Goal: Task Accomplishment & Management: Use online tool/utility

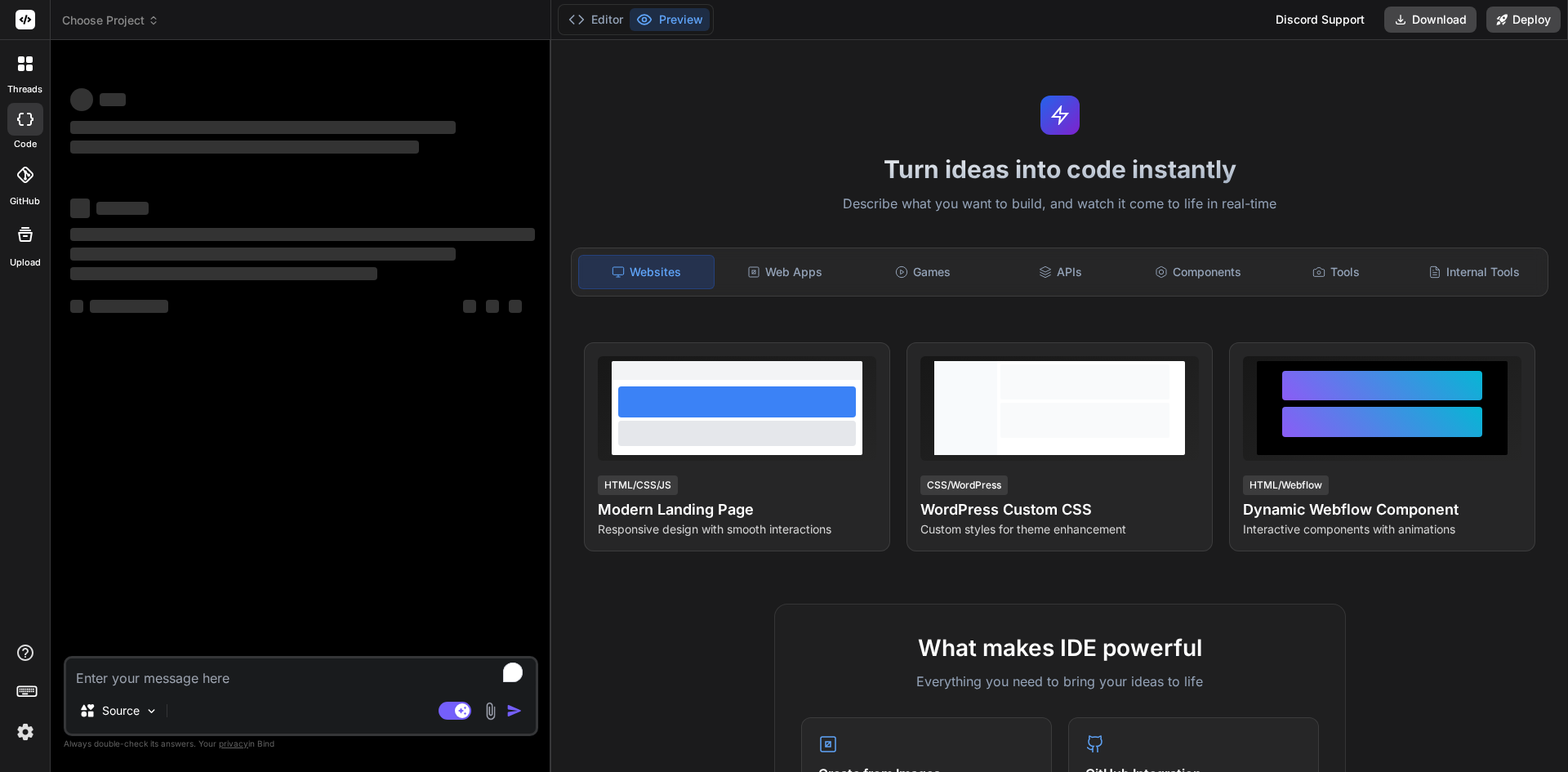
scroll to position [327, 0]
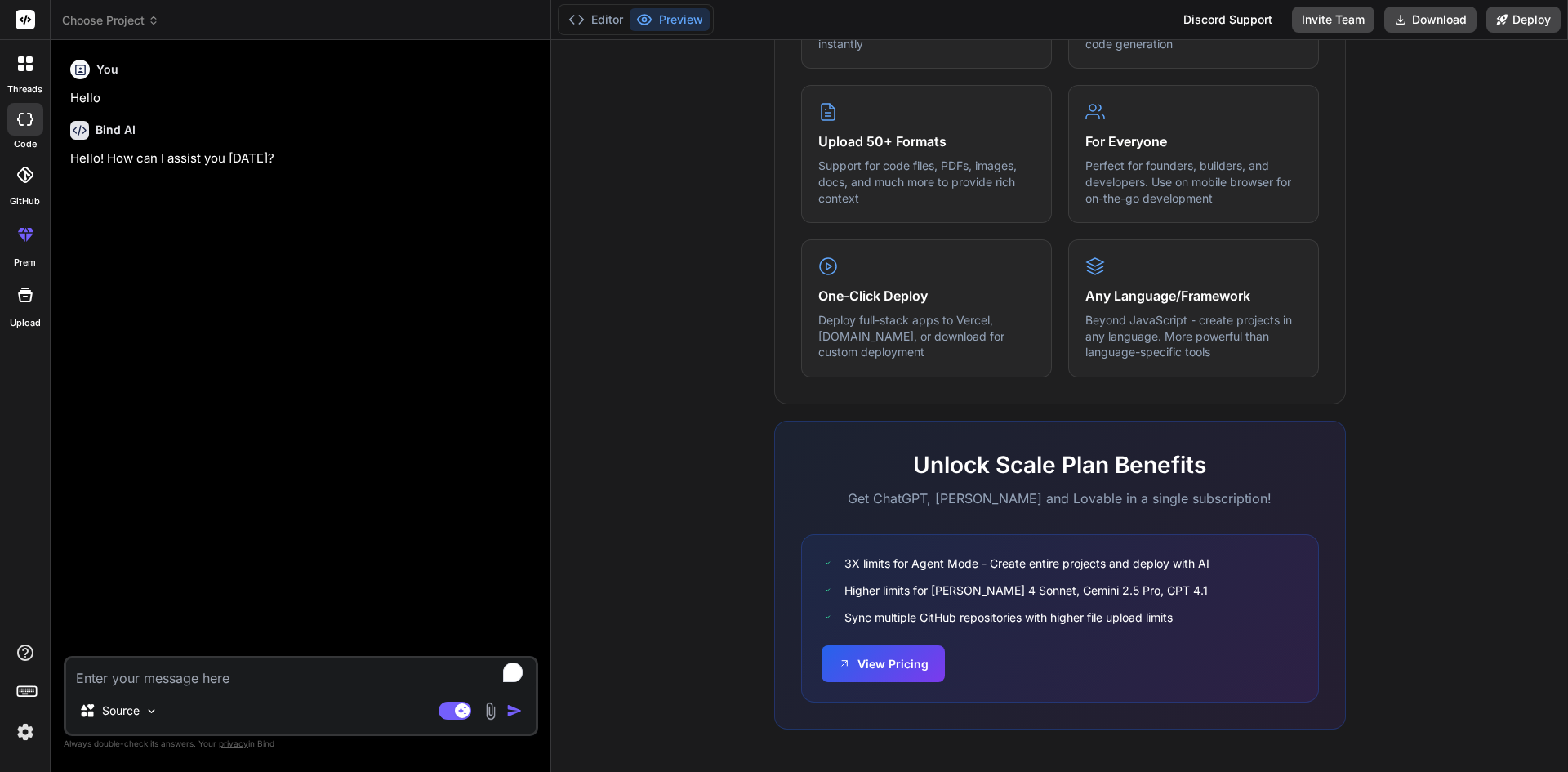
scroll to position [377, 0]
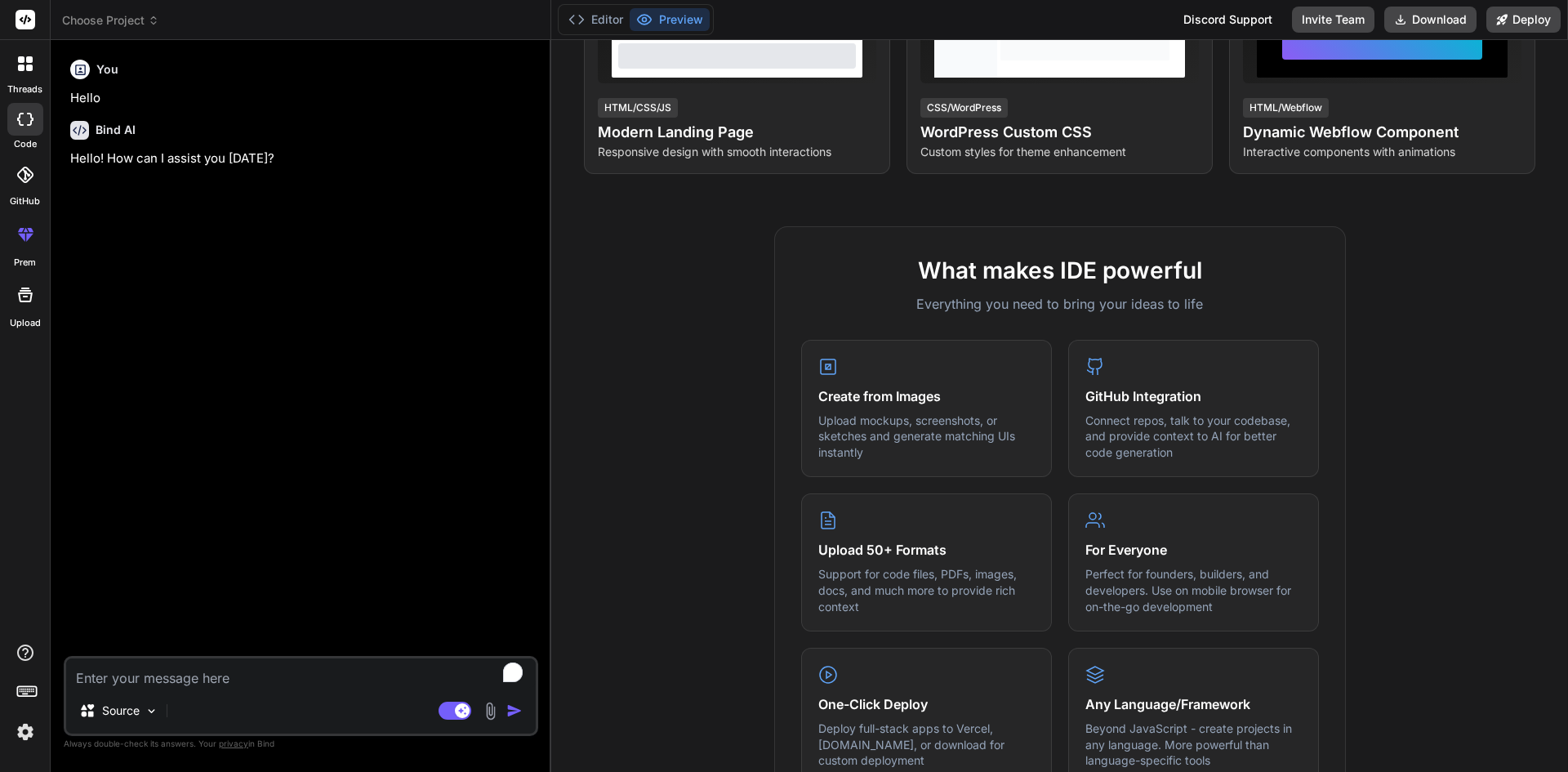
type textarea "x"
click at [137, 13] on span "Choose Project" at bounding box center [110, 21] width 97 height 16
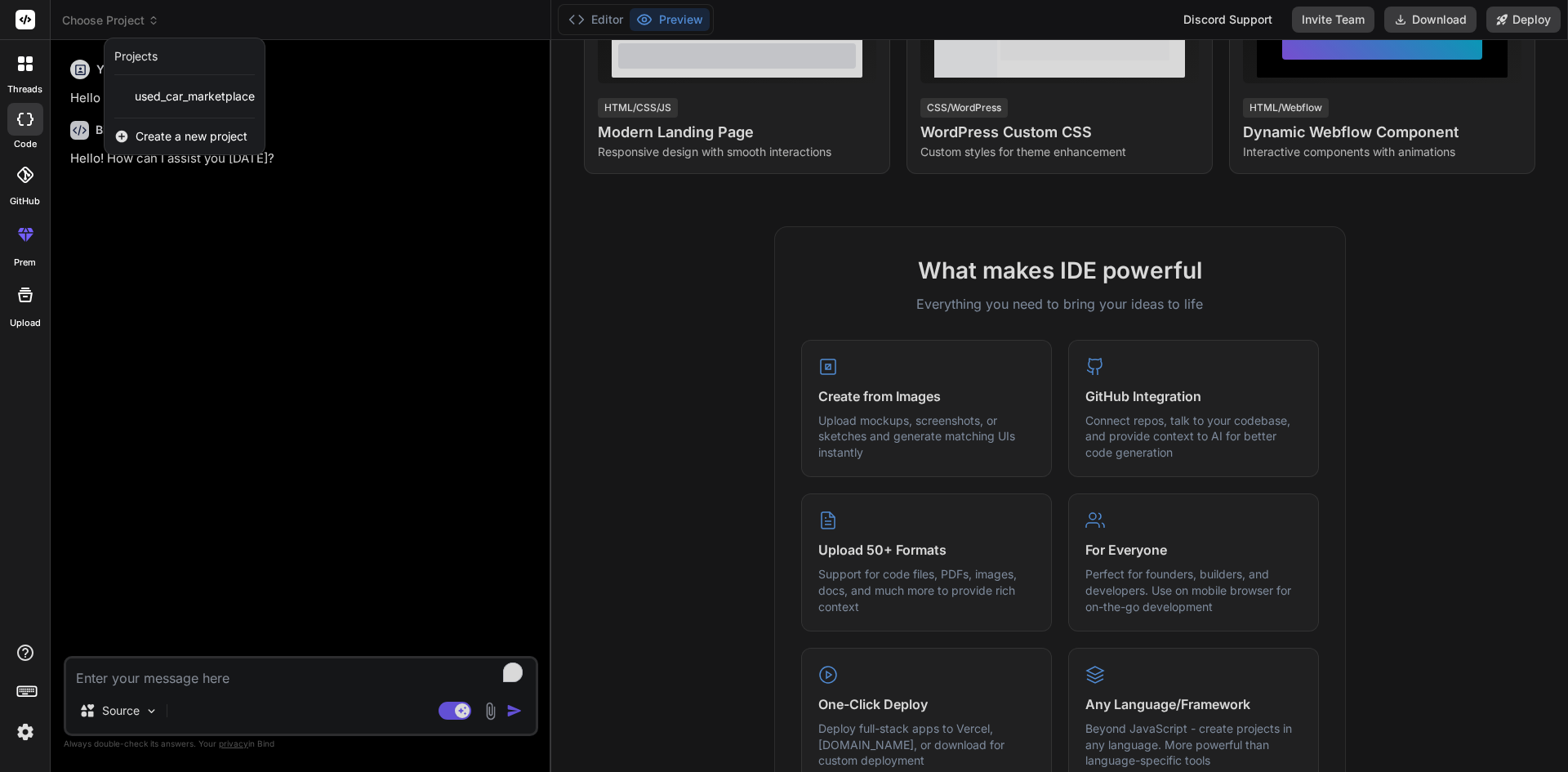
click at [161, 139] on span "Create a new project" at bounding box center [190, 136] width 112 height 16
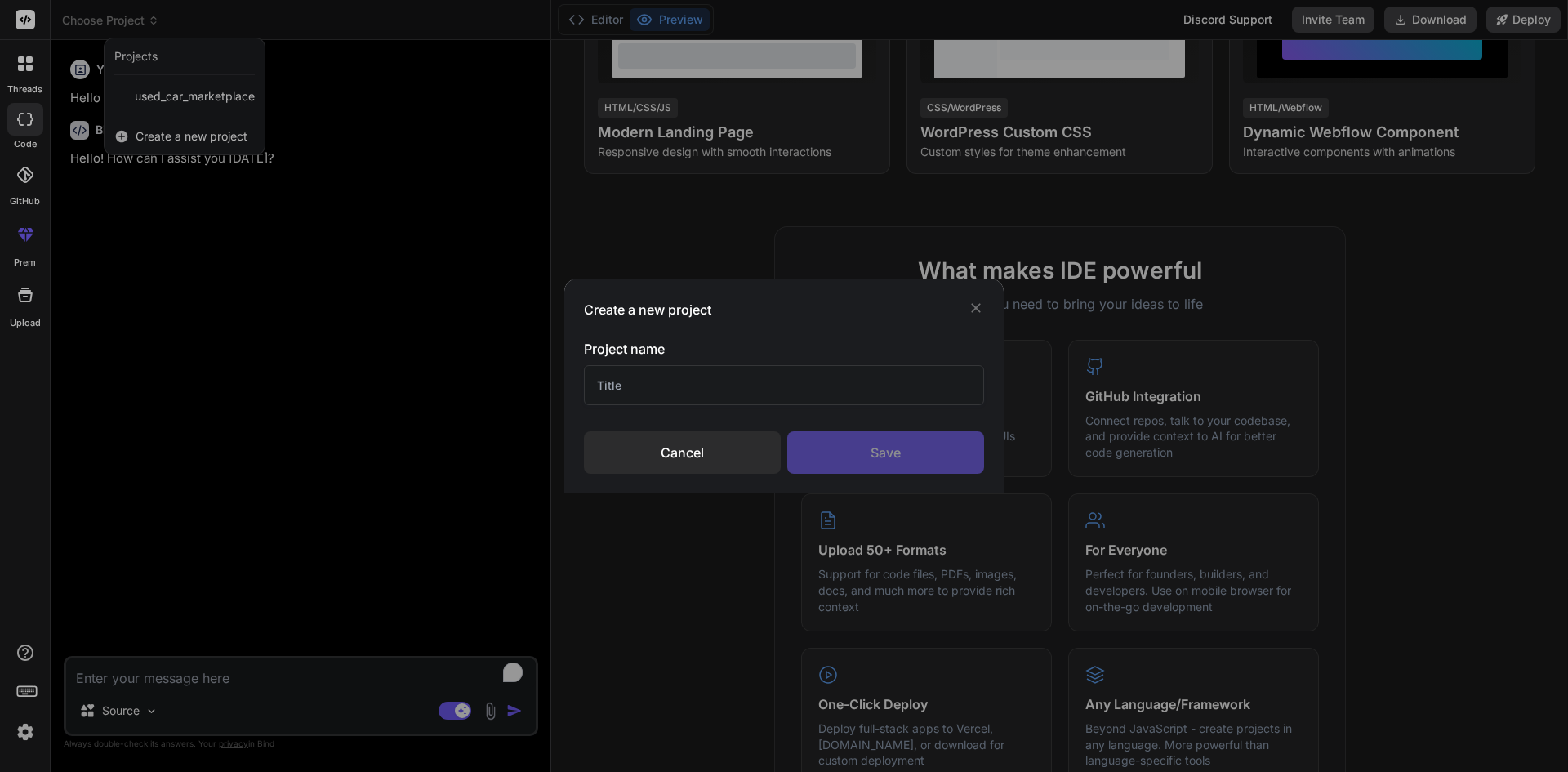
click at [661, 392] on input "text" at bounding box center [784, 385] width 400 height 40
type input "ศ"
type input "LenGame.co"
click at [891, 436] on div "Save" at bounding box center [885, 452] width 197 height 43
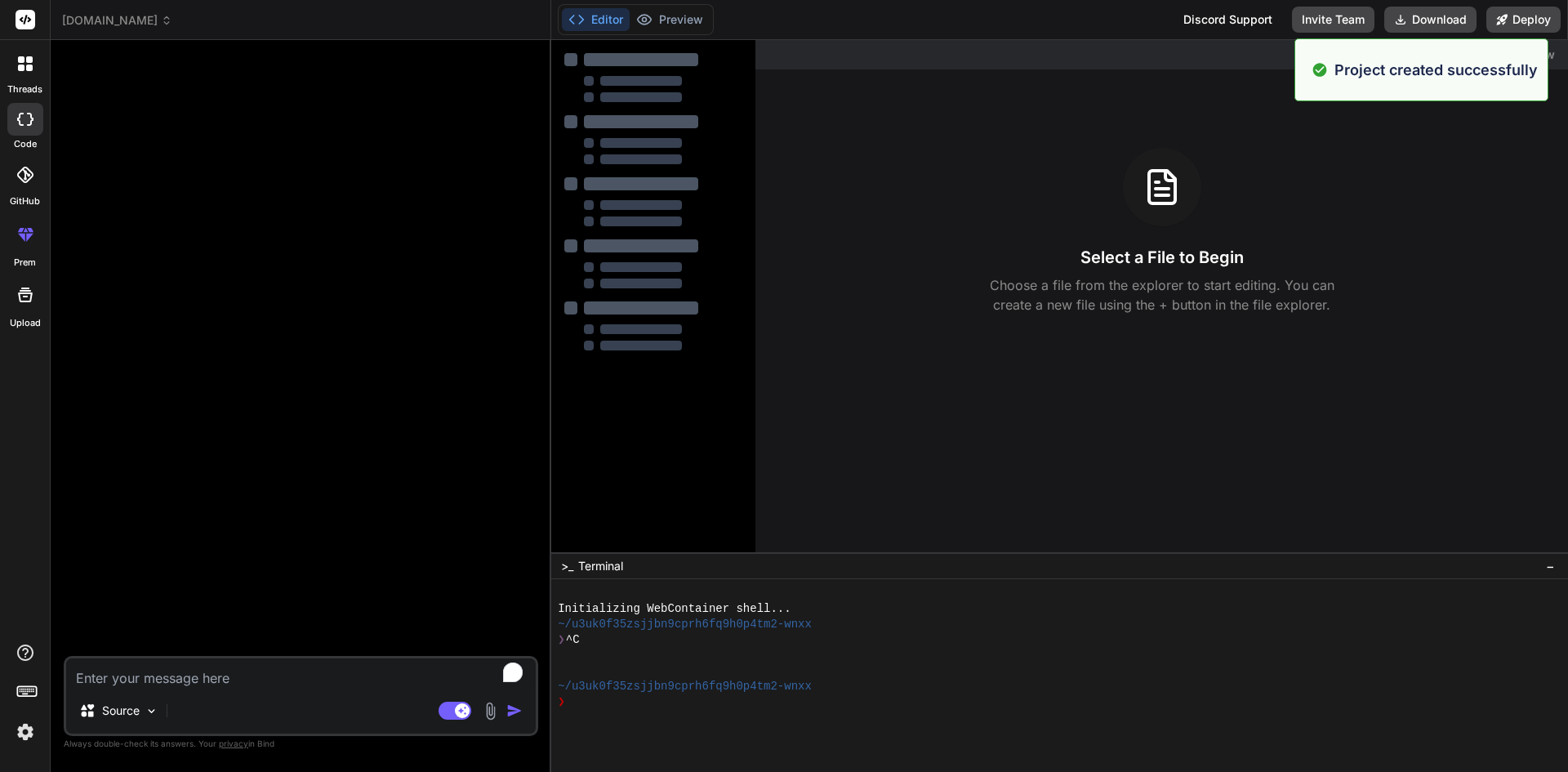
type textarea "x"
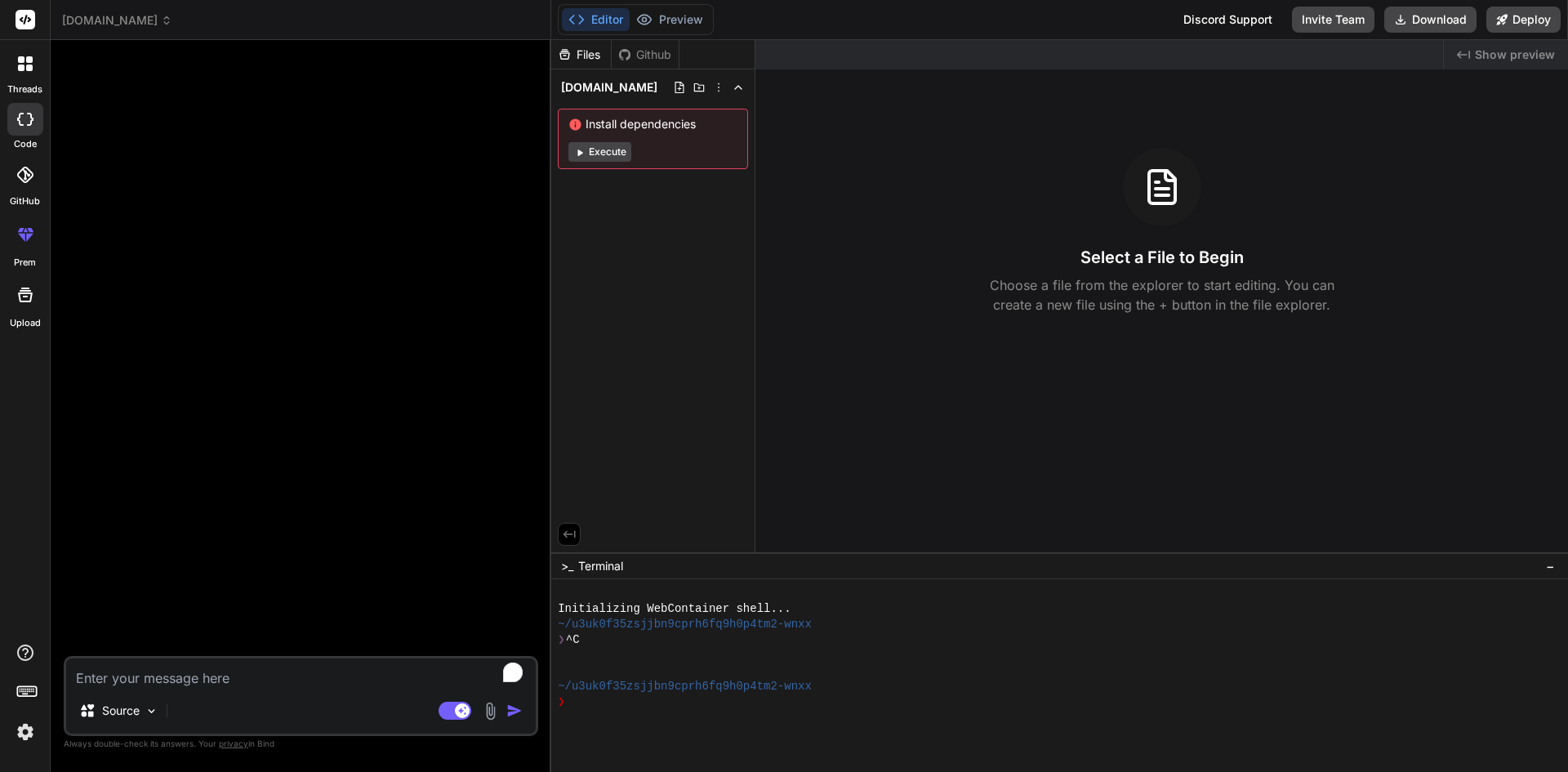
click at [190, 682] on textarea "To enrich screen reader interactions, please activate Accessibility in Grammarl…" at bounding box center [301, 673] width 470 height 29
type textarea "c"
type textarea "x"
type textarea "cr"
type textarea "x"
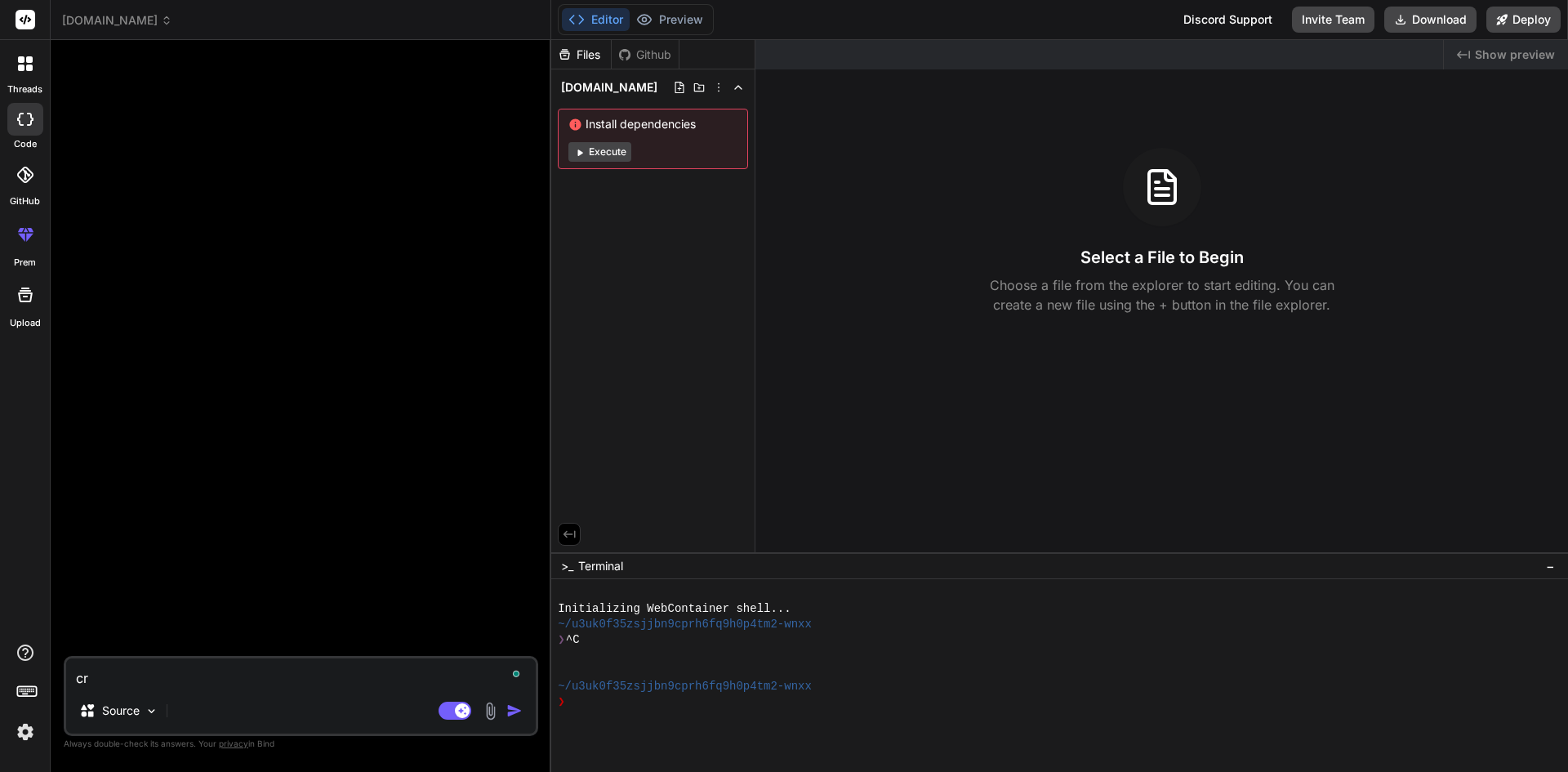
type textarea "cre"
type textarea "x"
type textarea "crea"
type textarea "x"
type textarea "creat"
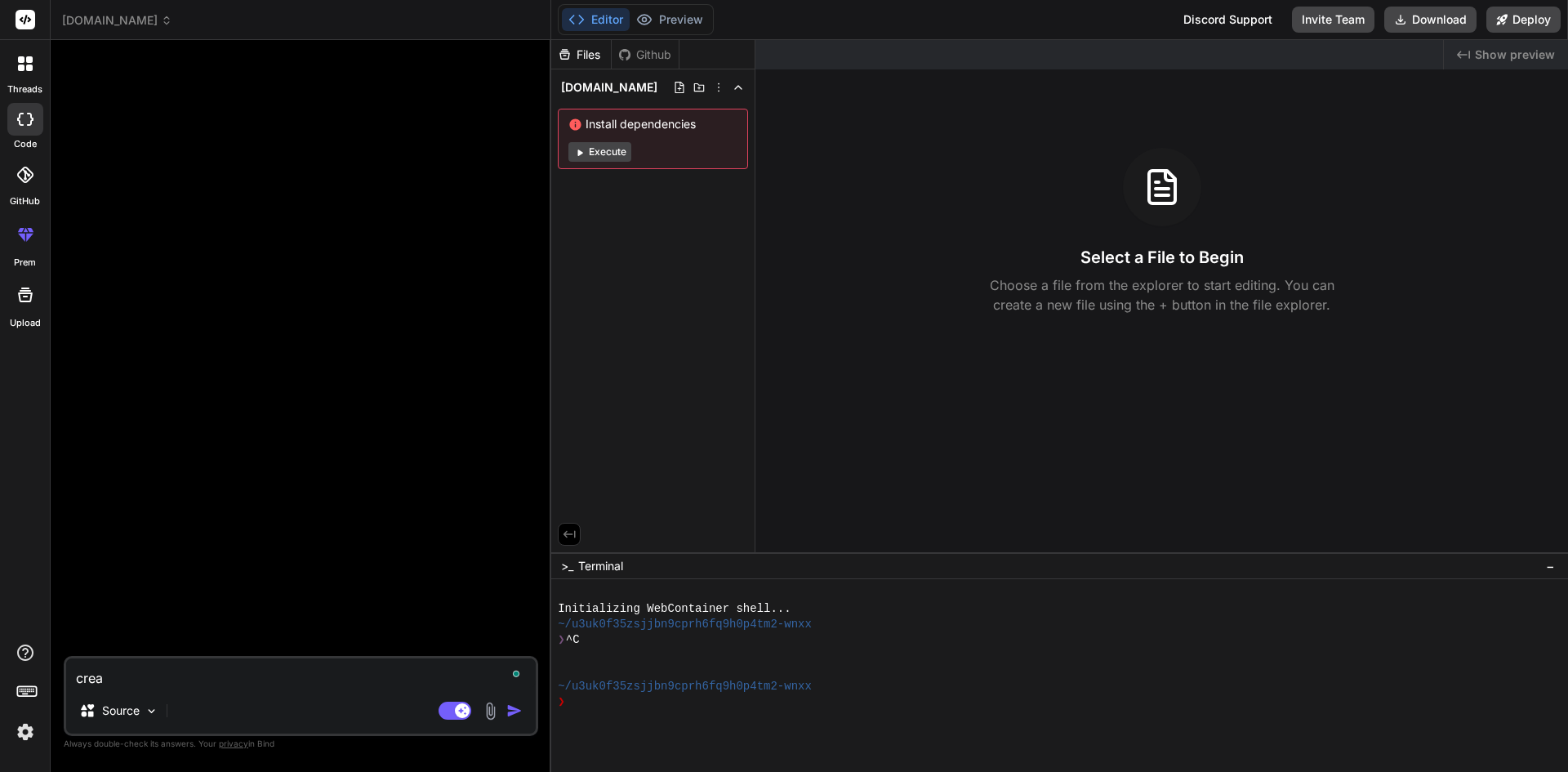
type textarea "x"
type textarea "create"
type textarea "x"
type textarea "create"
click at [142, 707] on div "Source" at bounding box center [119, 710] width 93 height 33
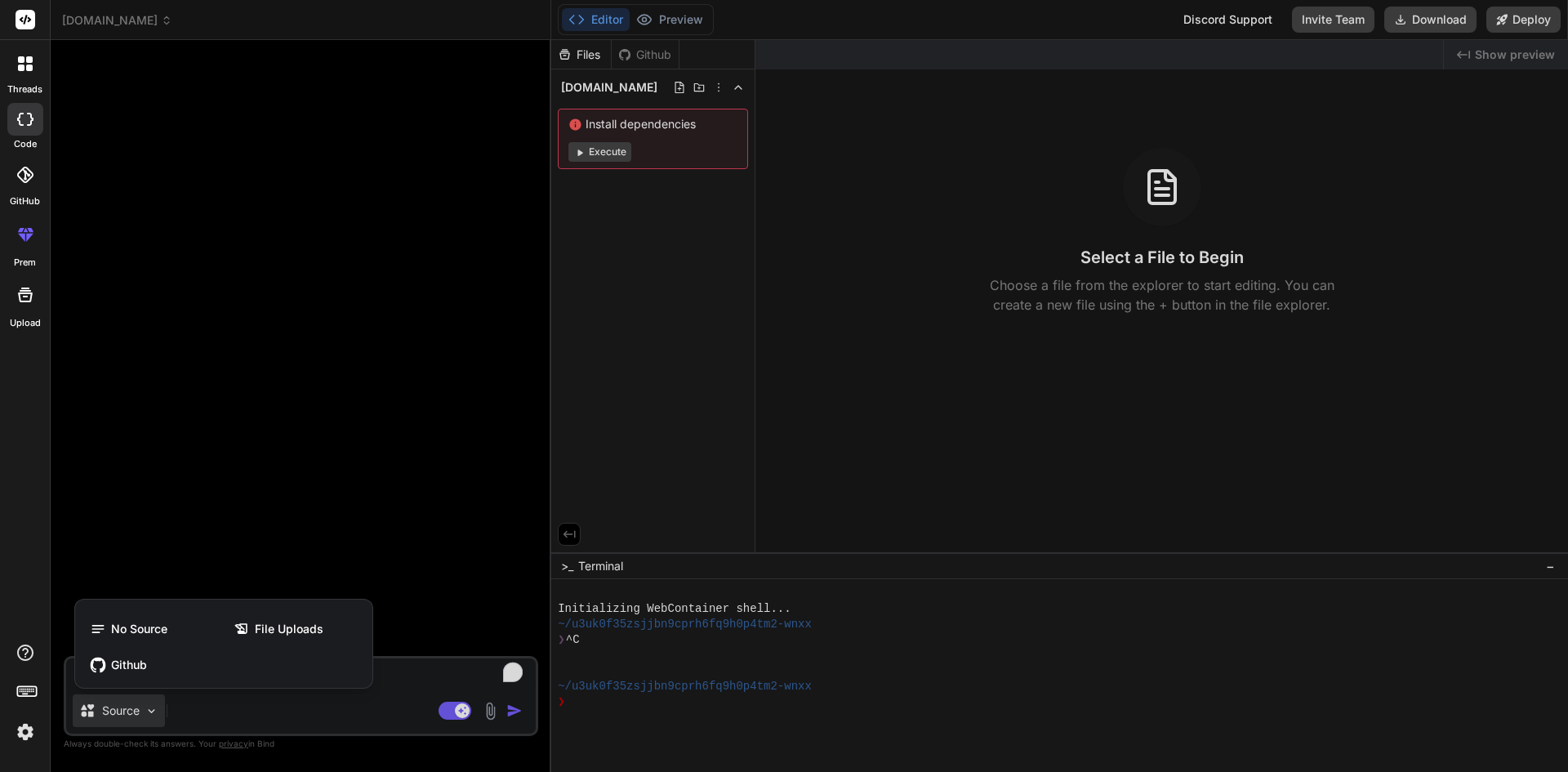
click at [143, 708] on div at bounding box center [784, 386] width 1568 height 772
type textarea "x"
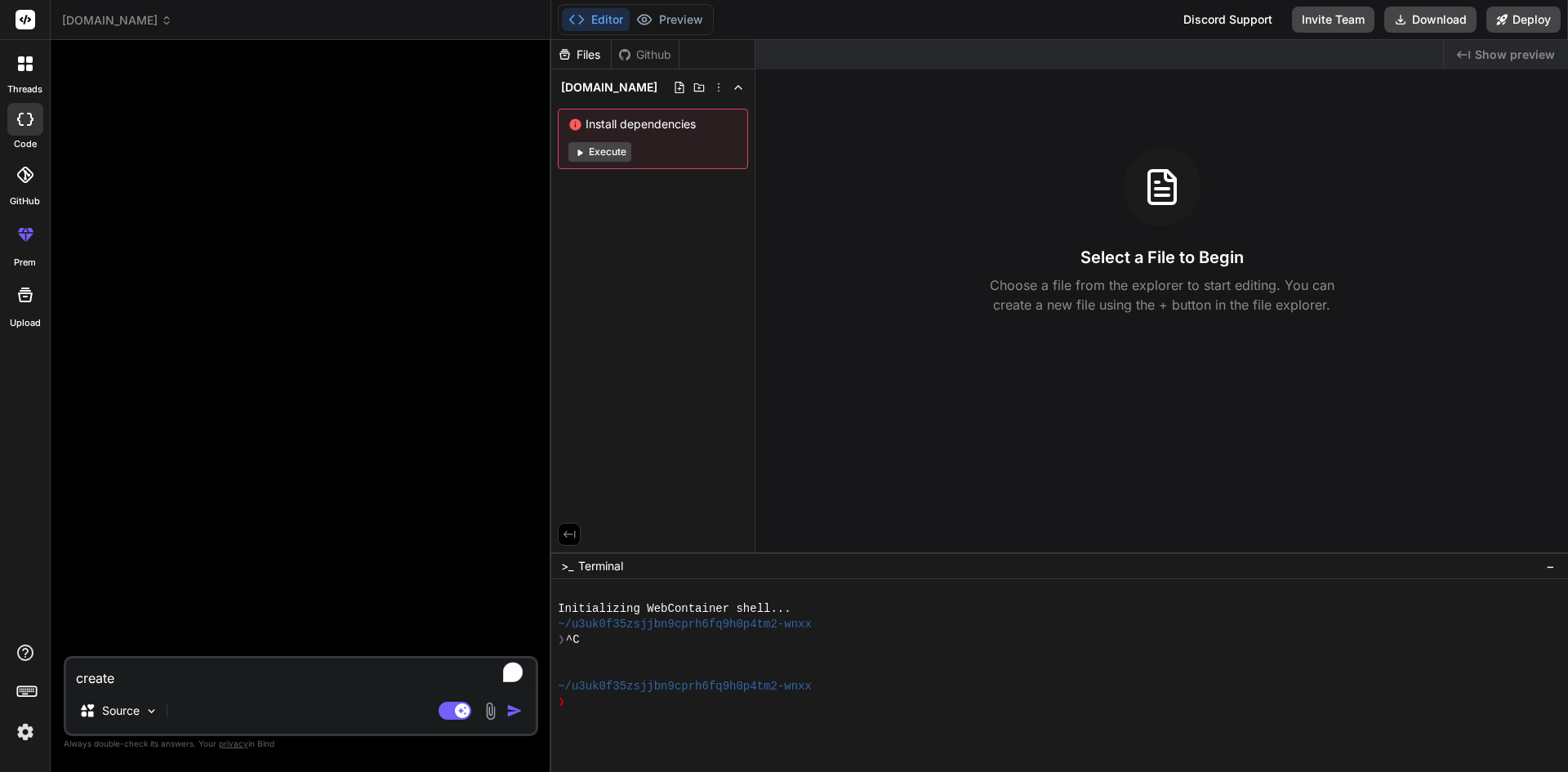
click at [162, 687] on textarea "create" at bounding box center [301, 673] width 470 height 29
type textarea "create"
type textarea "x"
type textarea "create w"
type textarea "x"
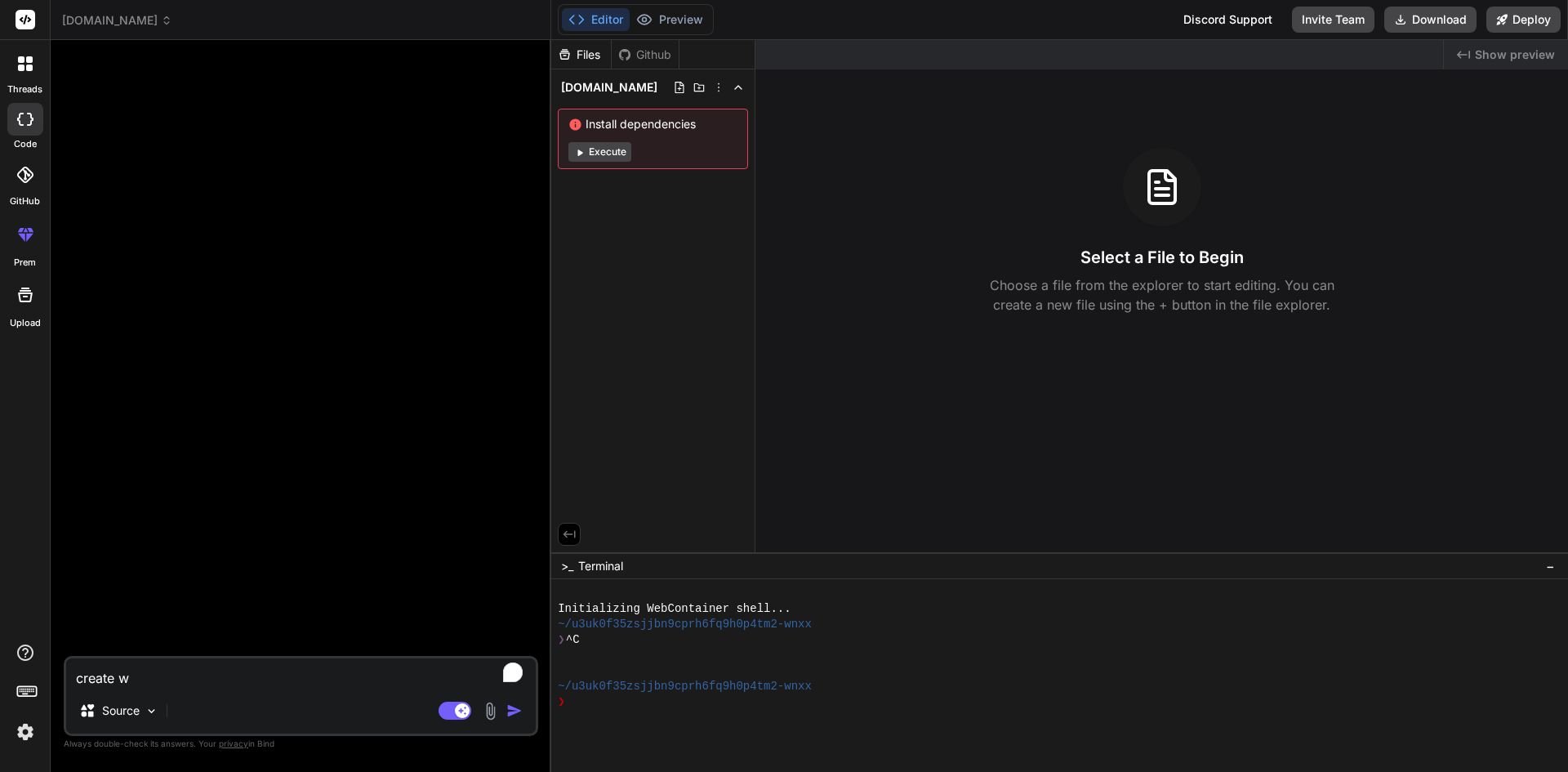
type textarea "create we"
type textarea "x"
type textarea "create web"
type textarea "x"
type textarea "create webs"
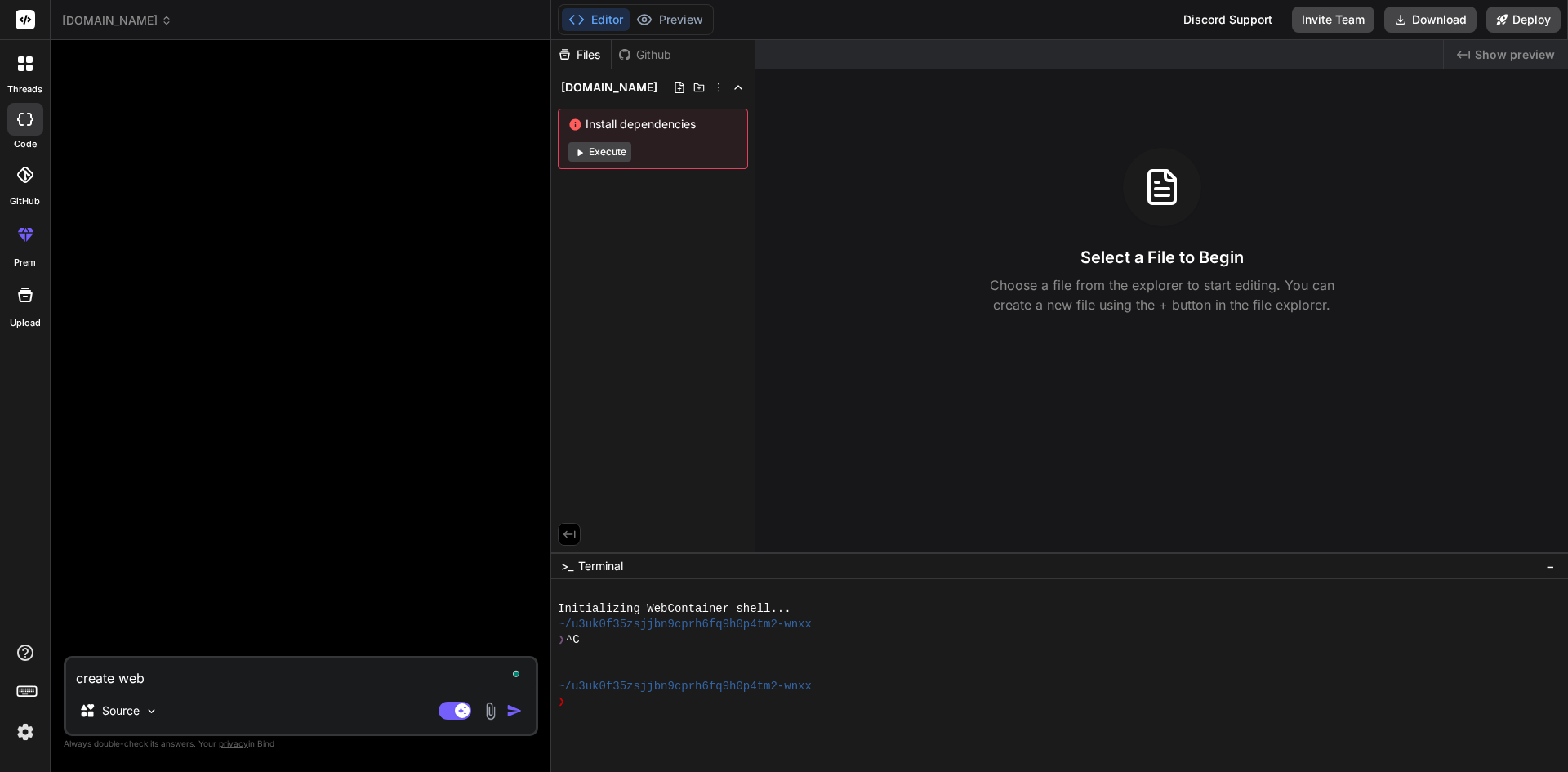
type textarea "x"
type textarea "create websi"
type textarea "x"
type textarea "create websit"
type textarea "x"
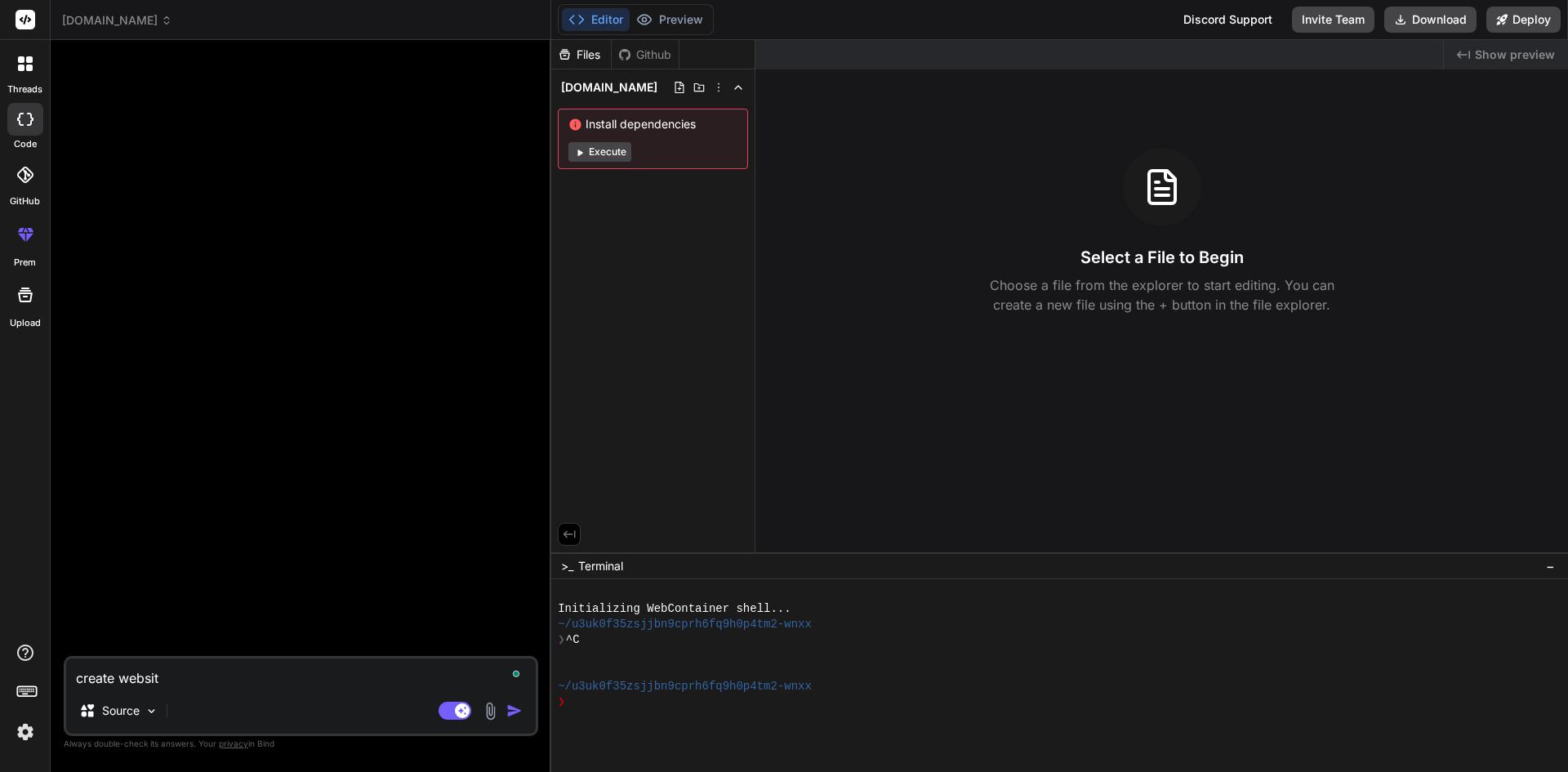
type textarea "create website"
type textarea "x"
type textarea "create website"
type textarea "x"
type textarea "create website t"
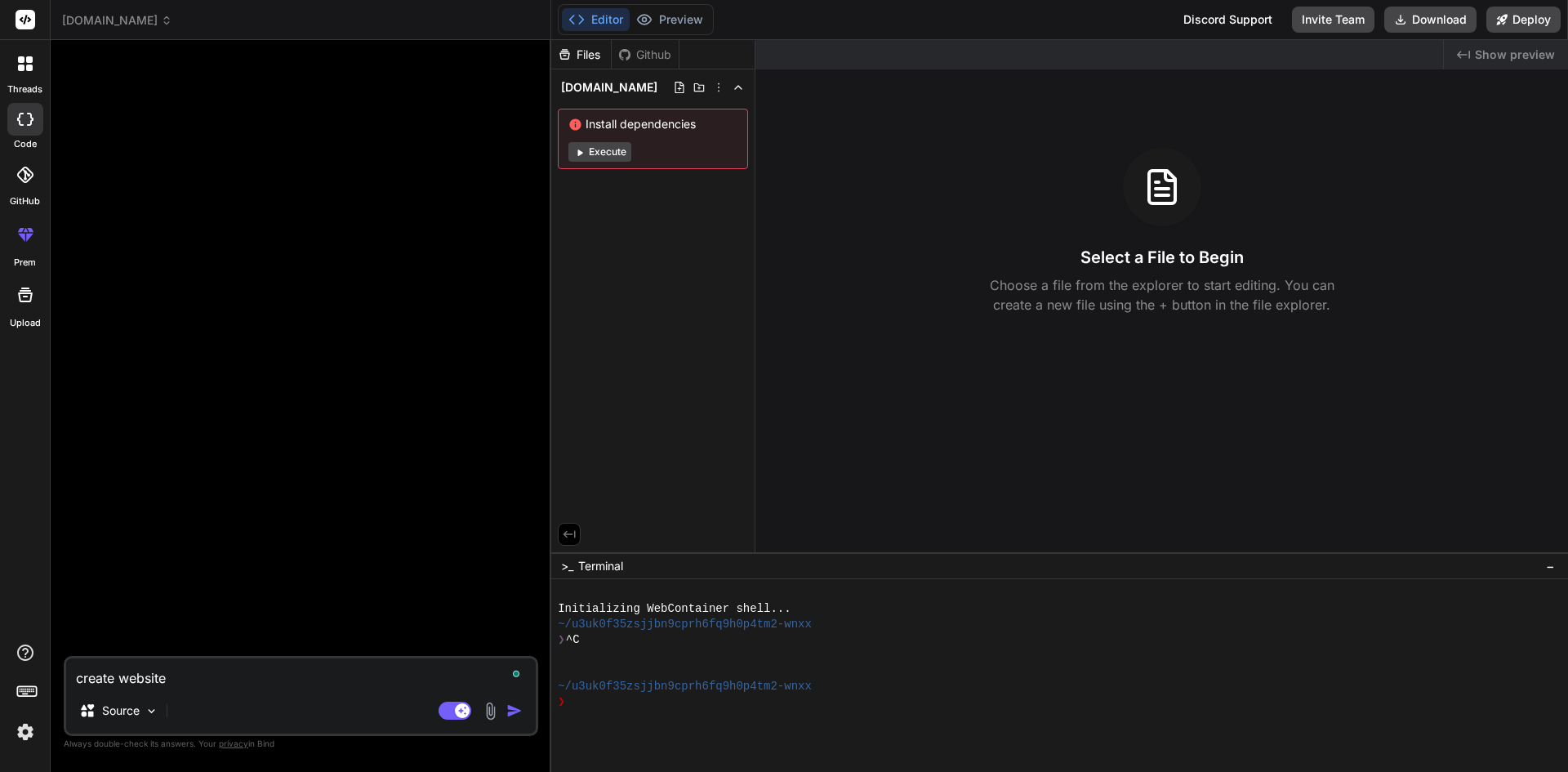
type textarea "x"
type textarea "create website th"
type textarea "x"
type textarea "create website tha"
type textarea "x"
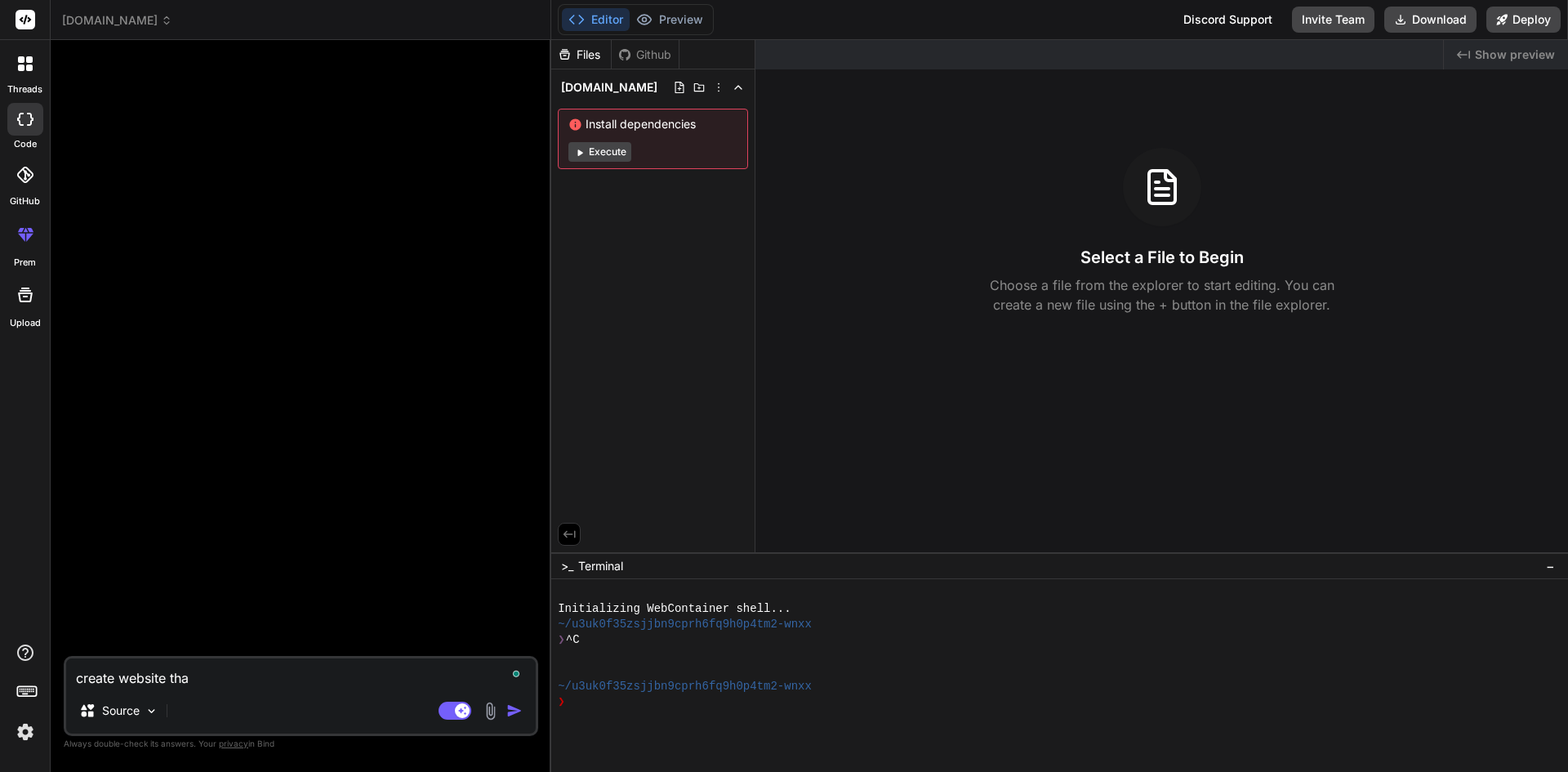
type textarea "create website that"
type textarea "x"
type textarea "create website that"
type textarea "x"
type textarea "create website that c"
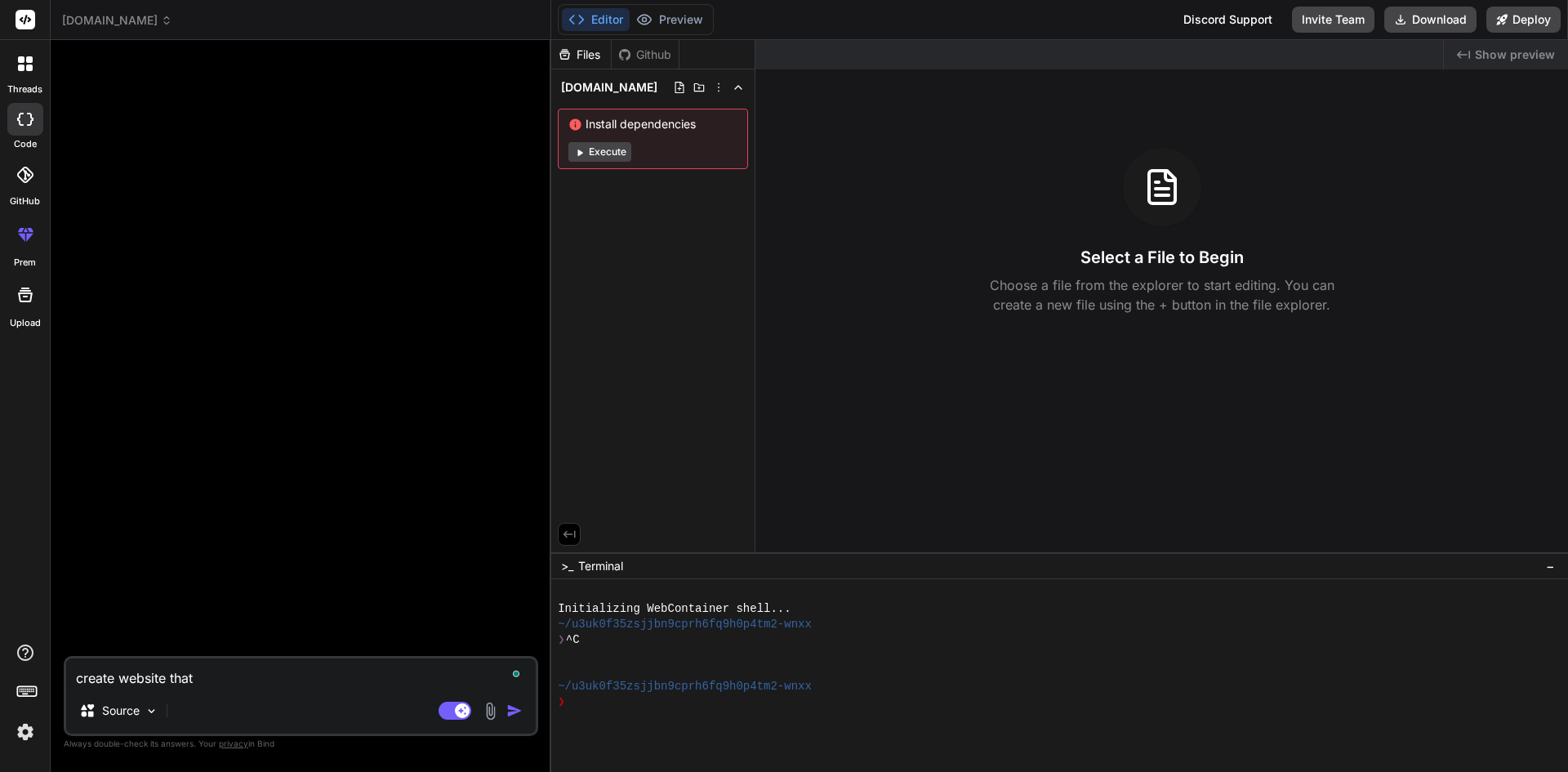
type textarea "x"
type textarea "create website that ca"
type textarea "x"
type textarea "create website that can"
type textarea "x"
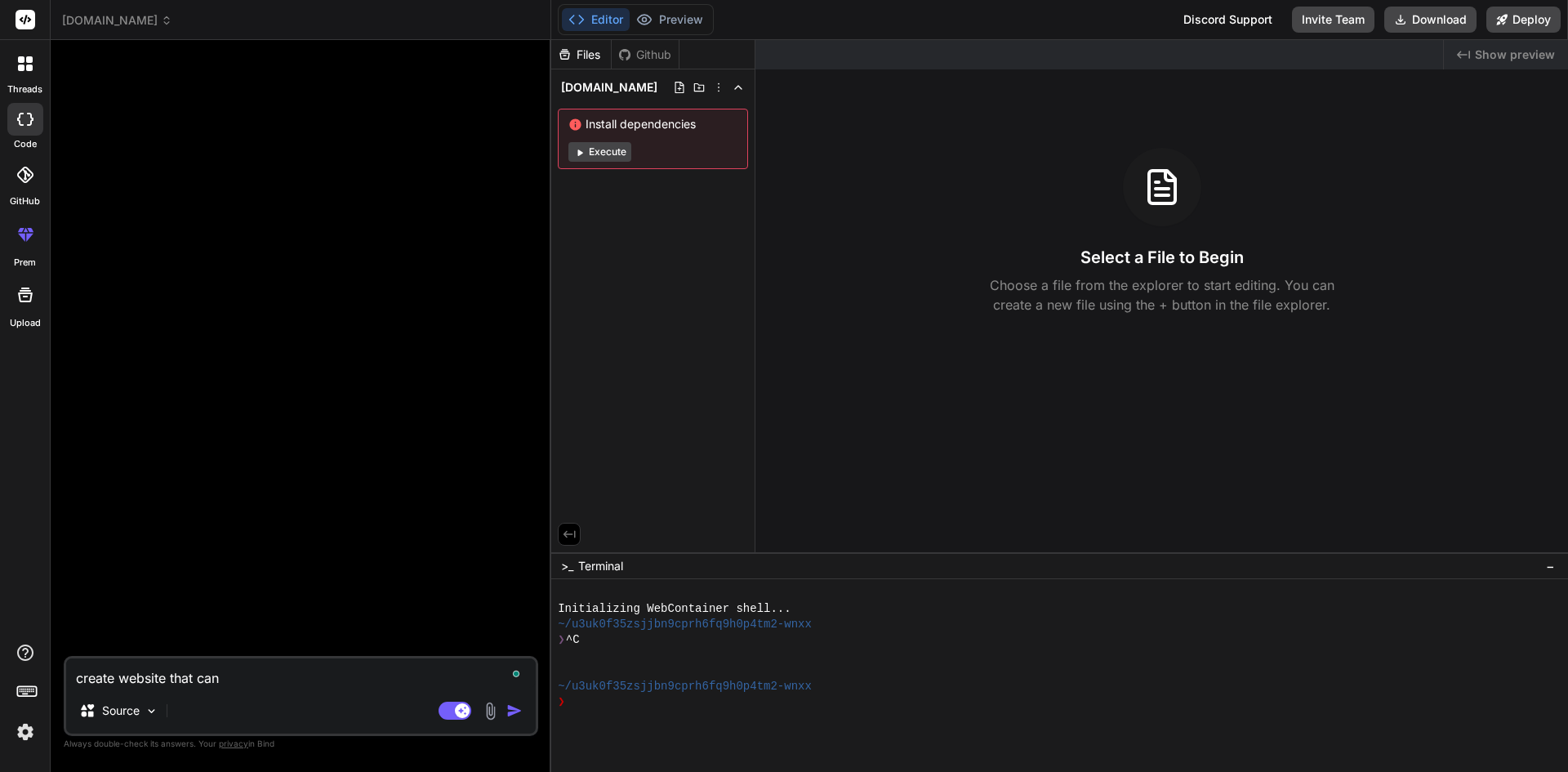
type textarea "create website that can"
type textarea "x"
type textarea "create website that can"
type textarea "x"
type textarea "create website that ca"
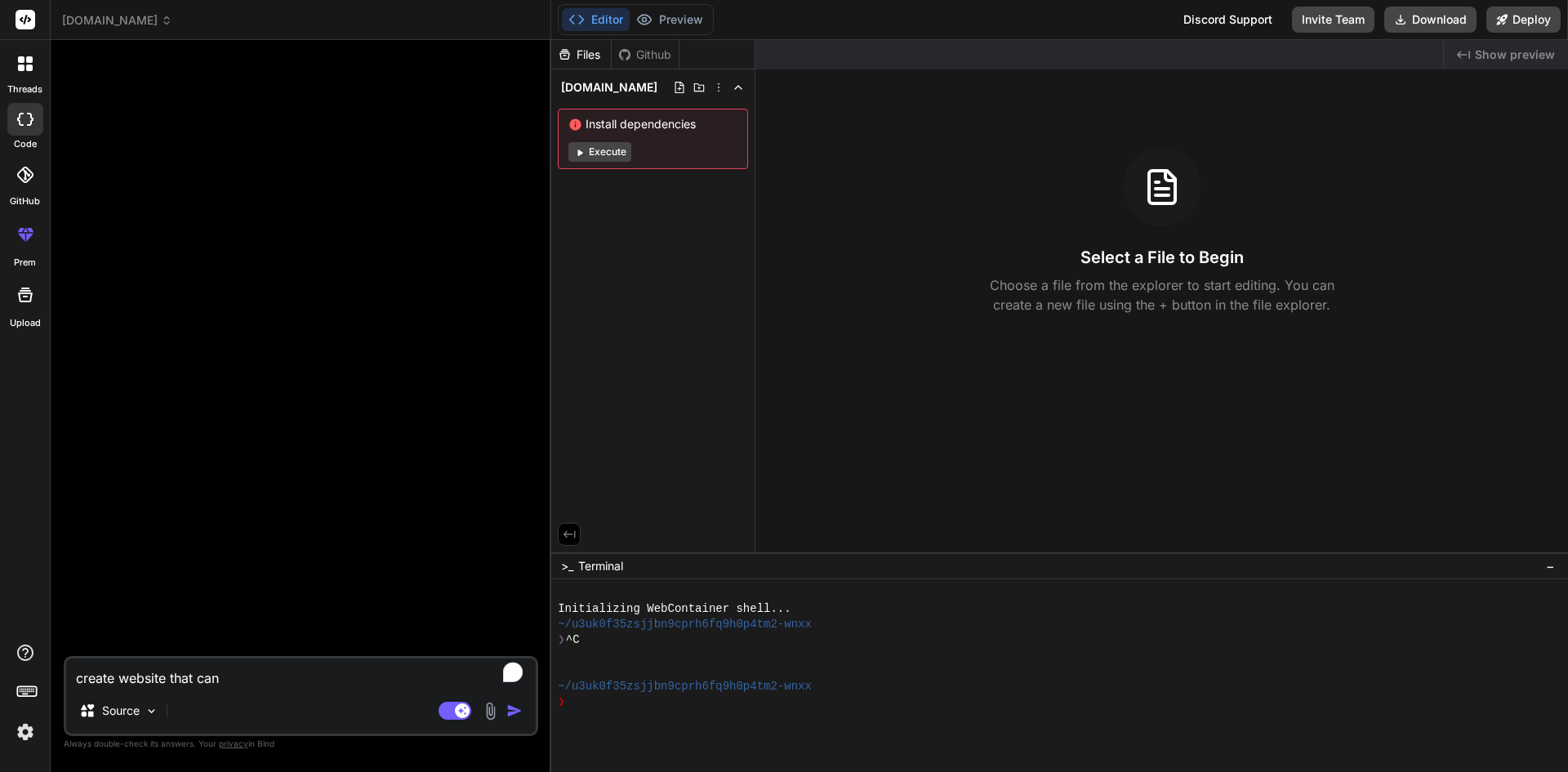
type textarea "x"
type textarea "create website that c"
type textarea "x"
type textarea "create website that"
type textarea "x"
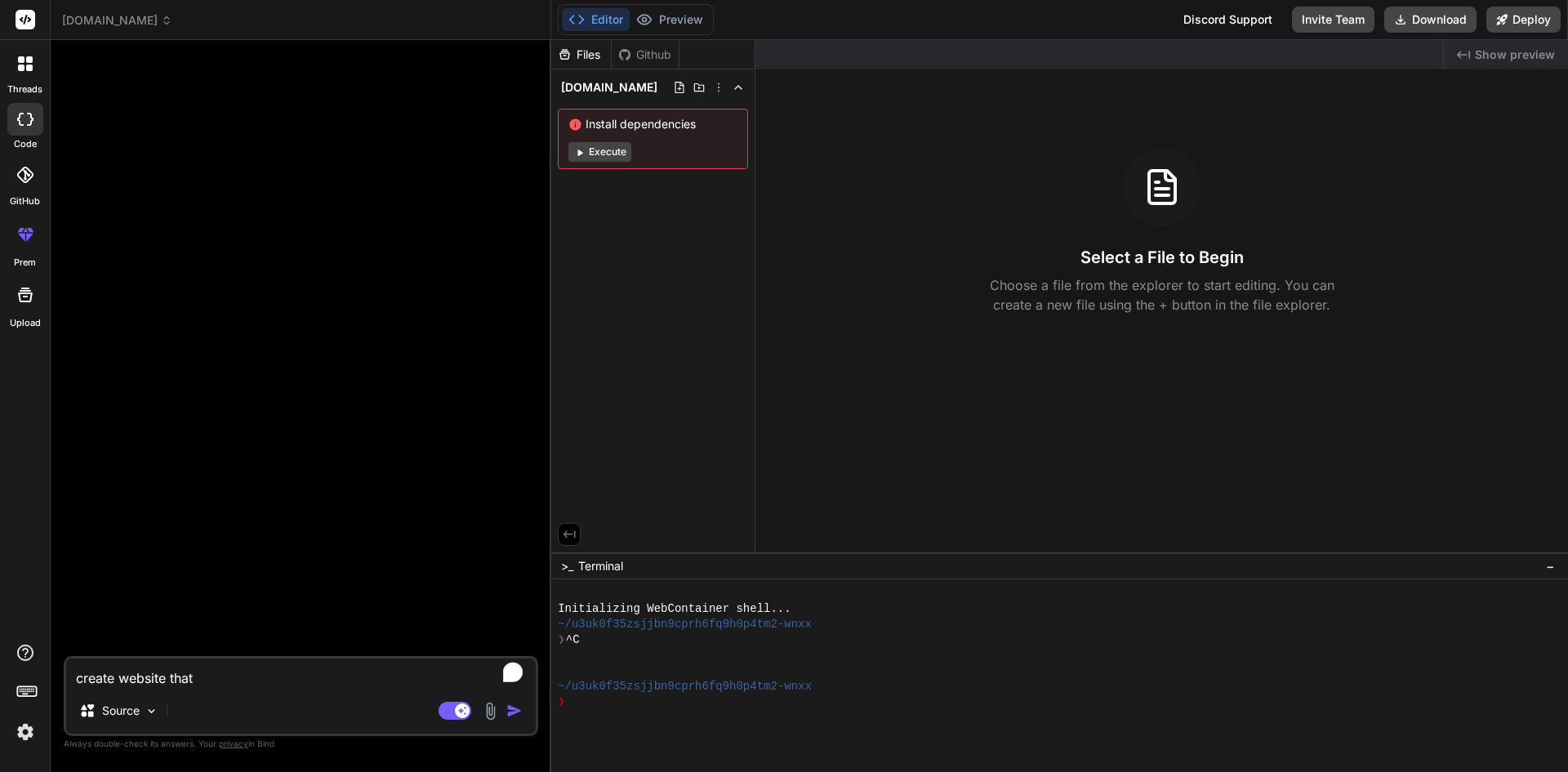
type textarea "create website that"
type textarea "x"
type textarea "create website tha"
type textarea "x"
type textarea "create website th"
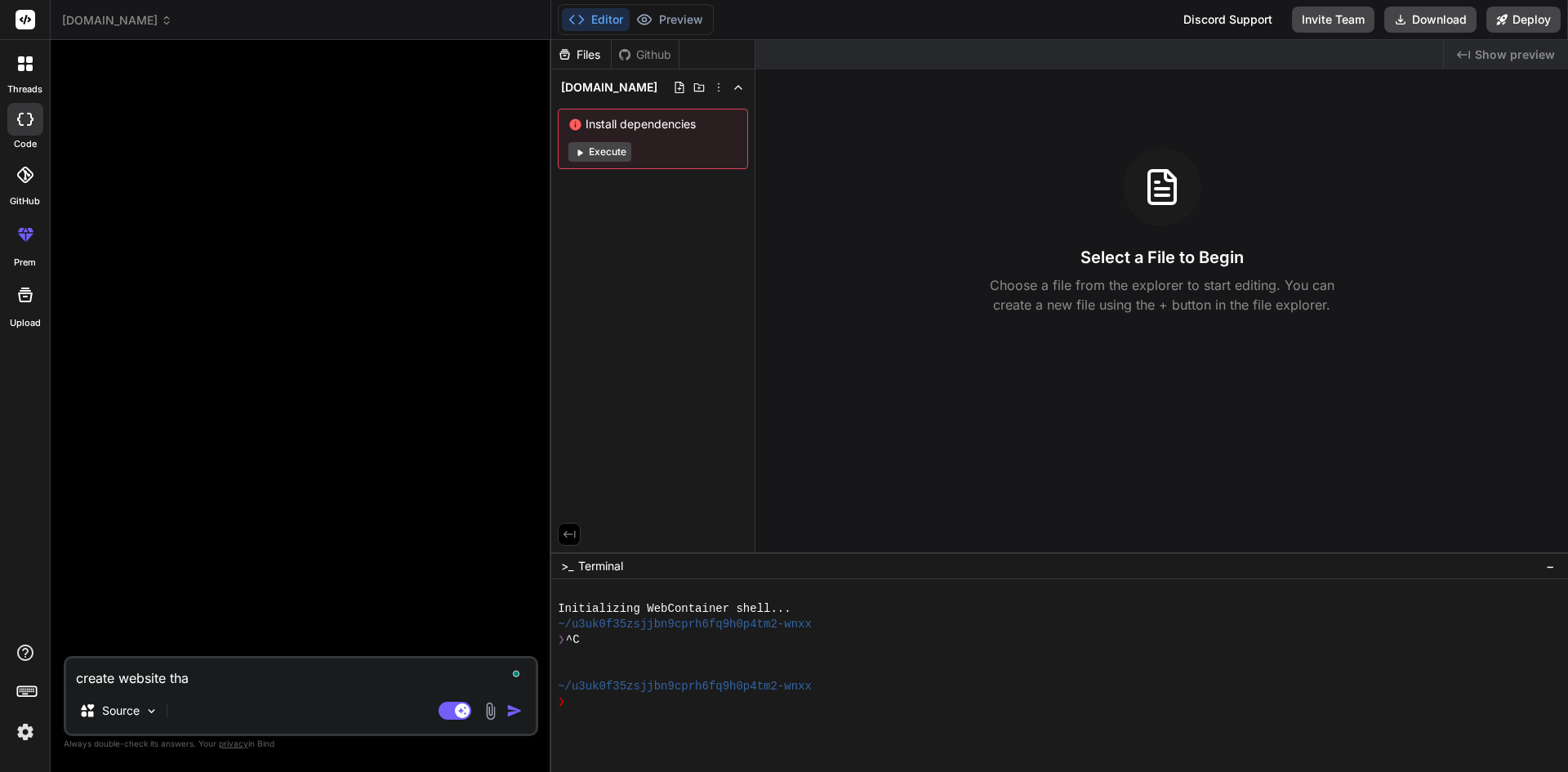
type textarea "x"
type textarea "create website t"
type textarea "x"
type textarea "create website"
type textarea "x"
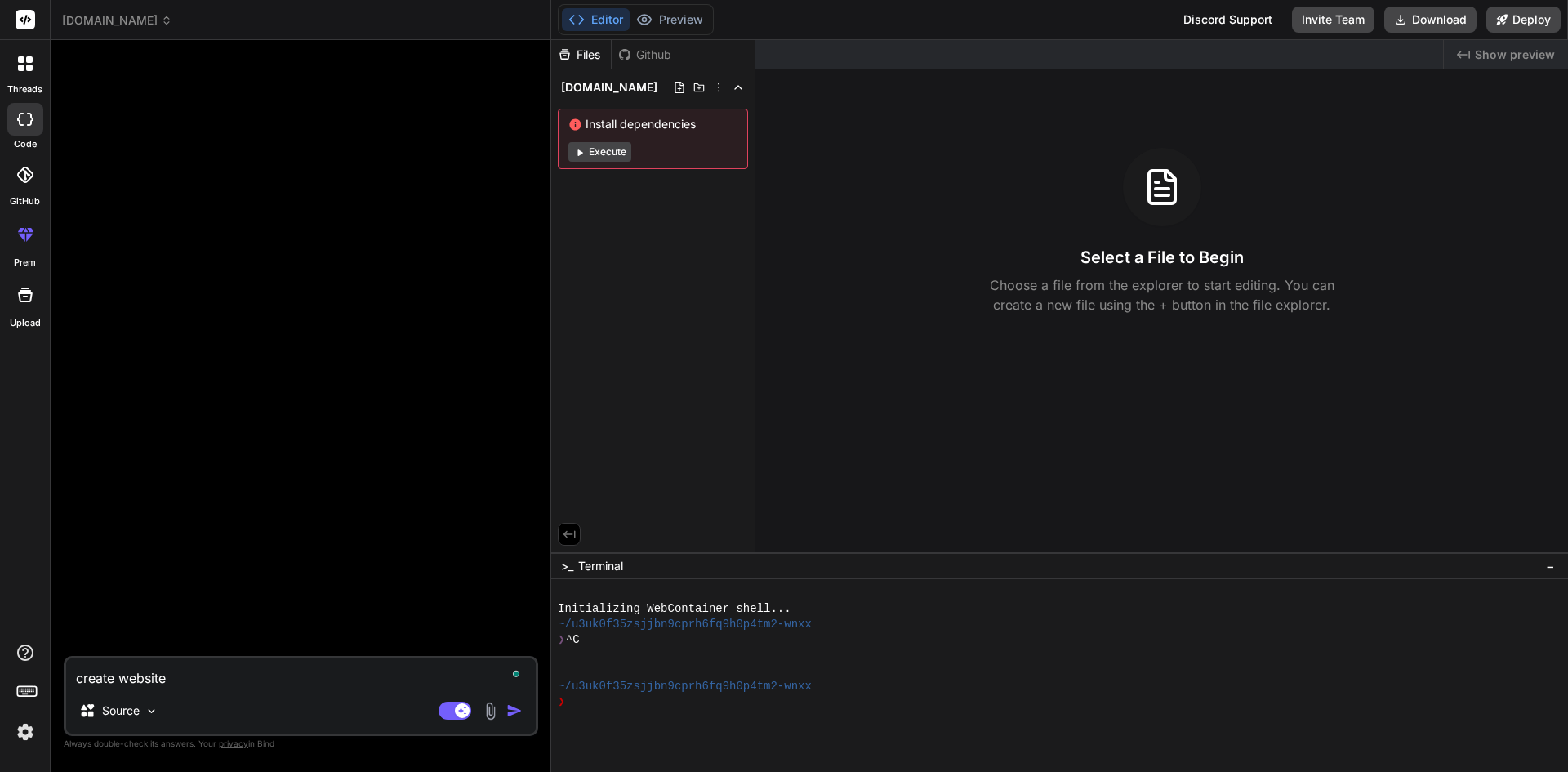
type textarea "create website"
type textarea "x"
type textarea "create websit"
type textarea "x"
type textarea "create website"
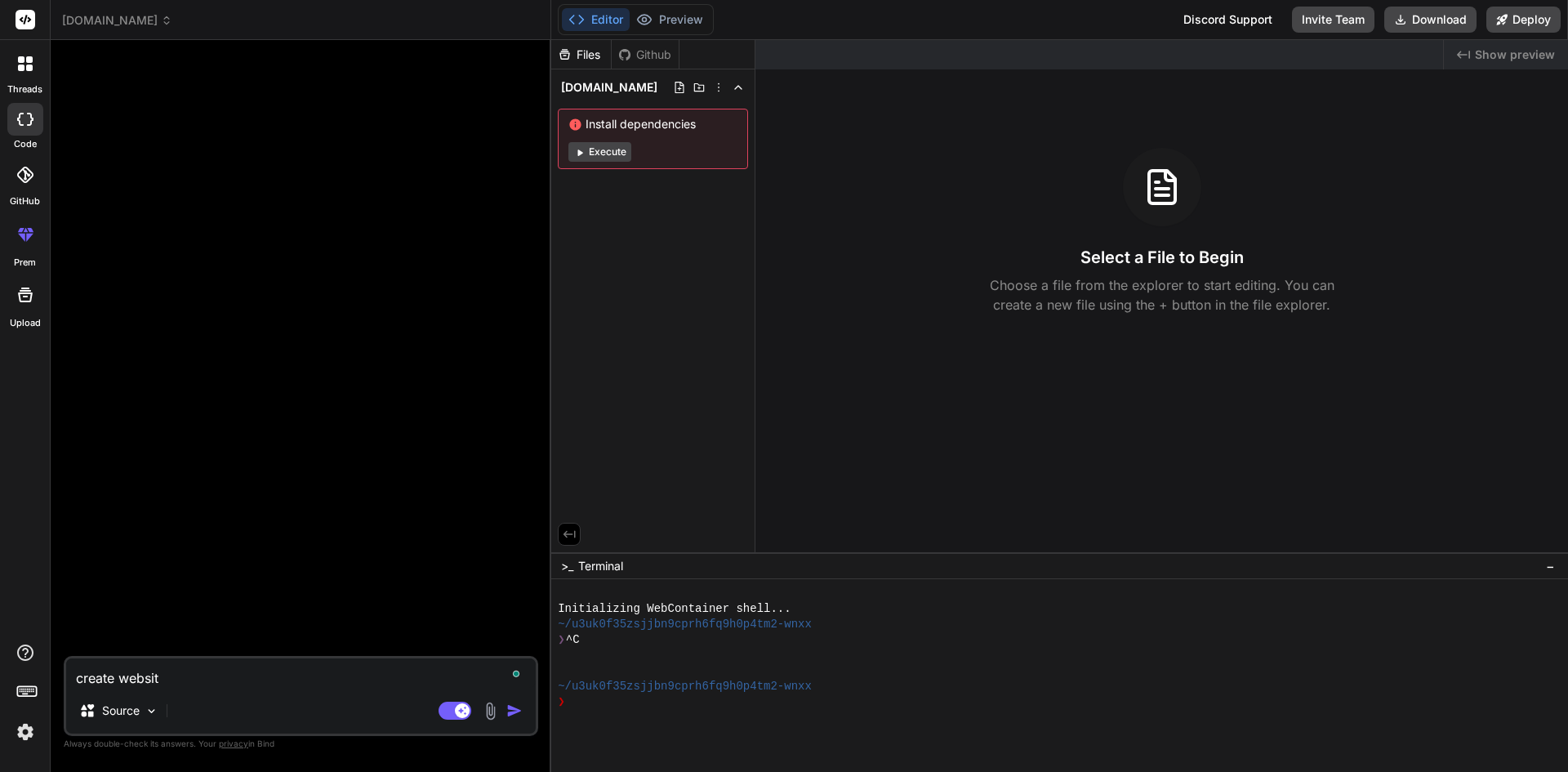
type textarea "x"
type textarea "create website"
type textarea "x"
type textarea "create website ""
type textarea "x"
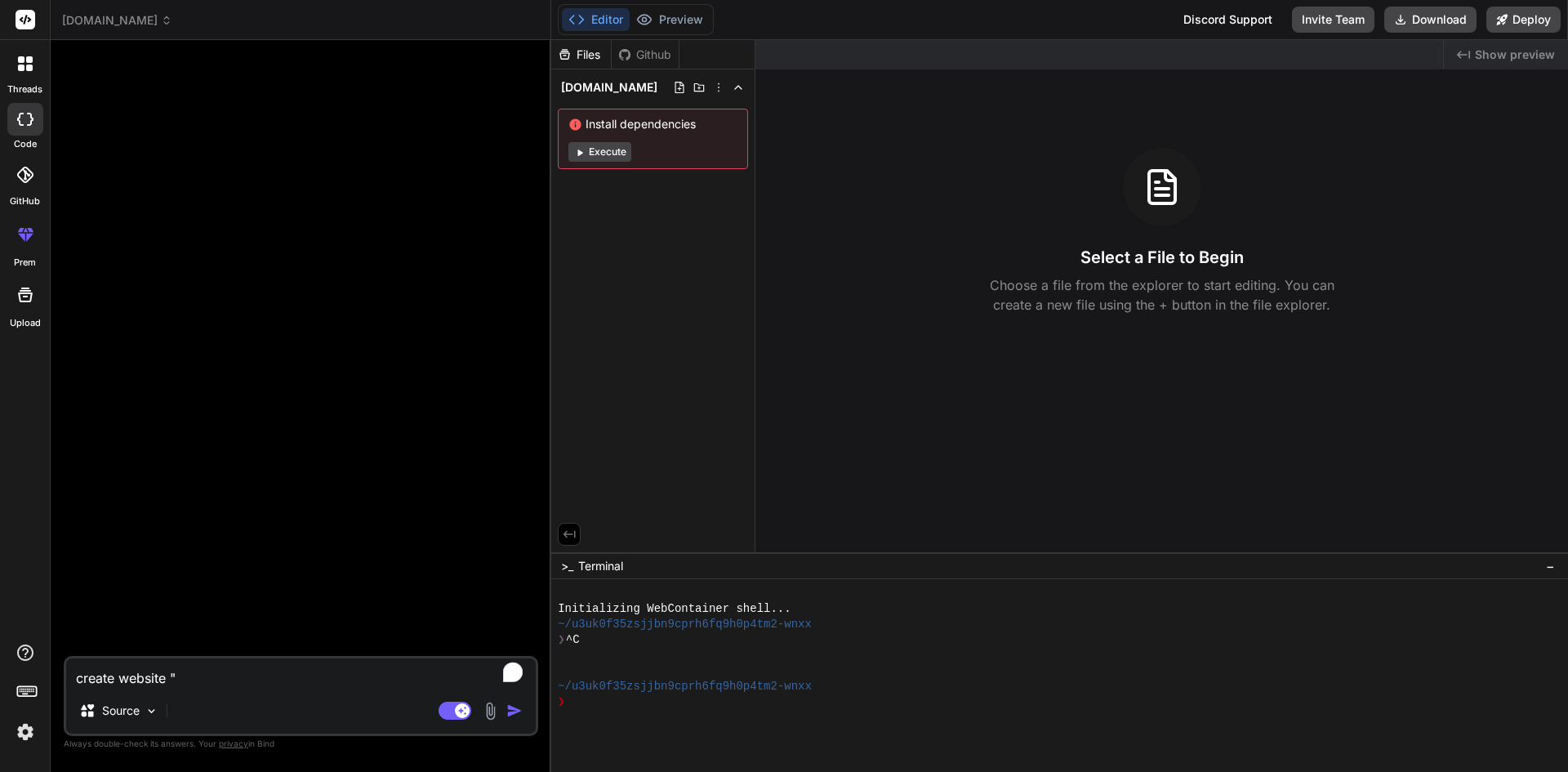
type textarea "create website ""
type textarea "x"
type textarea "create website " a"
type textarea "x"
type textarea "create website " al"
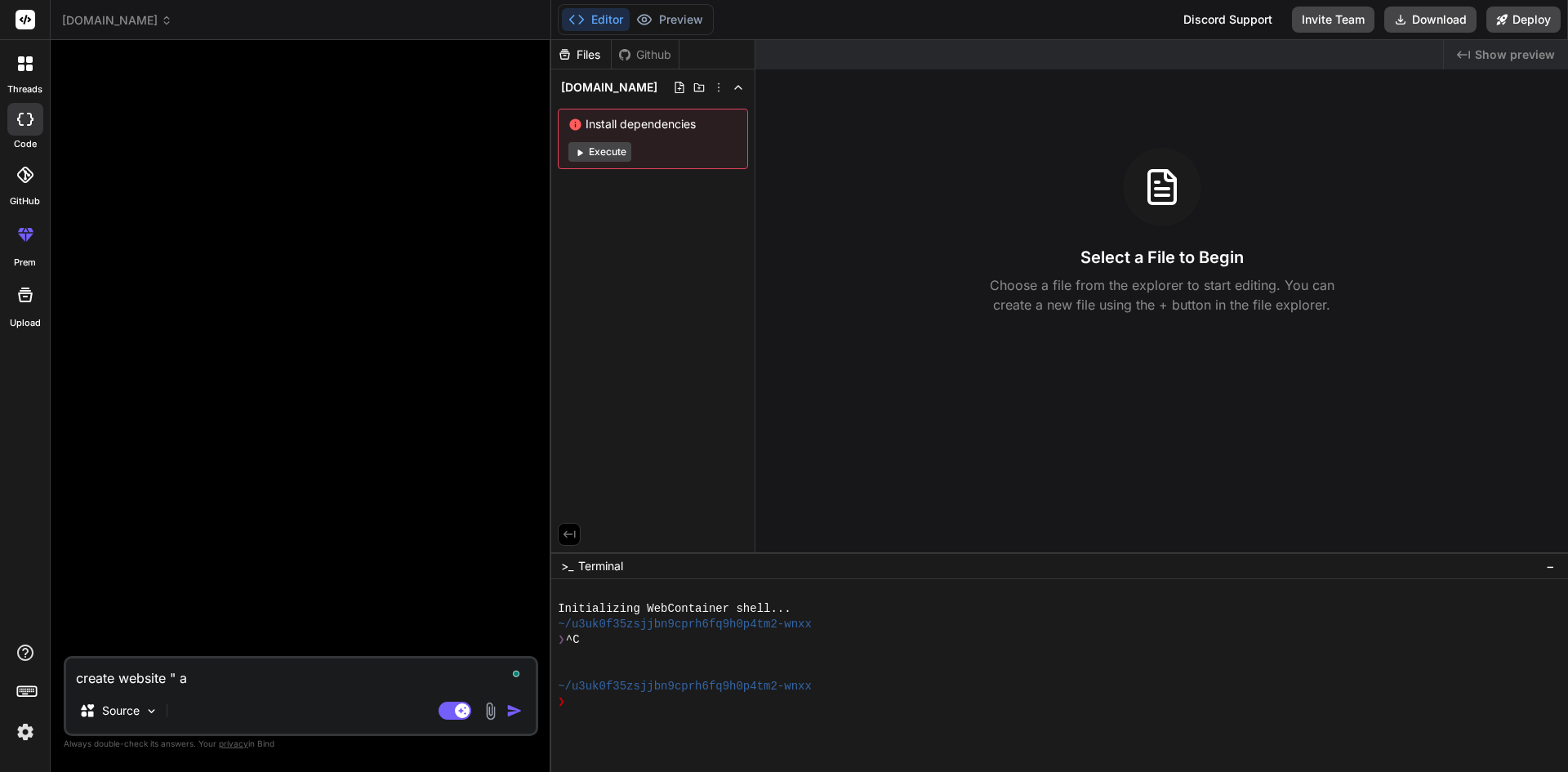
type textarea "x"
type textarea "create website " a"
type textarea "x"
type textarea "create website ""
type textarea "x"
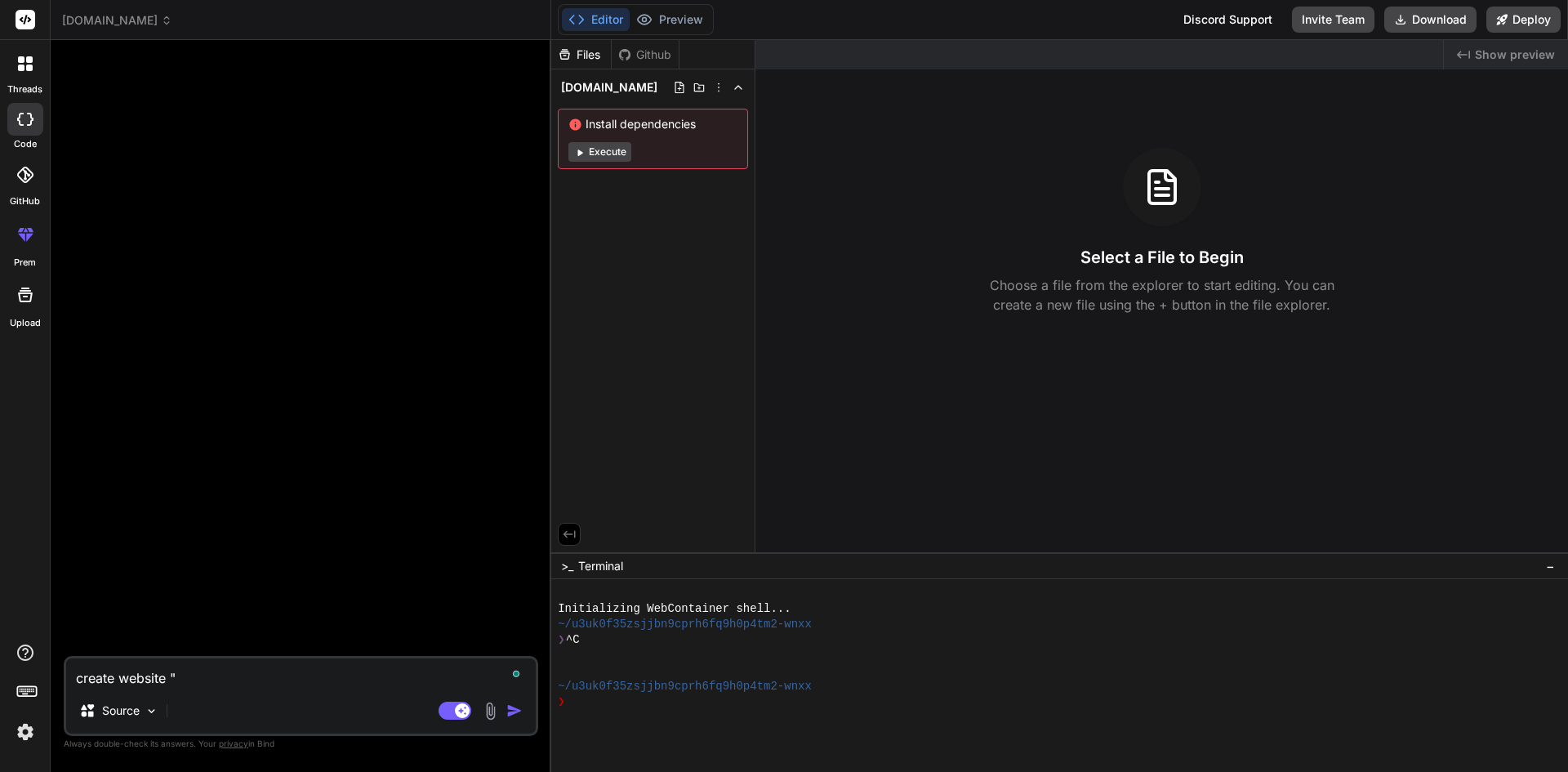
type textarea "create website " L"
type textarea "x"
type textarea "create website " Le"
type textarea "x"
type textarea "create website " Len"
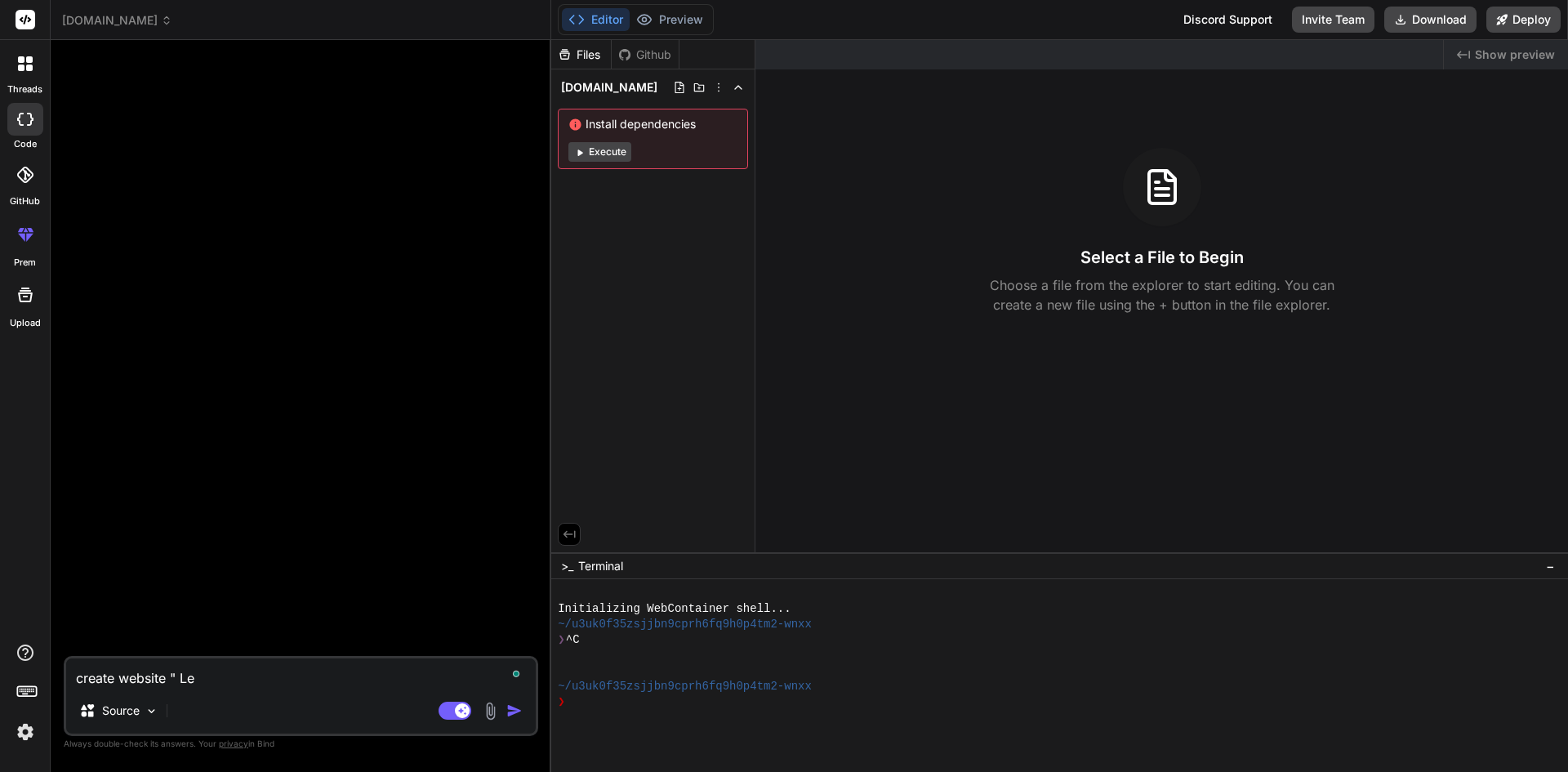
type textarea "x"
type textarea "create website " LenG"
type textarea "x"
type textarea "create website " LenGa"
type textarea "x"
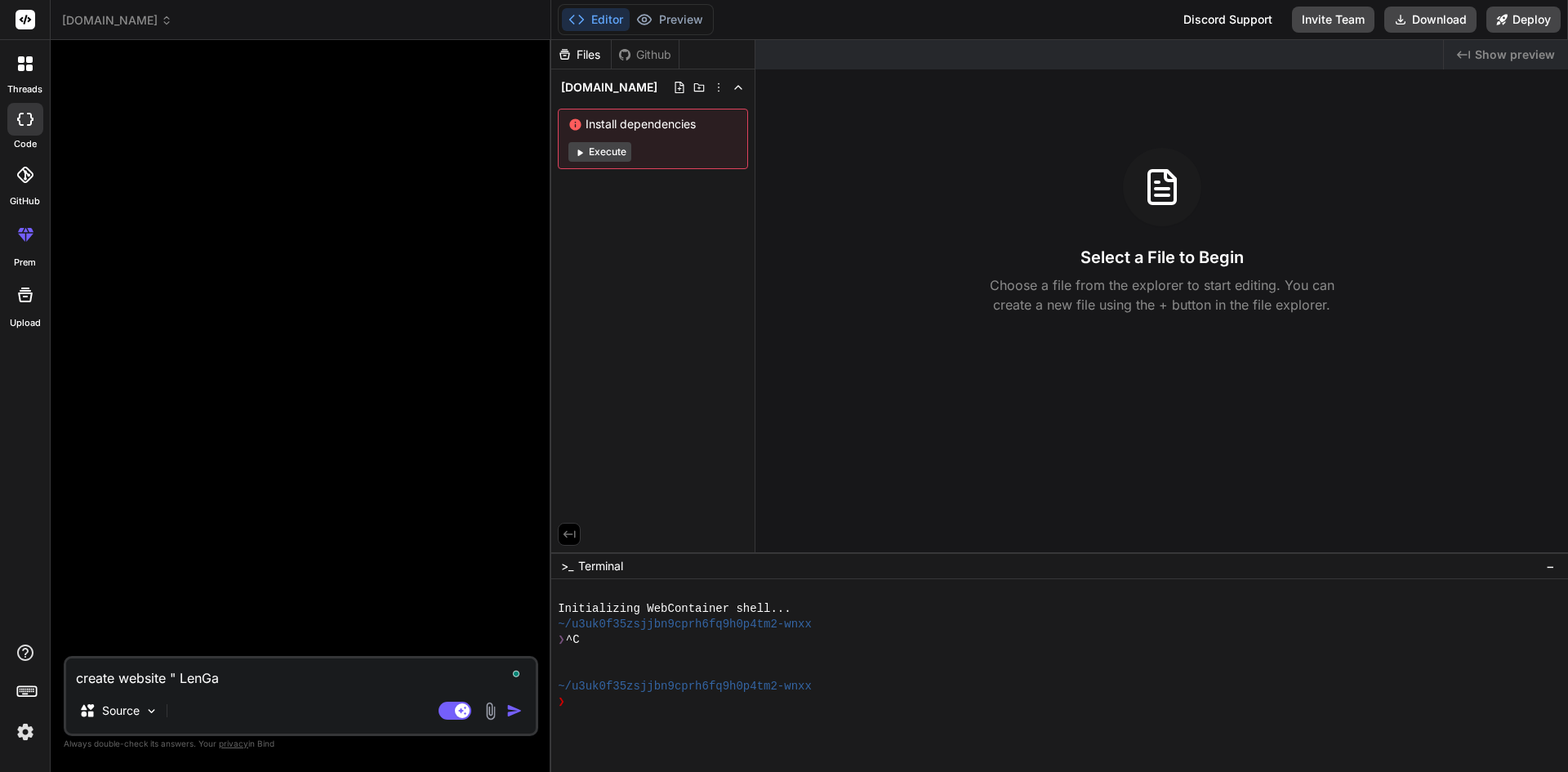
type textarea "create website " LenGam"
type textarea "x"
type textarea "create website " LenGame"
type textarea "x"
type textarea "create website " LenGame""
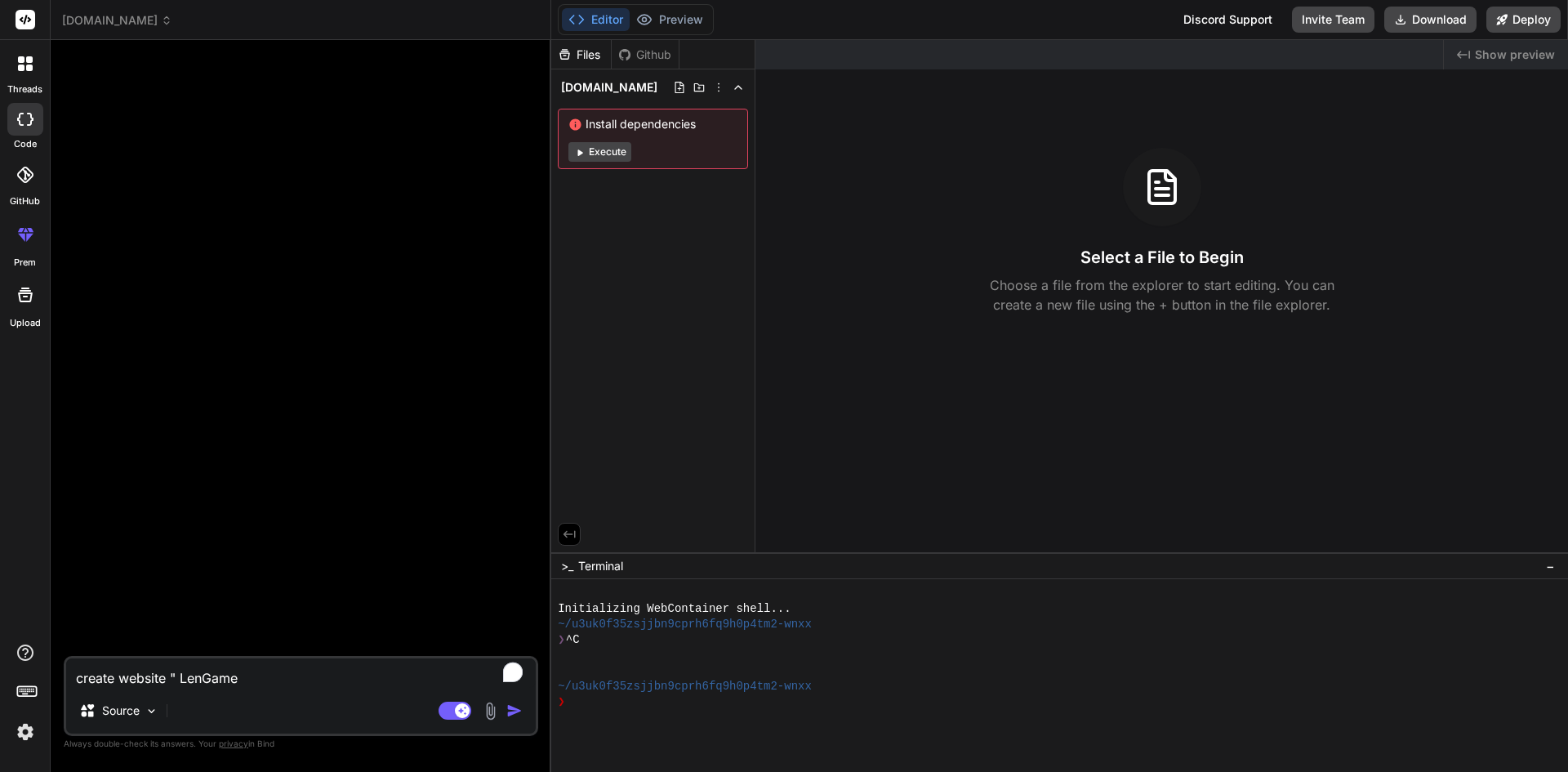
type textarea "x"
type textarea "create website " LenGame""
type textarea "x"
type textarea "create website " LenGame" g"
type textarea "x"
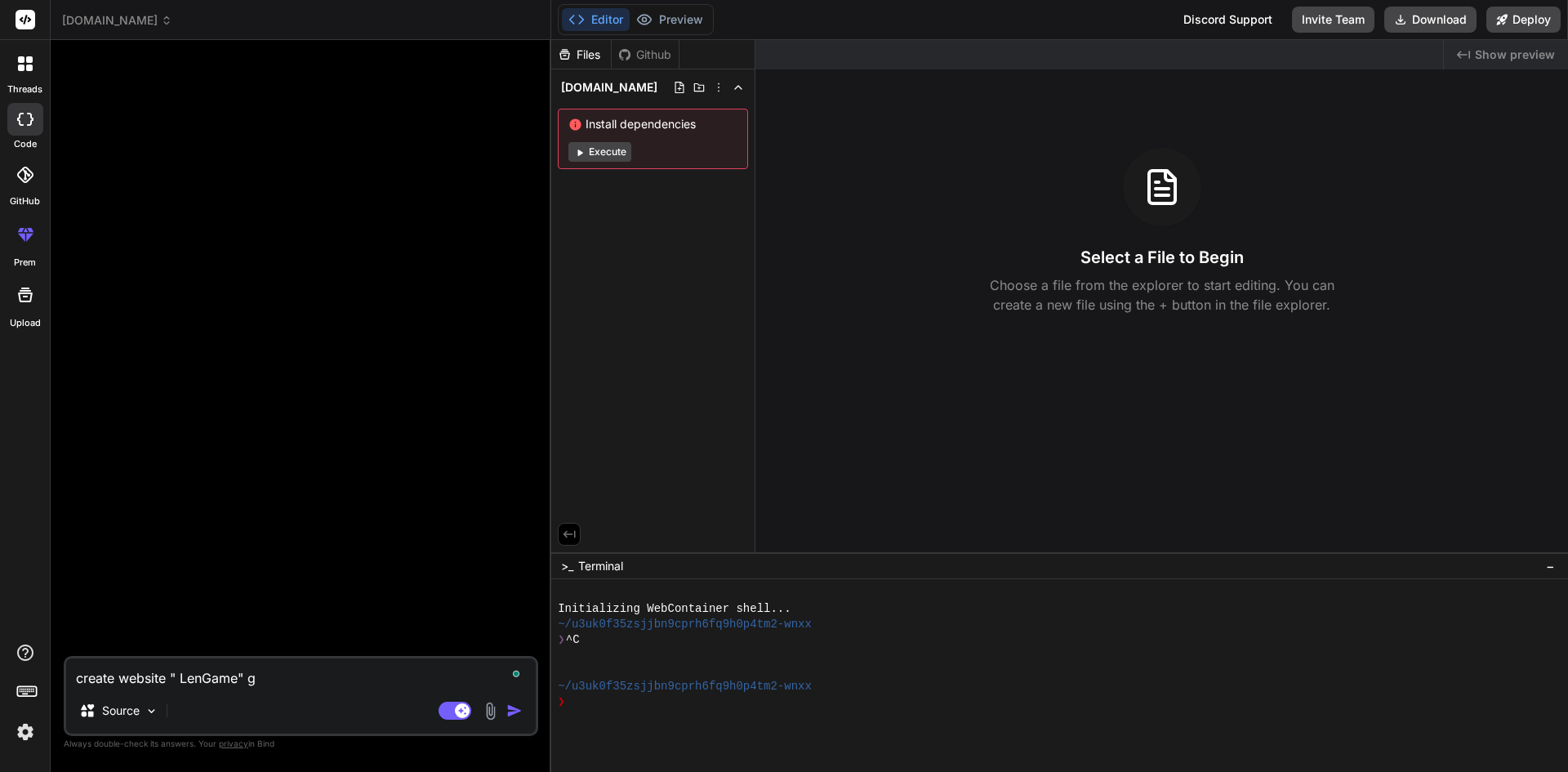
type textarea "create website " LenGame" ga"
type textarea "x"
type textarea "create website " LenGame" gam"
type textarea "x"
type textarea "create website " LenGame" gami"
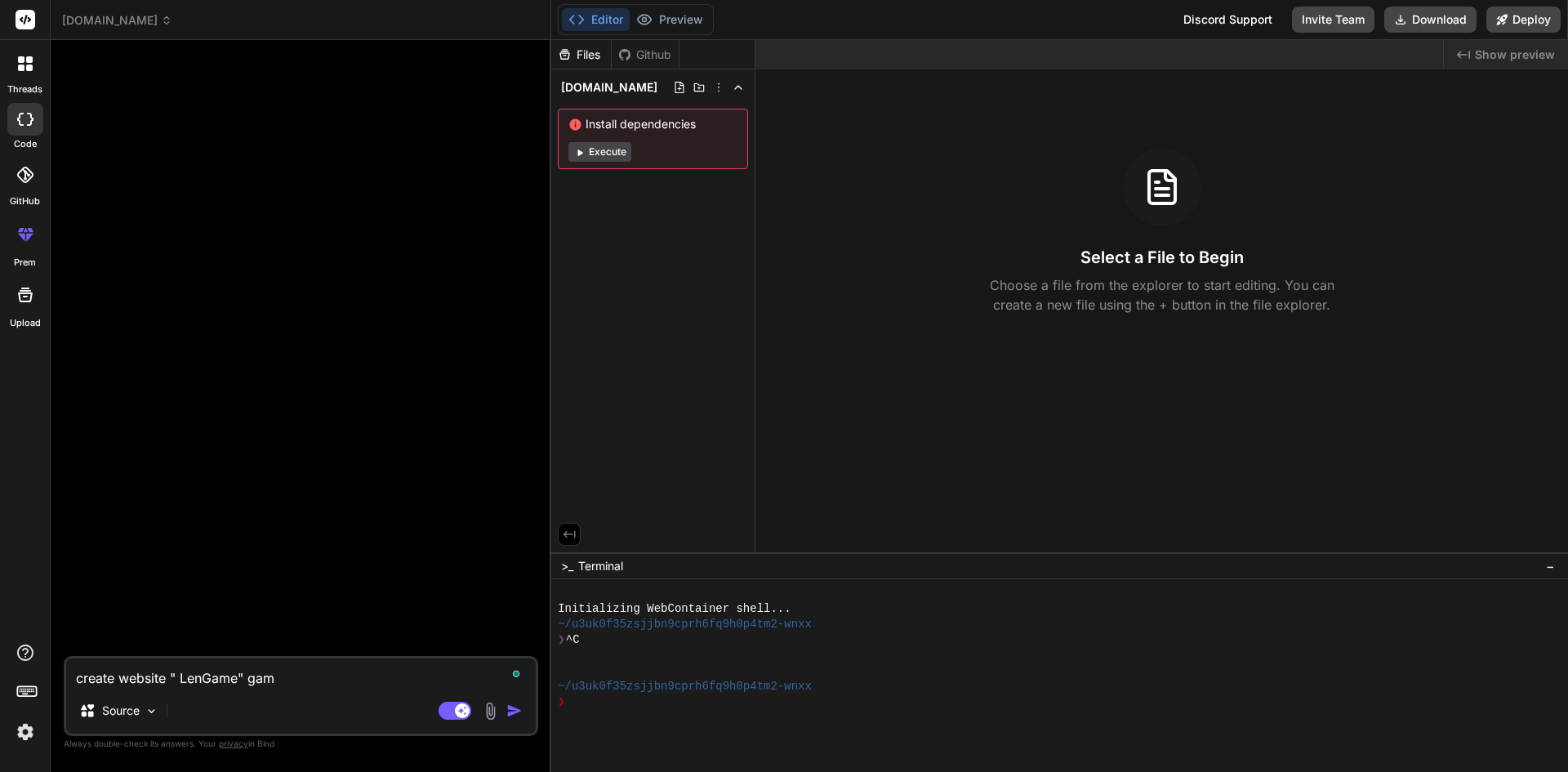
type textarea "x"
type textarea "create website " LenGame" gamif"
type textarea "x"
type textarea "create website " LenGame" gamifi"
type textarea "x"
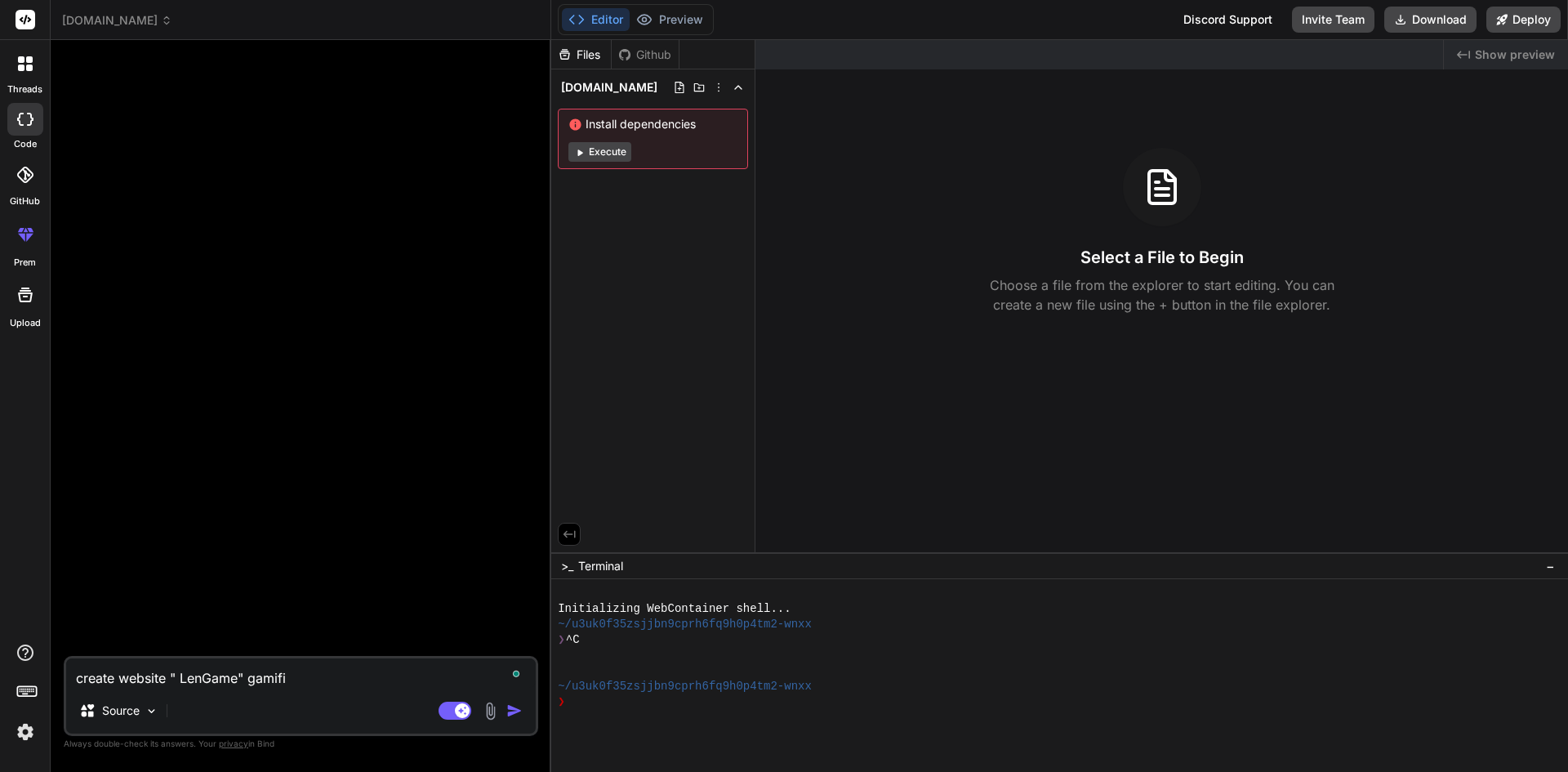
type textarea "create website " LenGame" gamific"
type textarea "x"
type textarea "create website " LenGame" gamificy"
type textarea "x"
type textarea "create website " LenGame" gamific"
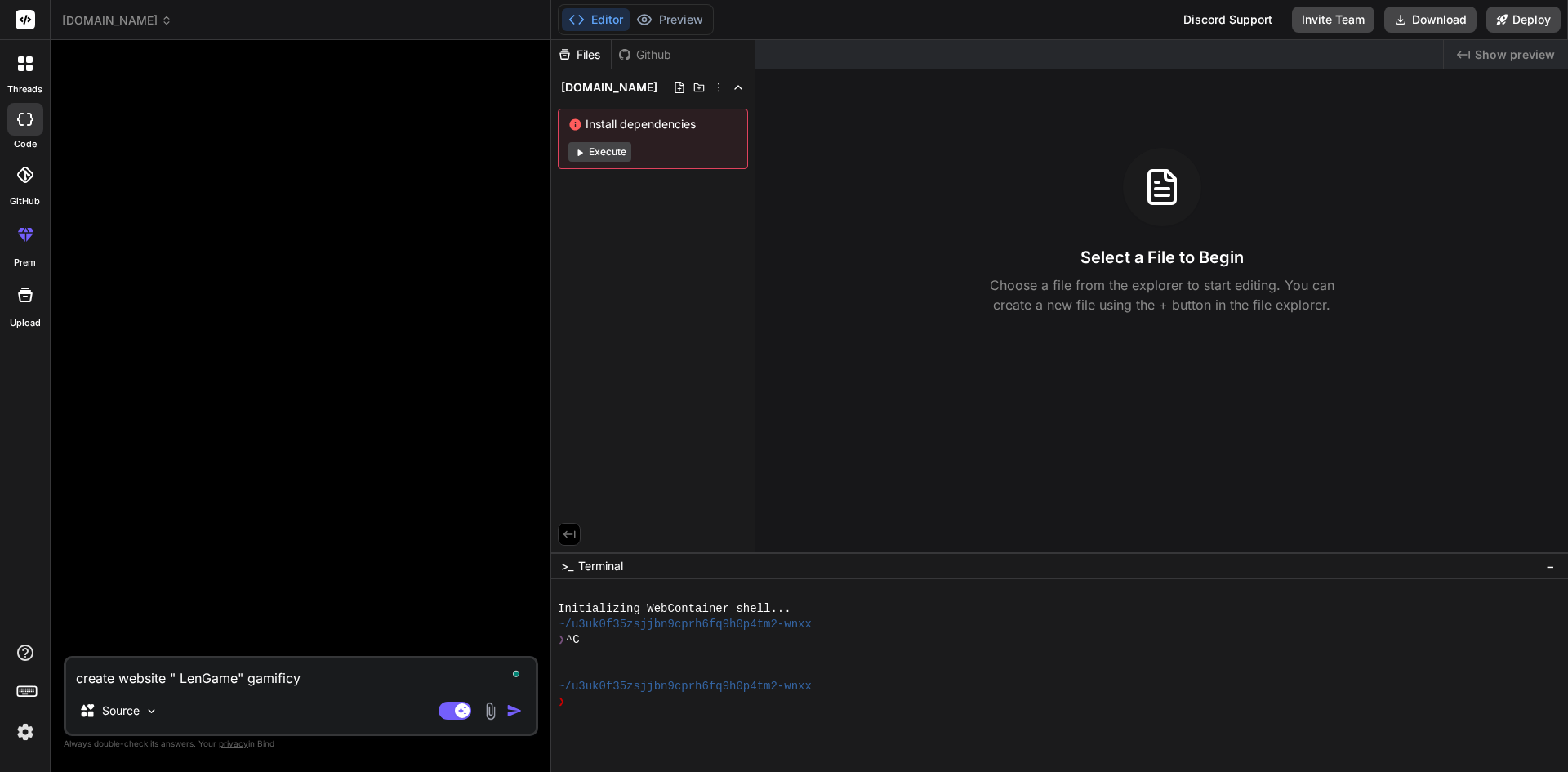
type textarea "x"
type textarea "create website " LenGame" gamifica"
type textarea "x"
type textarea "create website " LenGame" gamificat"
type textarea "x"
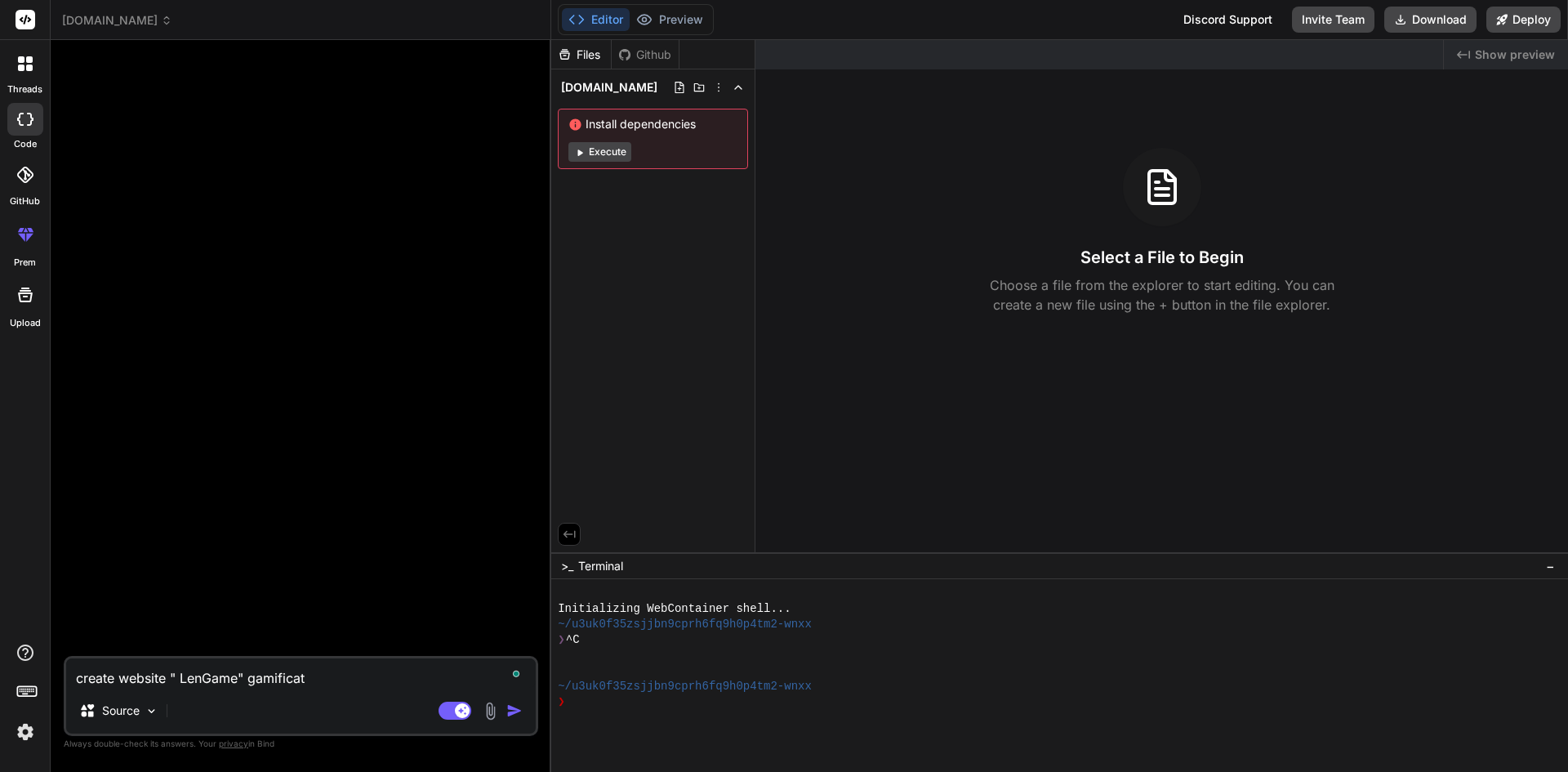
type textarea "create website " LenGame" gamificati"
type textarea "x"
type textarea "create website " LenGame" gamificatio"
type textarea "x"
type textarea "create website " LenGame" gamification"
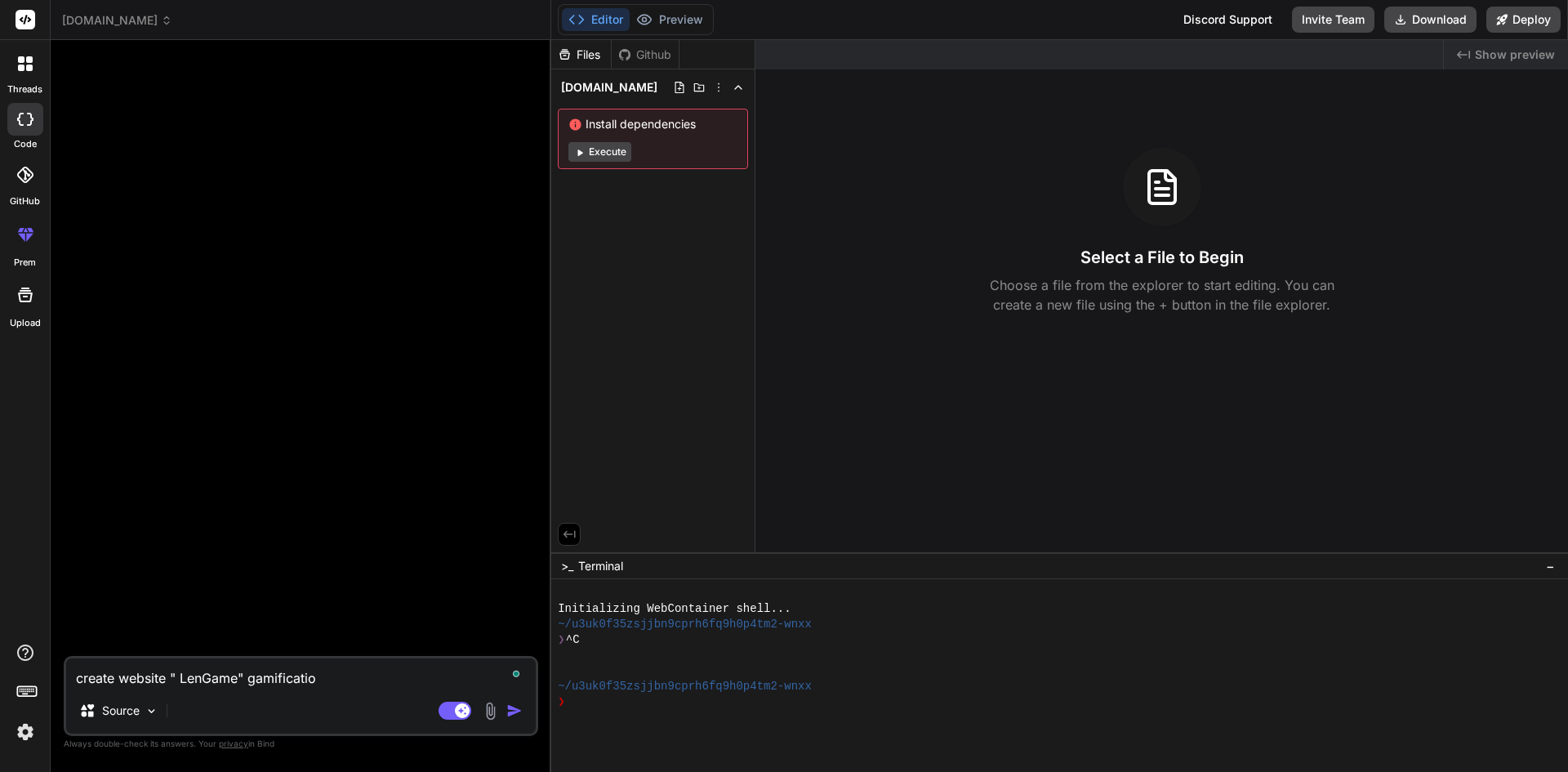
type textarea "x"
type textarea "create website " LenGame" gamification"
type textarea "x"
type textarea "create website " LenGame" gamification p"
type textarea "x"
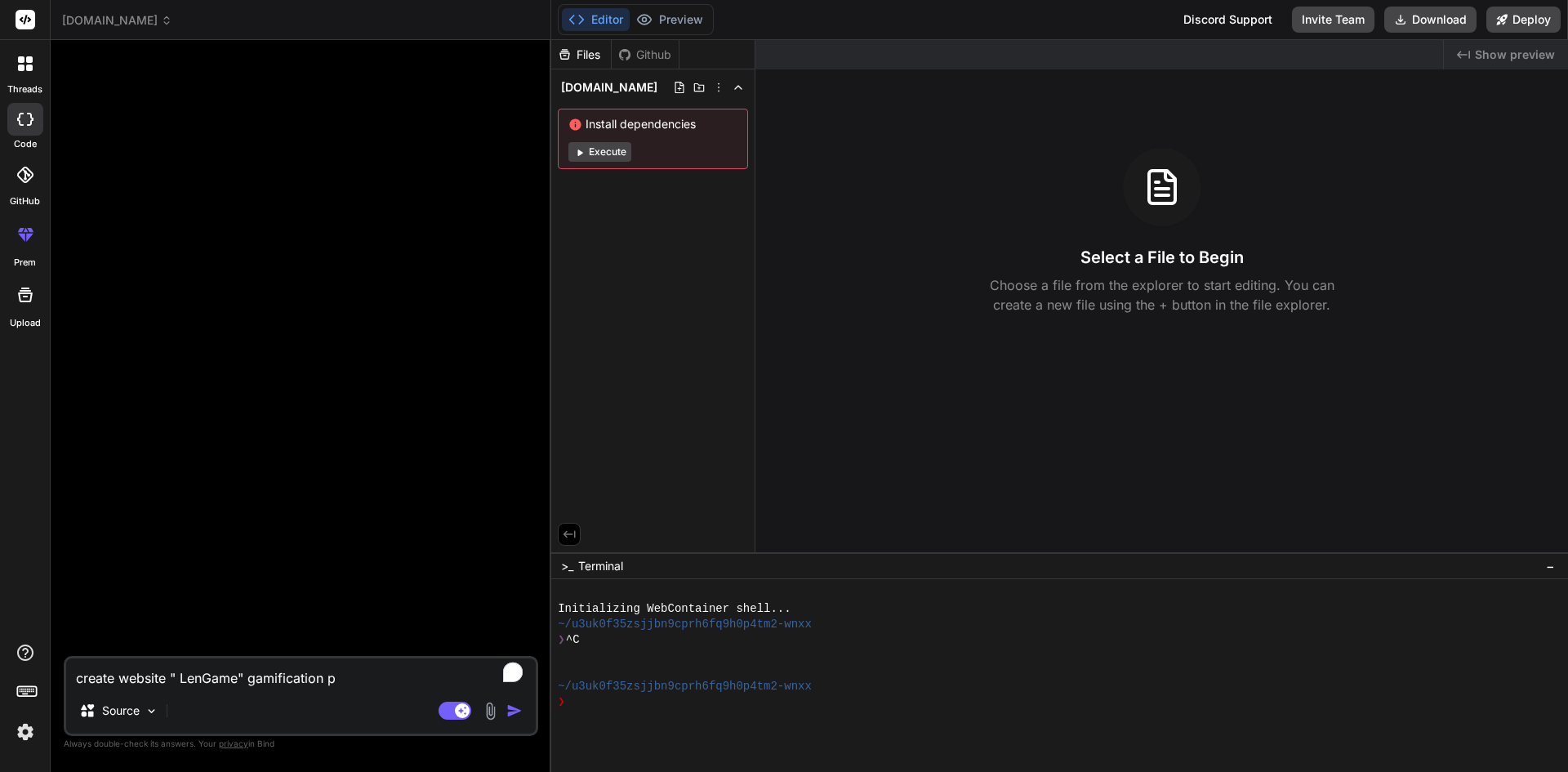
type textarea "create website " LenGame" gamification pl"
type textarea "x"
type textarea "create website " LenGame" gamification pla"
type textarea "x"
type textarea "create website " LenGame" gamification plat"
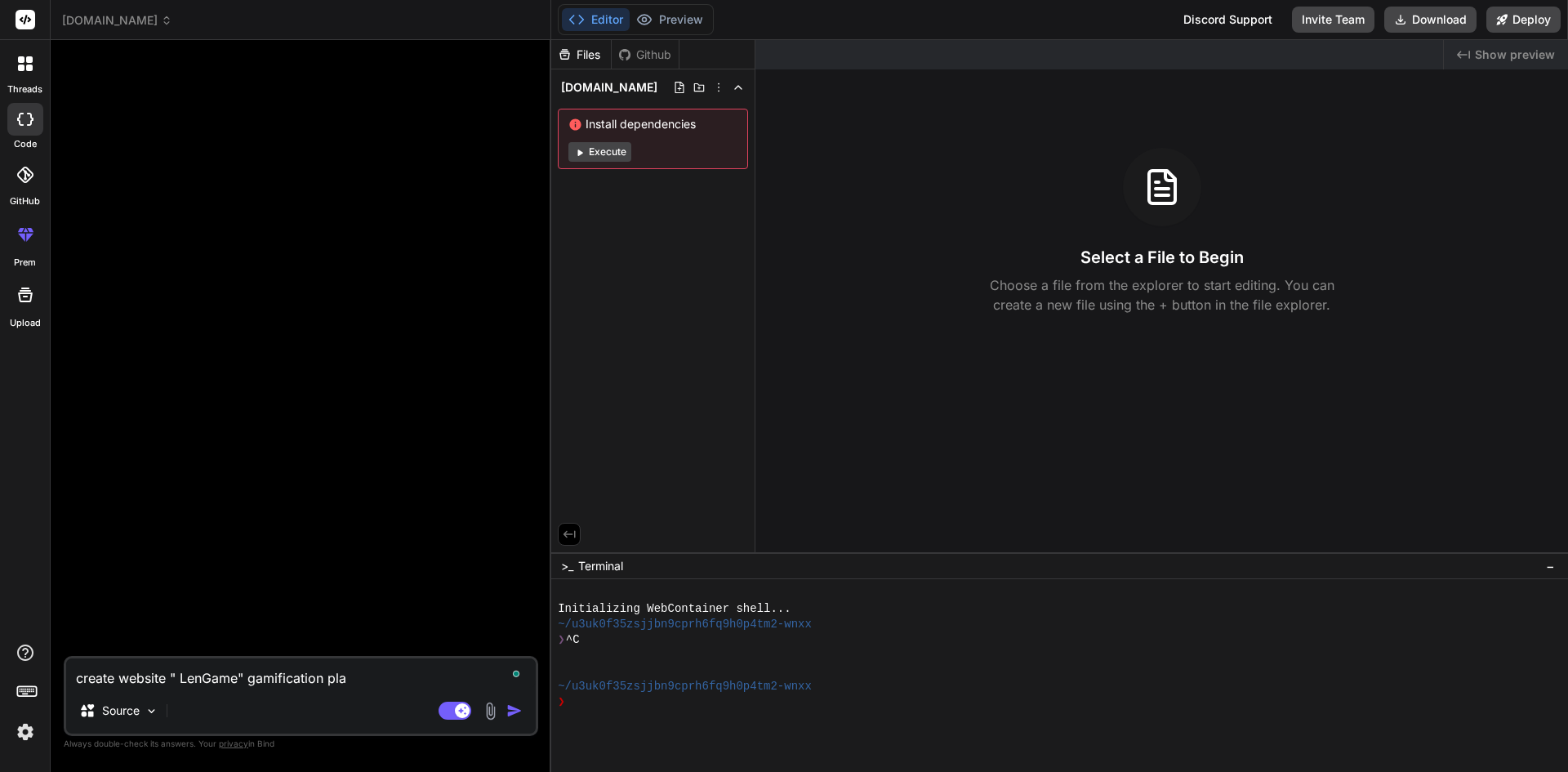
type textarea "x"
type textarea "create website " LenGame" gamification platf"
type textarea "x"
type textarea "create website " LenGame" gamification platfo"
type textarea "x"
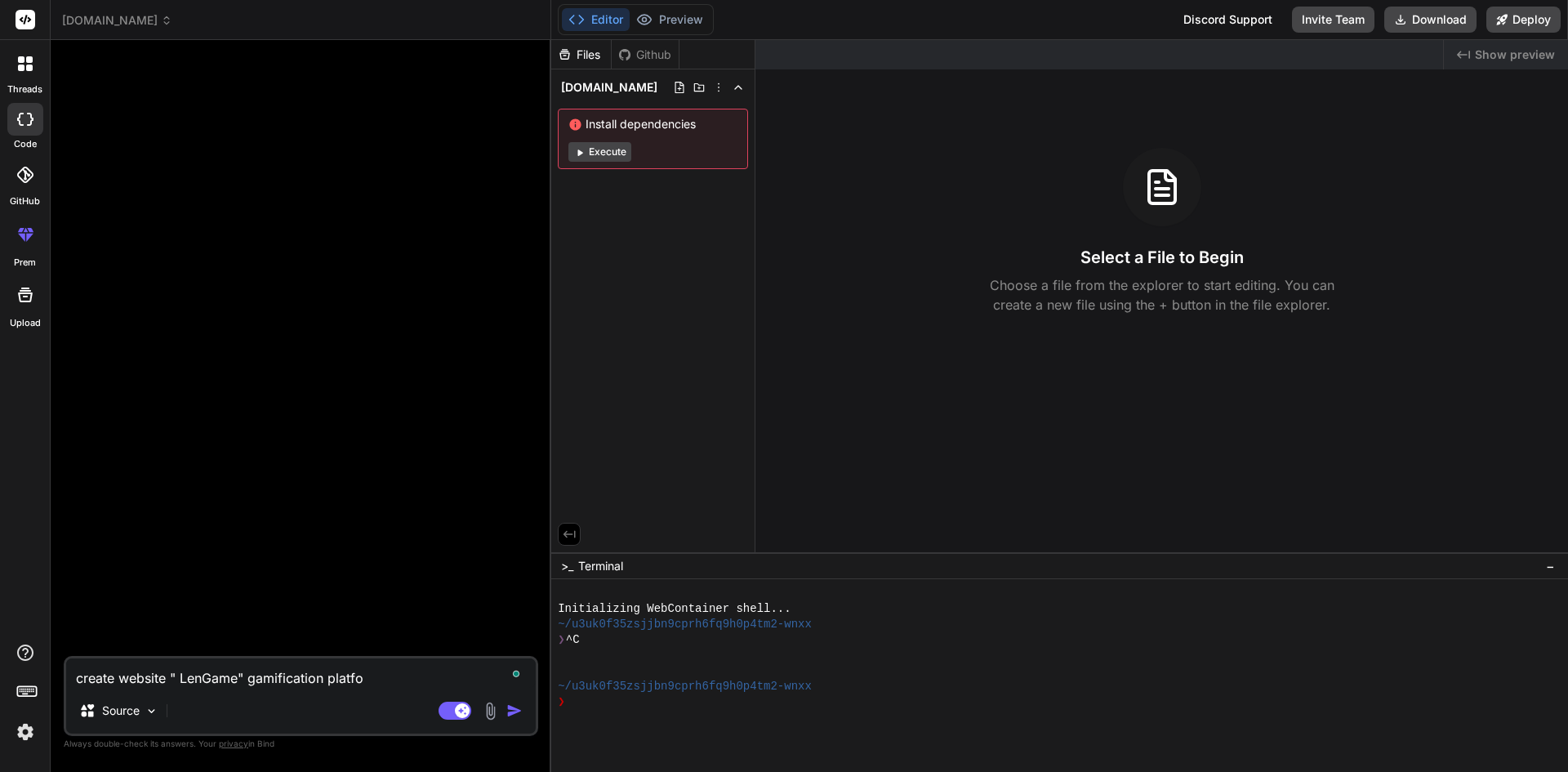
type textarea "create website " LenGame" gamification platfor"
type textarea "x"
type textarea "create website " LenGame" gamification platform"
type textarea "x"
type textarea "create website " LenGame" gamification platform,"
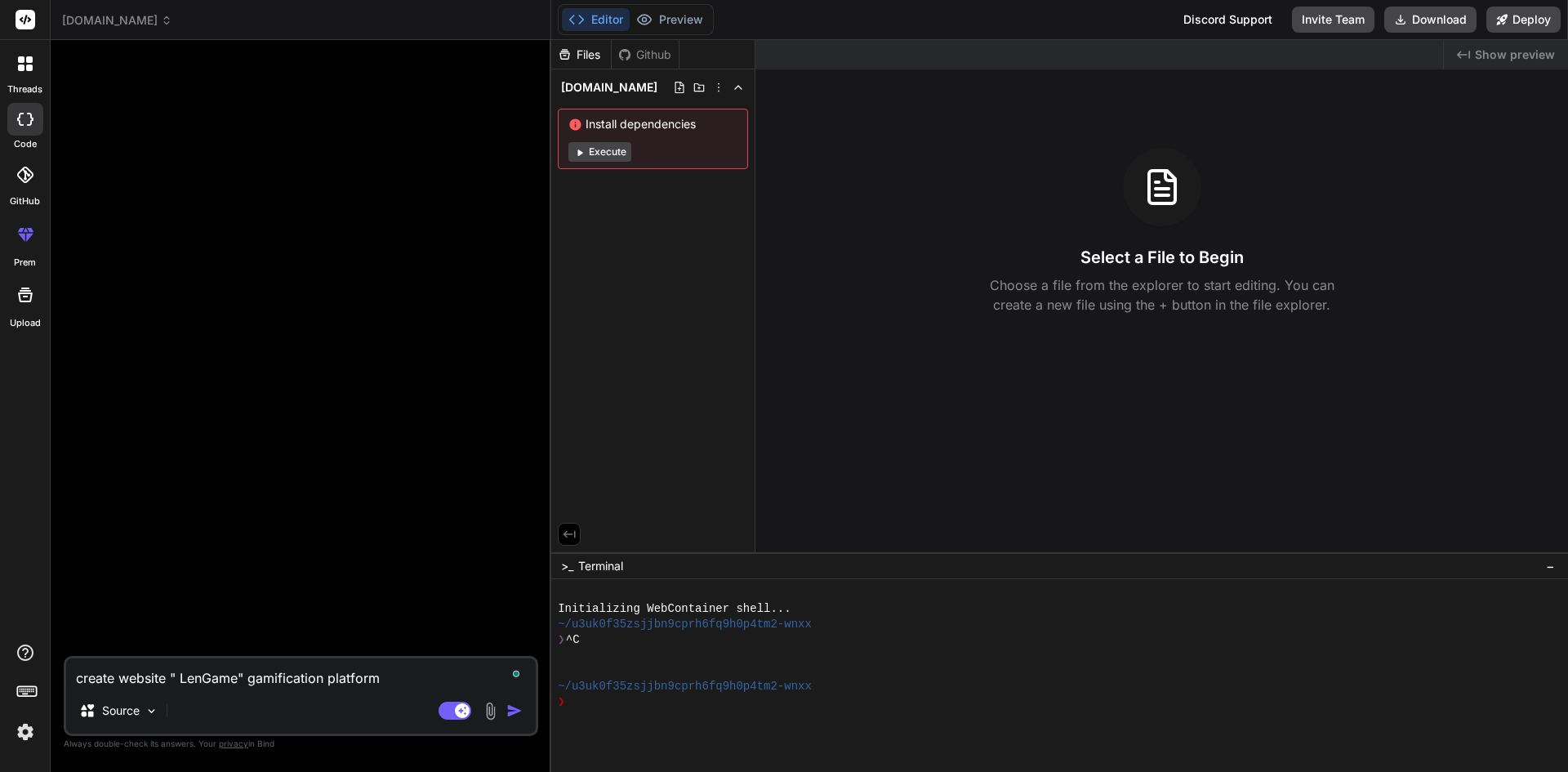
type textarea "x"
type textarea "create website " LenGame" gamification platform,"
type textarea "x"
type textarea "create website " LenGame" gamification platform, t"
type textarea "x"
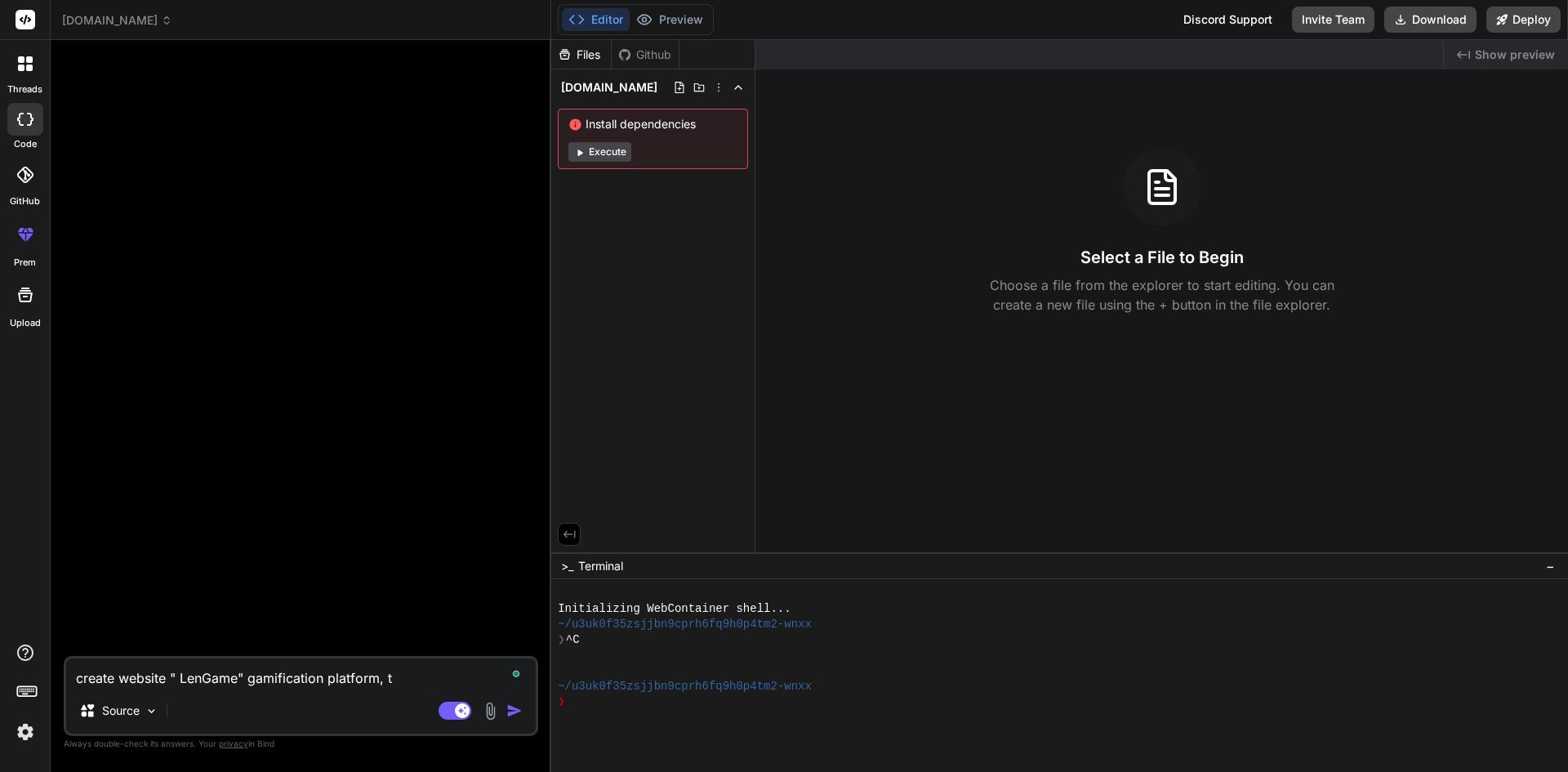
type textarea "create website " LenGame" gamification platform, th"
type textarea "x"
type textarea "create website " LenGame" gamification platform, tha"
type textarea "x"
type textarea "create website " LenGame" gamification platform, tha"
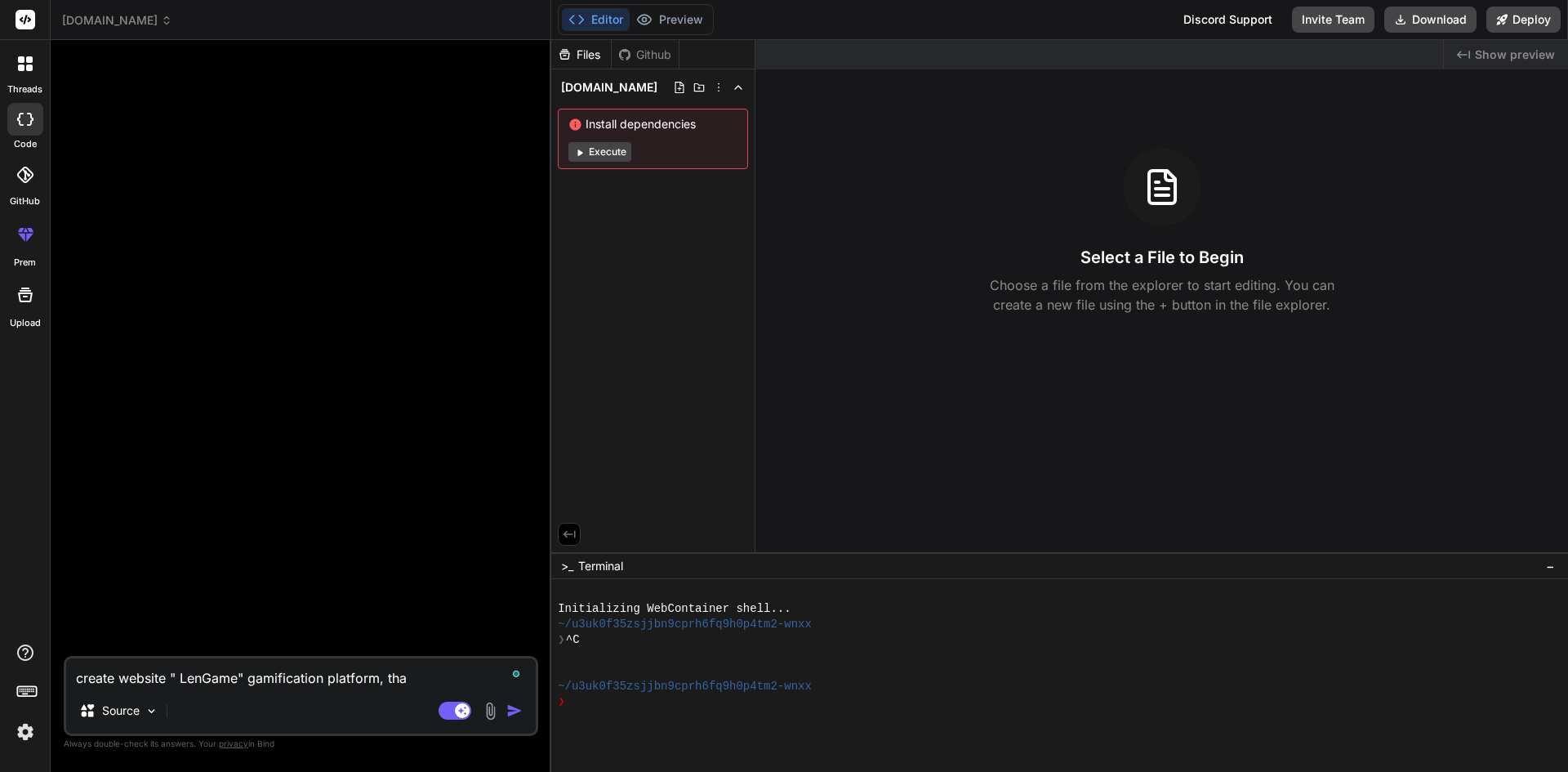
type textarea "x"
type textarea "create website " LenGame" gamification platform, tha"
type textarea "x"
type textarea "create website " LenGame" gamification platform, that"
type textarea "x"
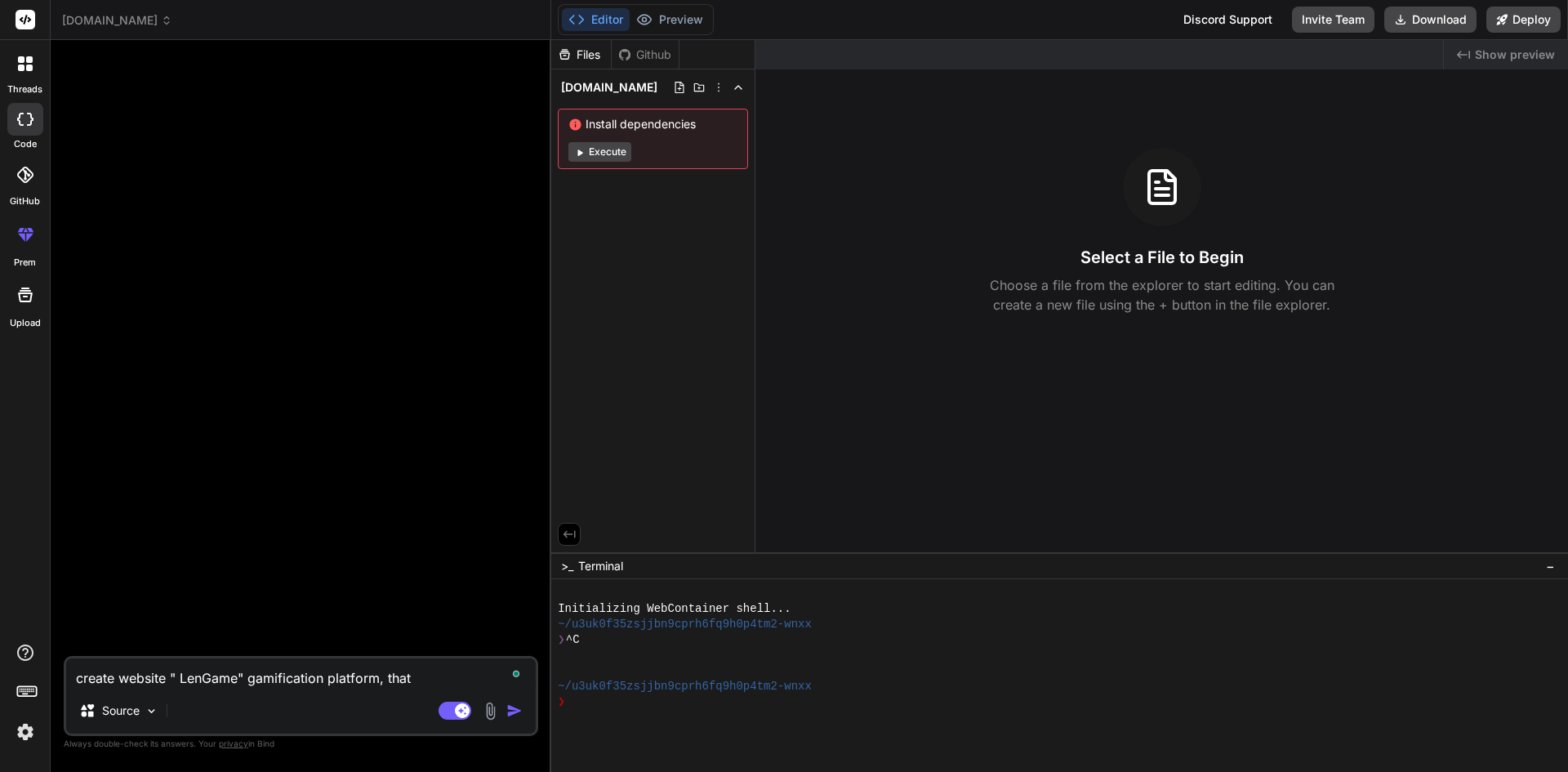
type textarea "create website " LenGame" gamification platform, that"
type textarea "x"
type textarea "create website " LenGame" gamification platform, that h"
type textarea "x"
type textarea "create website " LenGame" gamification platform, that ha"
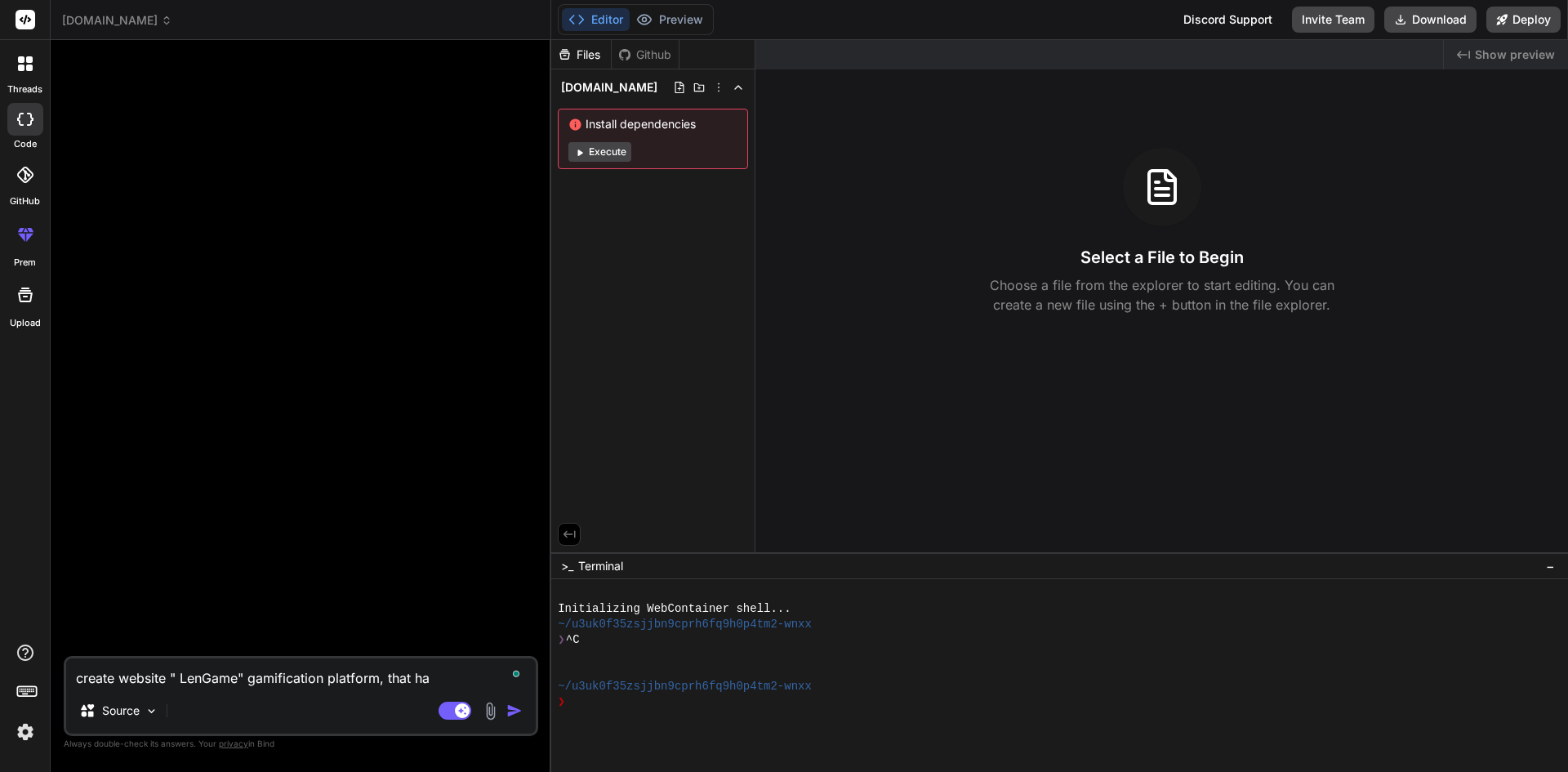
type textarea "x"
type textarea "create website " LenGame" gamification platform, that hav"
type textarea "x"
type textarea "create website " LenGame" gamification platform, that have"
type textarea "x"
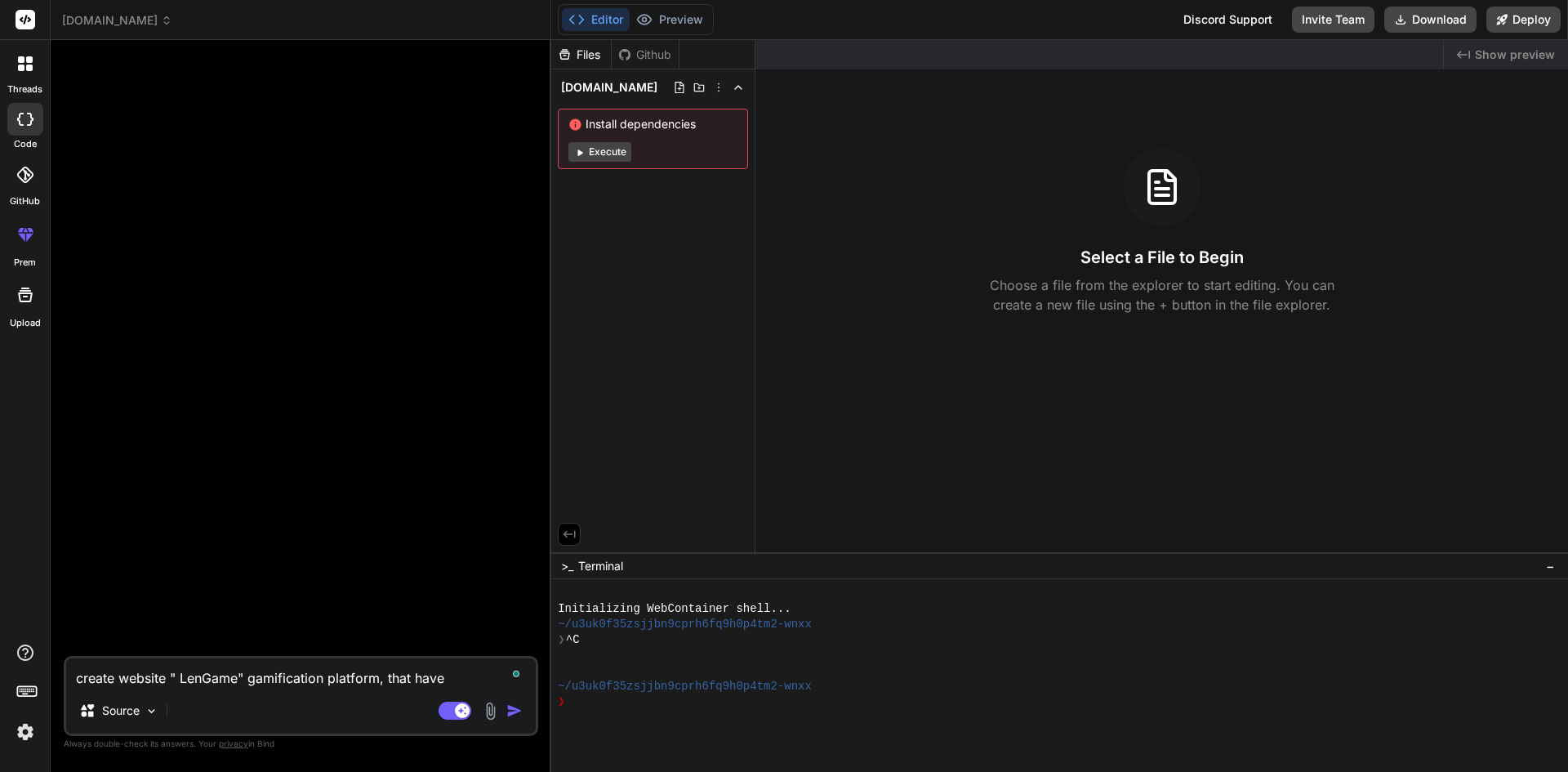
type textarea "create website " LenGame" gamification platform, that have"
type textarea "x"
type textarea "create website " LenGame" gamification platform, that have H"
type textarea "x"
type textarea "create website " LenGame" gamification platform, that have Ho"
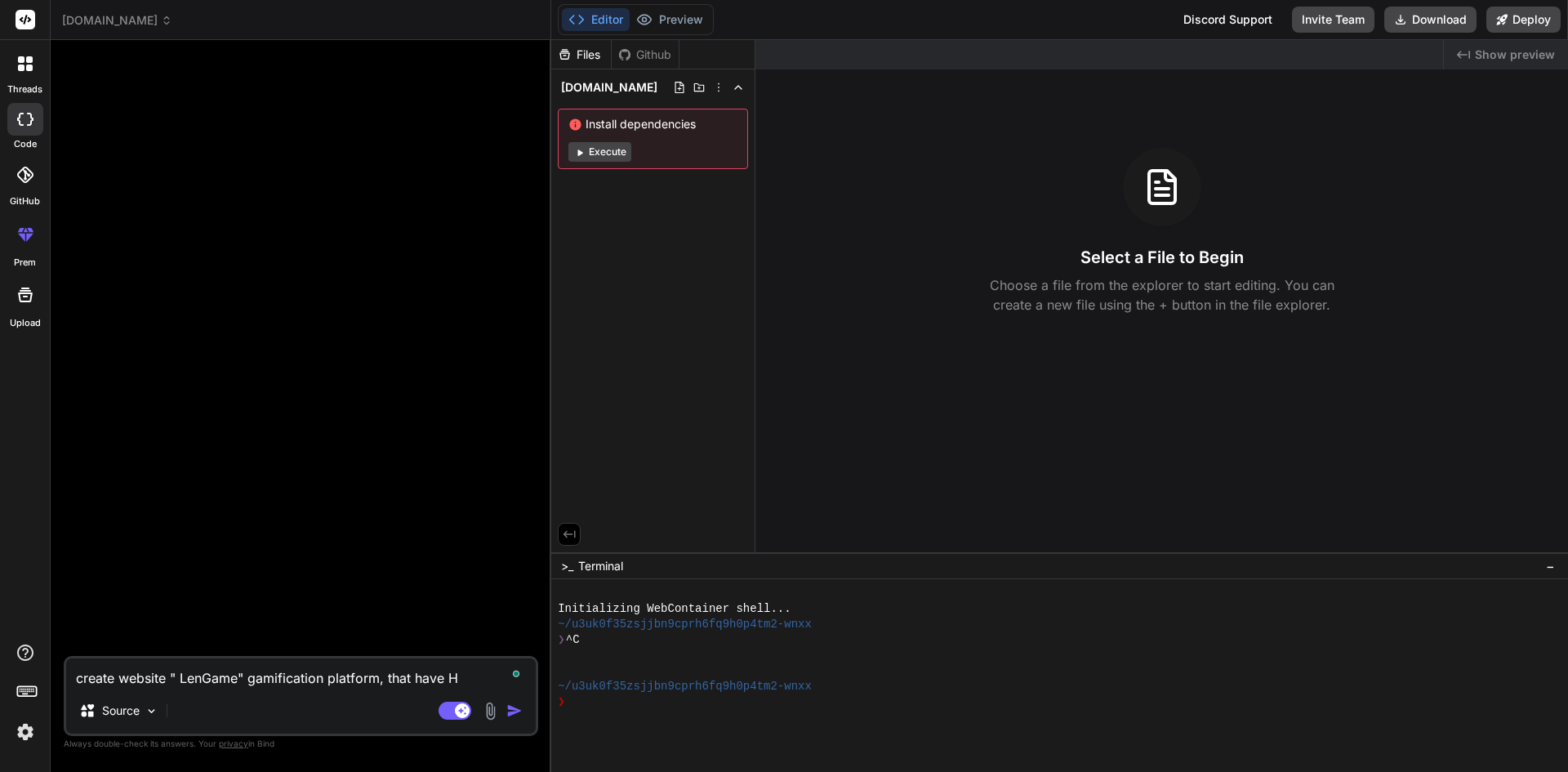
type textarea "x"
type textarea "create website " LenGame" gamification platform, that have Hom"
type textarea "x"
type textarea "create website " LenGame" gamification platform, that have Home"
type textarea "x"
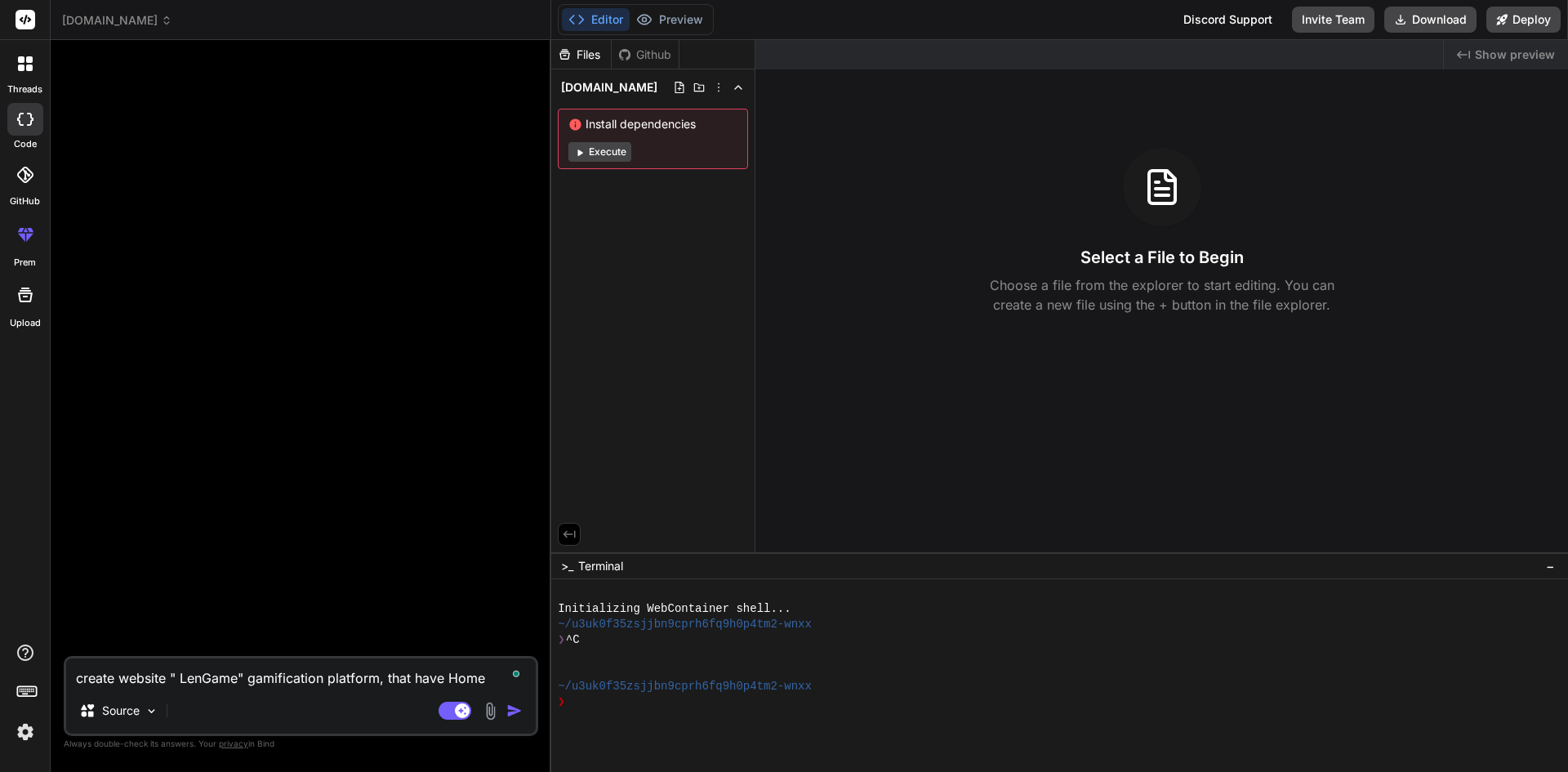
type textarea "create website " LenGame" gamification platform, that have Home,"
type textarea "x"
type textarea "create website " LenGame" gamification platform, that have Home,"
type textarea "x"
type textarea "create website " LenGame" gamification platform, that have Home, G"
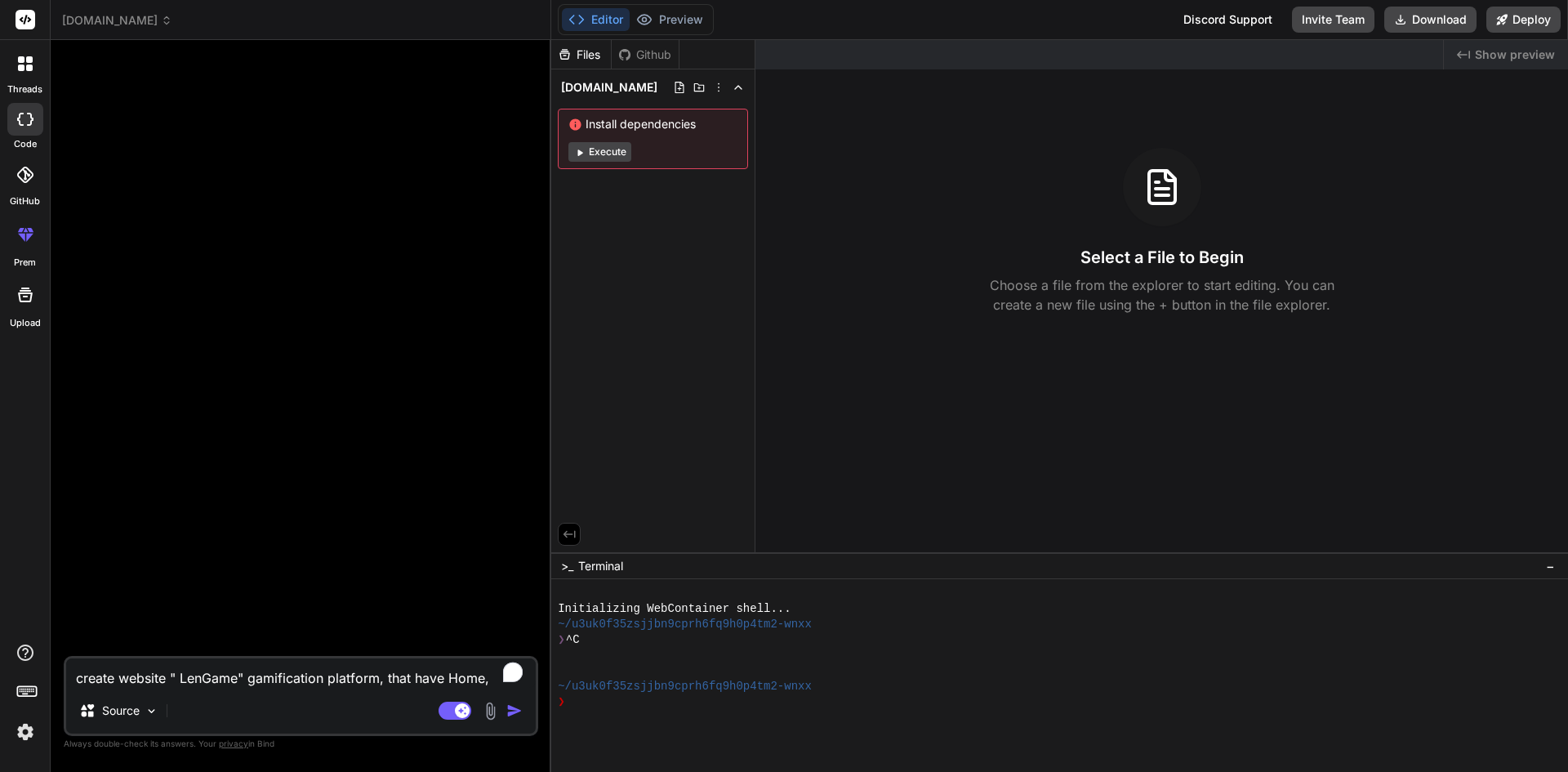
type textarea "x"
type textarea "create website " LenGame" gamification platform, that have Home, Ga"
type textarea "x"
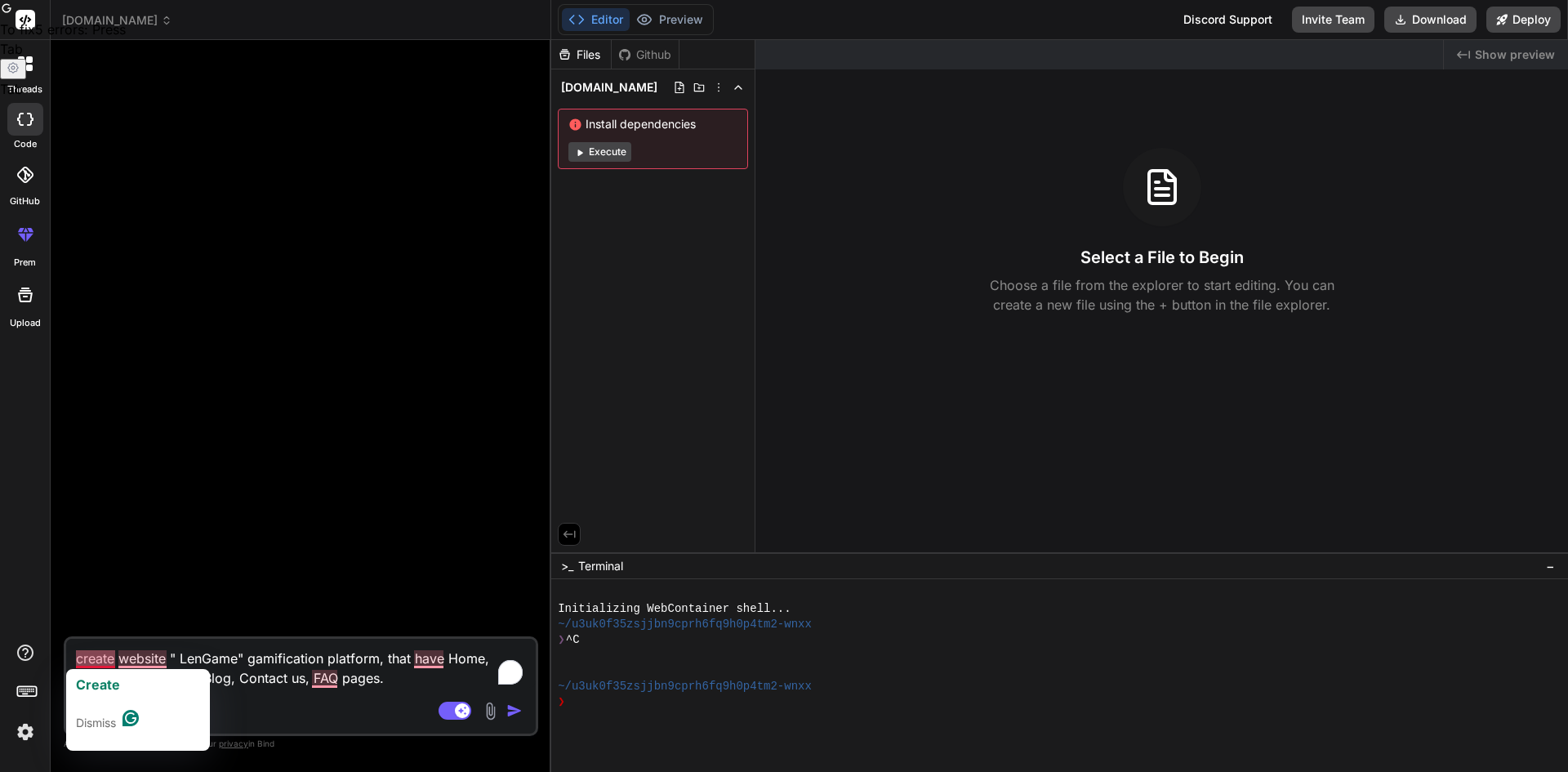
click at [78, 653] on textarea "create website " LenGame" gamification platform, that have Home, Ourgame, About…" at bounding box center [301, 663] width 470 height 49
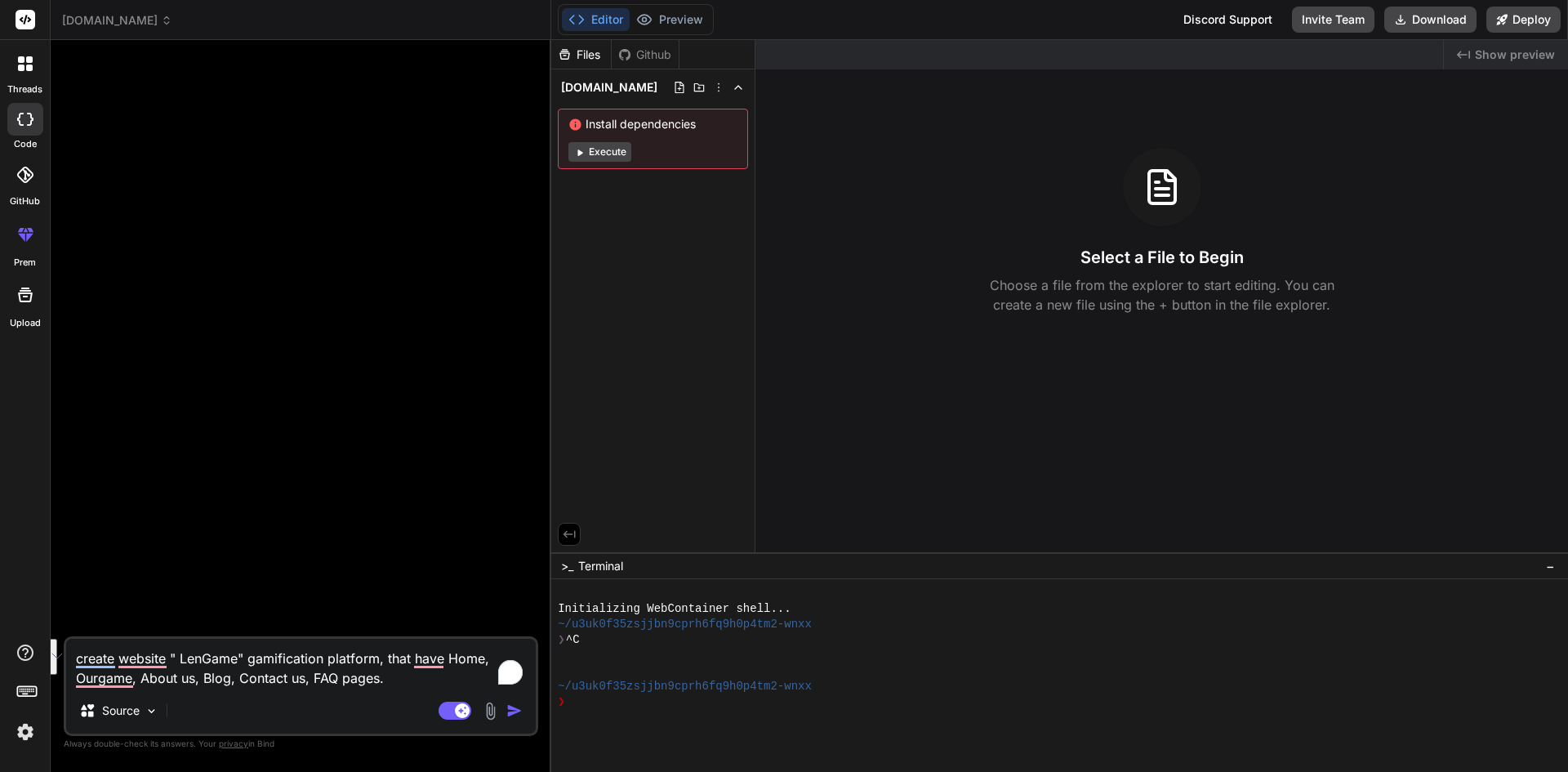
drag, startPoint x: 76, startPoint y: 656, endPoint x: 389, endPoint y: 681, distance: 314.0
click at [389, 681] on textarea "create website " LenGame" gamification platform, that have Home, Ourgame, About…" at bounding box center [301, 663] width 470 height 49
paste textarea "Design a detailed structure and content plan for a gamification platform websit…"
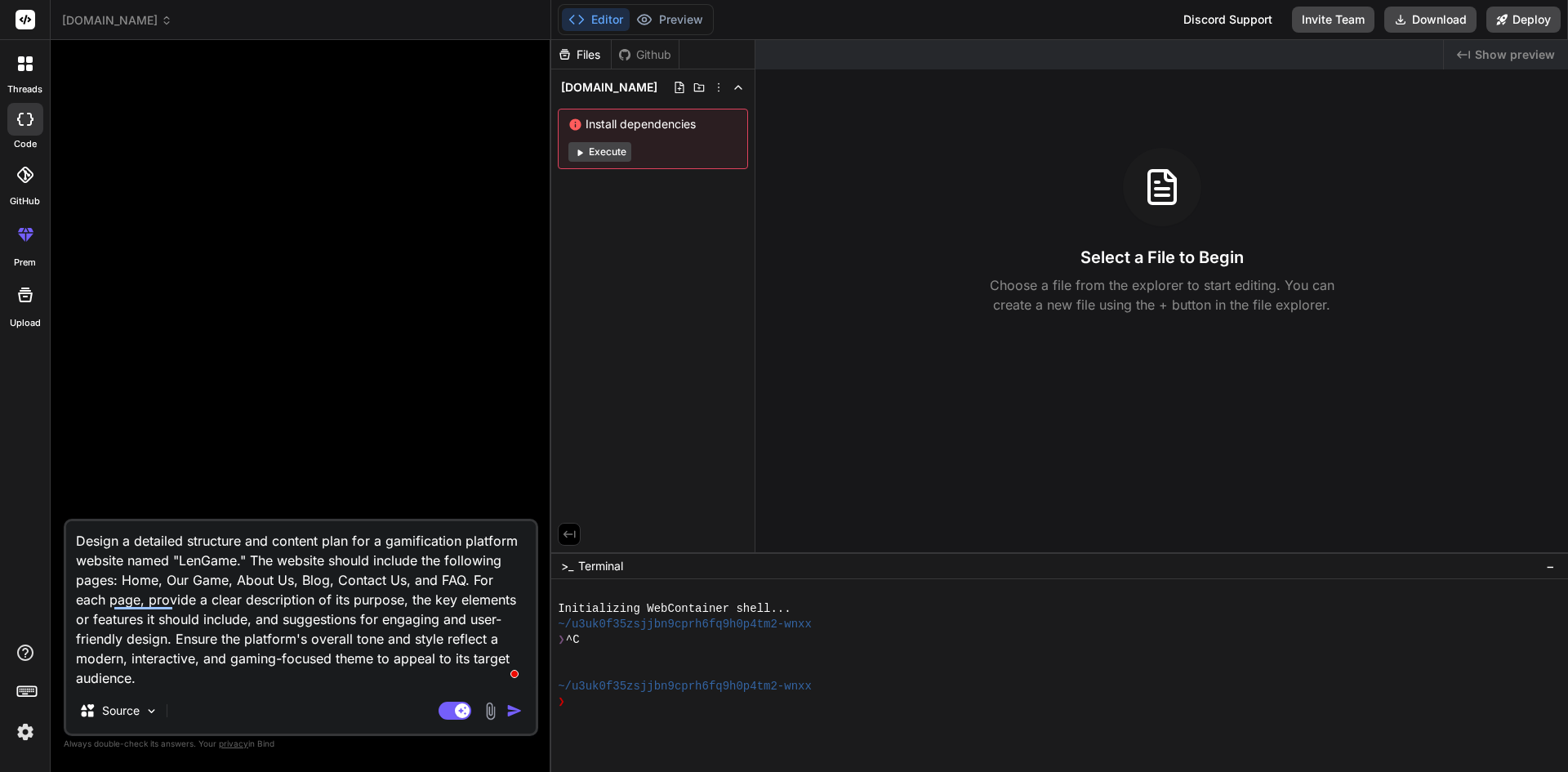
click at [510, 712] on img "button" at bounding box center [514, 710] width 16 height 16
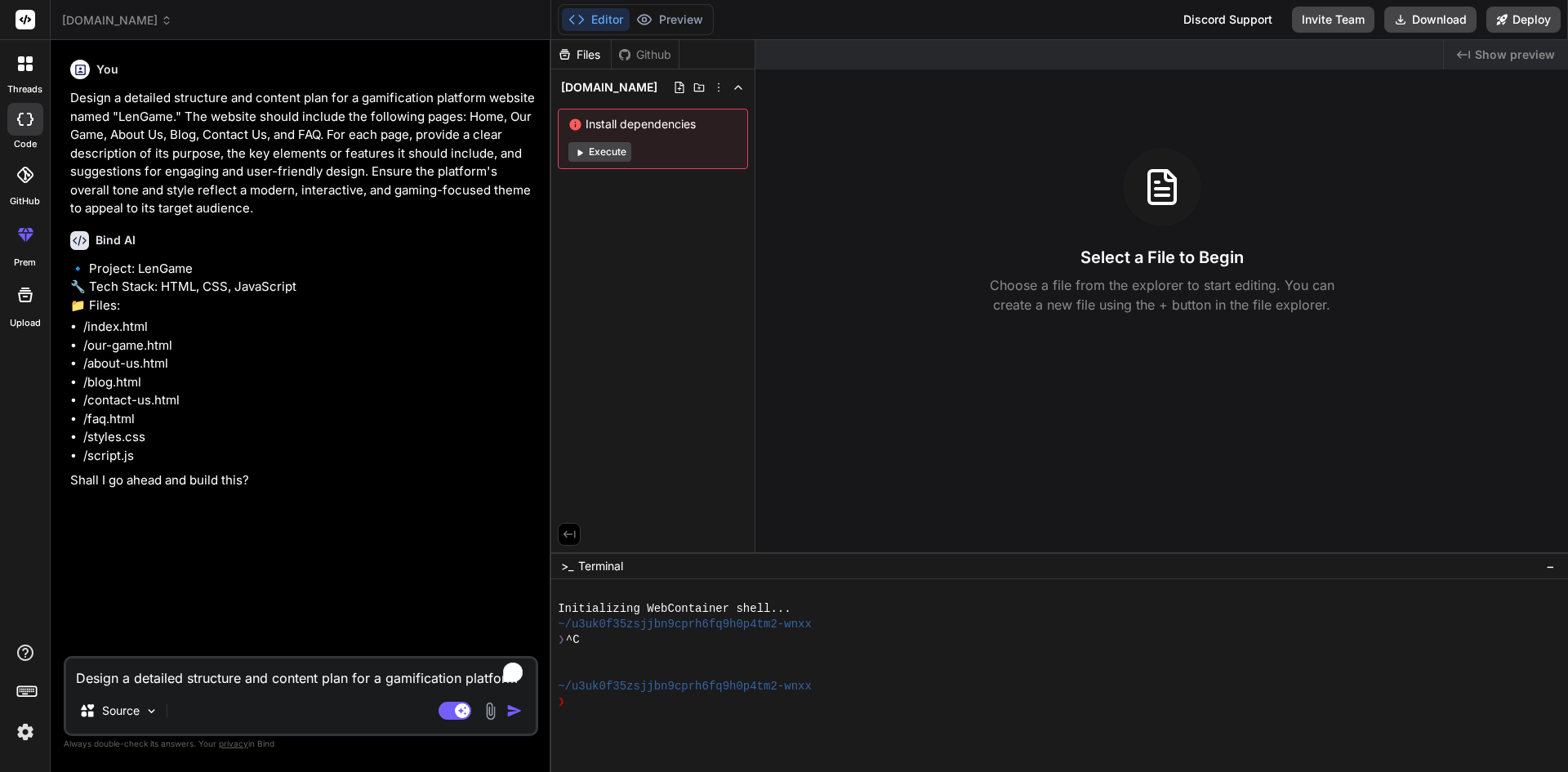
click at [215, 677] on textarea "Design a detailed structure and content plan for a gamification platform websit…" at bounding box center [301, 673] width 470 height 29
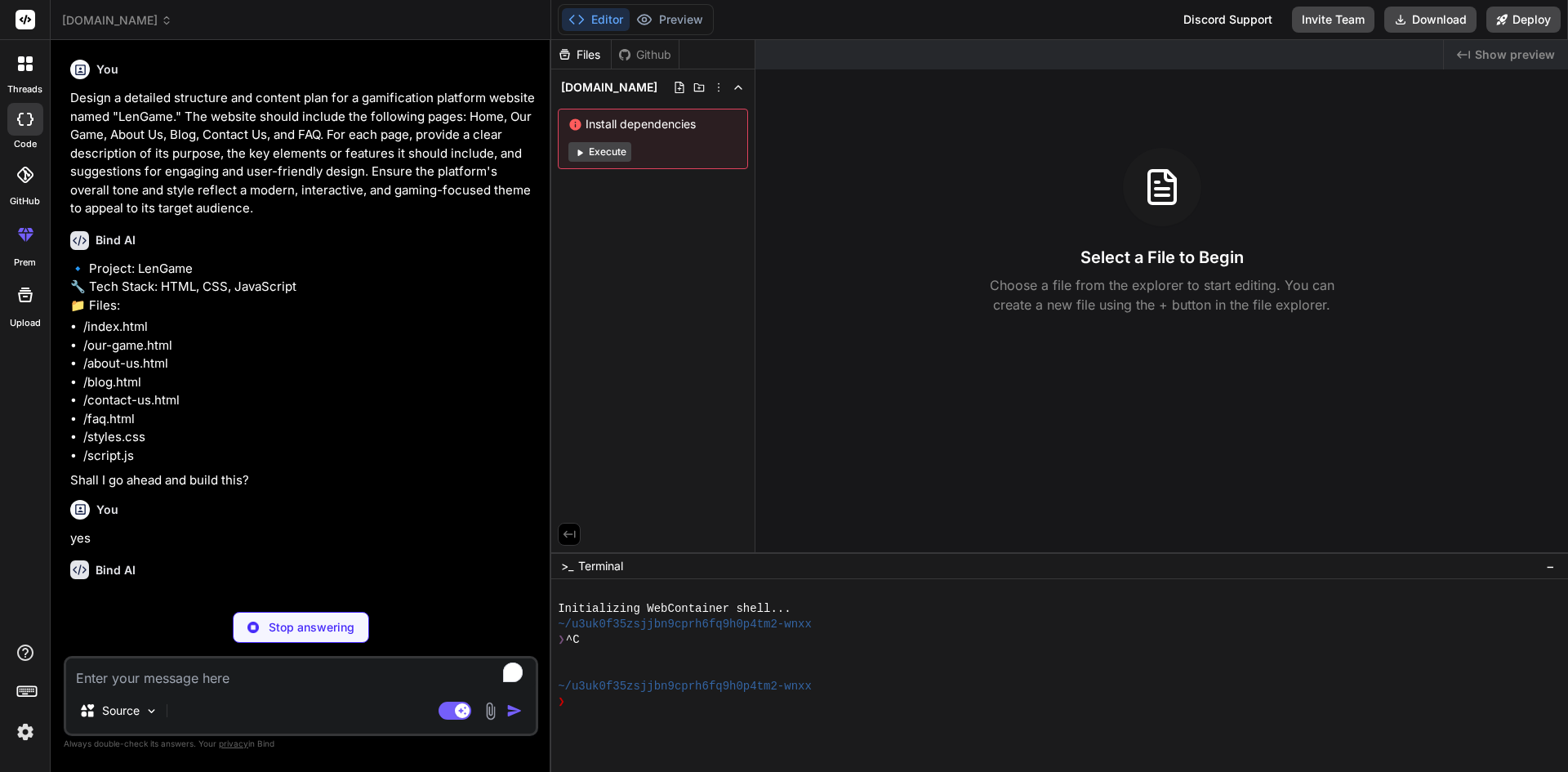
scroll to position [0, 0]
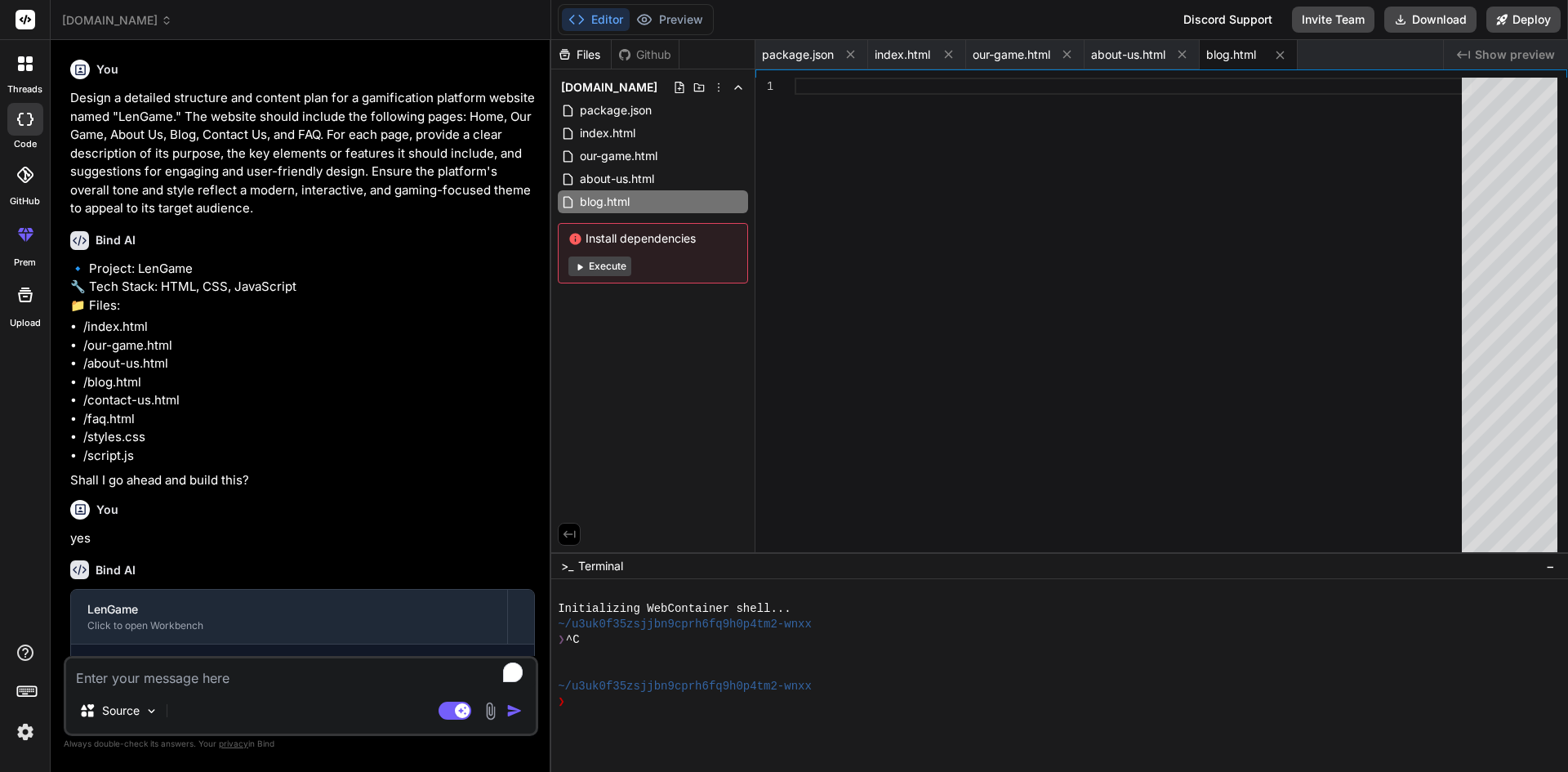
click at [71, 96] on p "Design a detailed structure and content plan for a gamification platform websit…" at bounding box center [302, 153] width 464 height 129
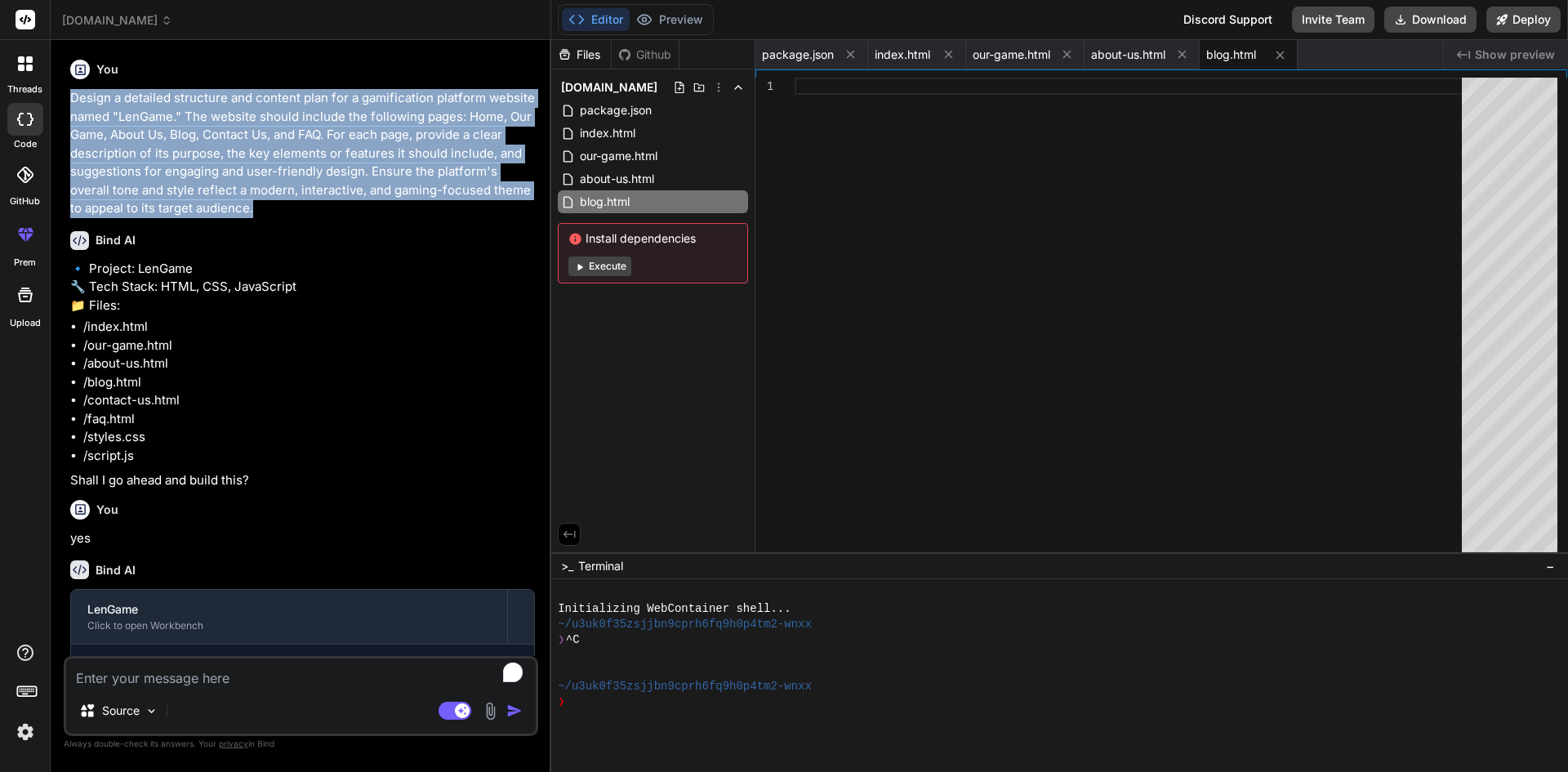
drag, startPoint x: 71, startPoint y: 96, endPoint x: 291, endPoint y: 200, distance: 243.3
click at [291, 200] on p "Design a detailed structure and content plan for a gamification platform websit…" at bounding box center [302, 153] width 464 height 129
copy p "Design a detailed structure and content plan for a gamification platform websit…"
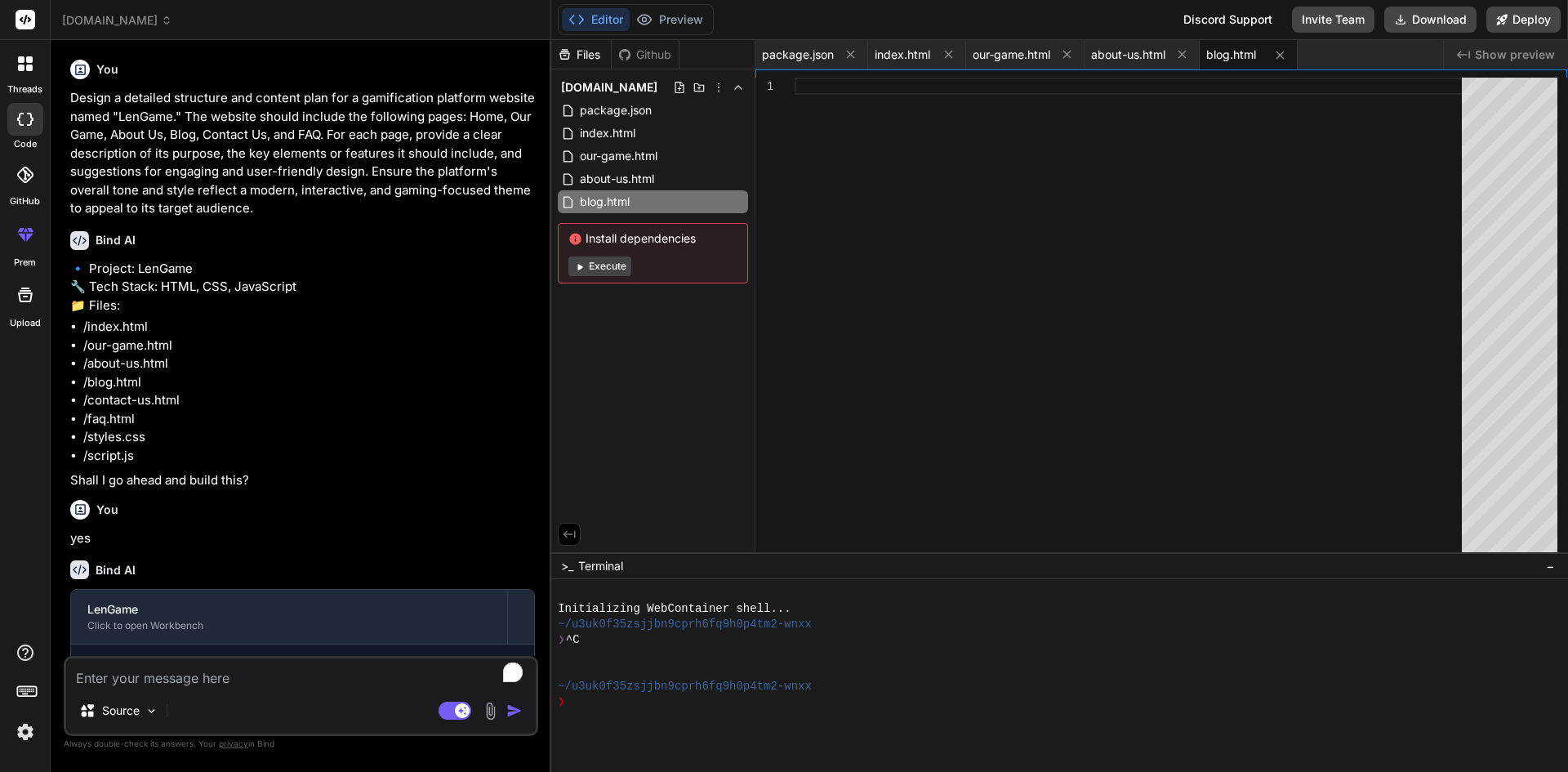
click at [31, 30] on div at bounding box center [24, 20] width 50 height 40
click at [32, 22] on rect at bounding box center [25, 20] width 20 height 20
click at [24, 730] on img at bounding box center [25, 731] width 28 height 28
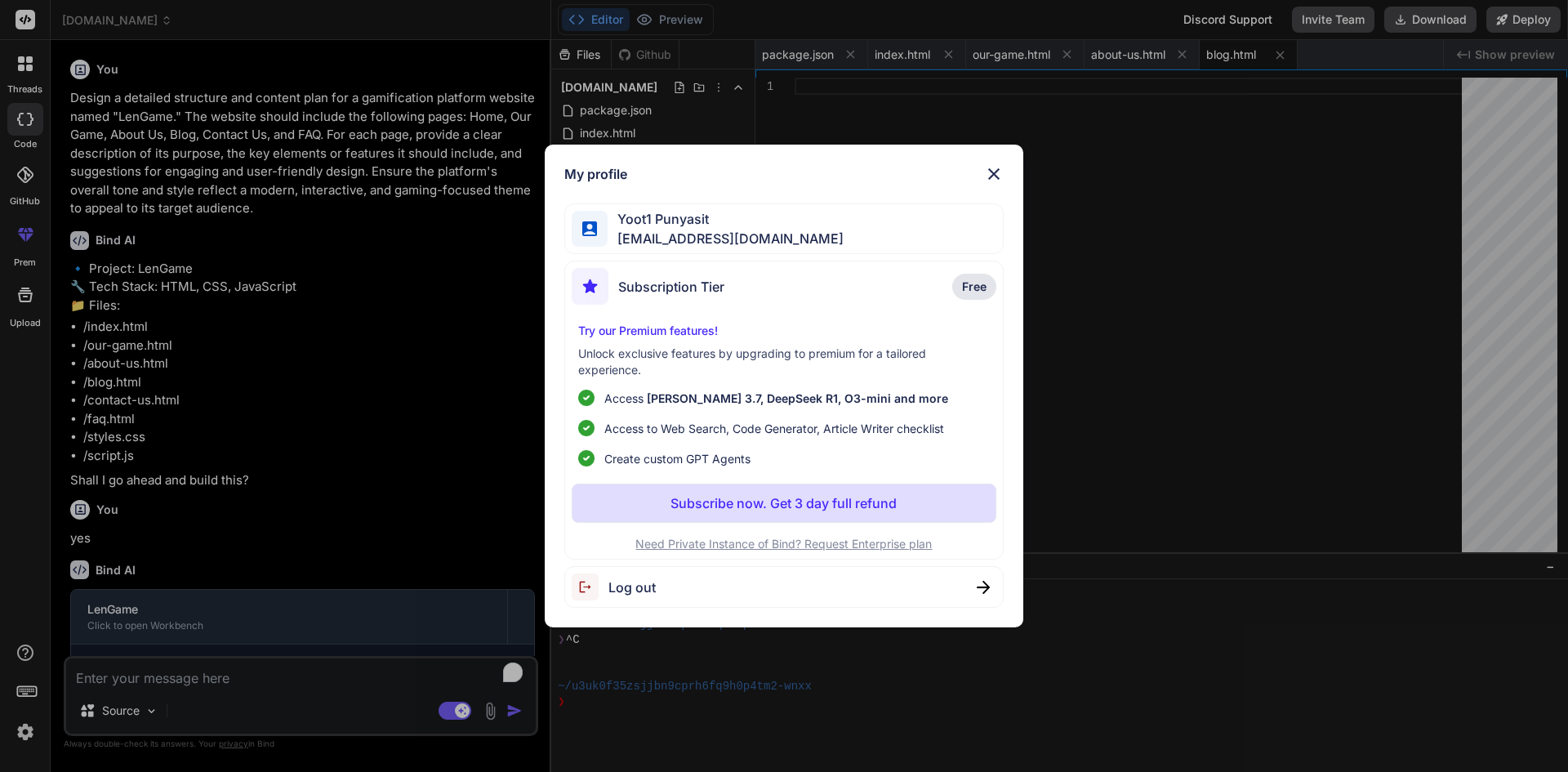
click at [626, 592] on span "Log out" at bounding box center [632, 588] width 47 height 20
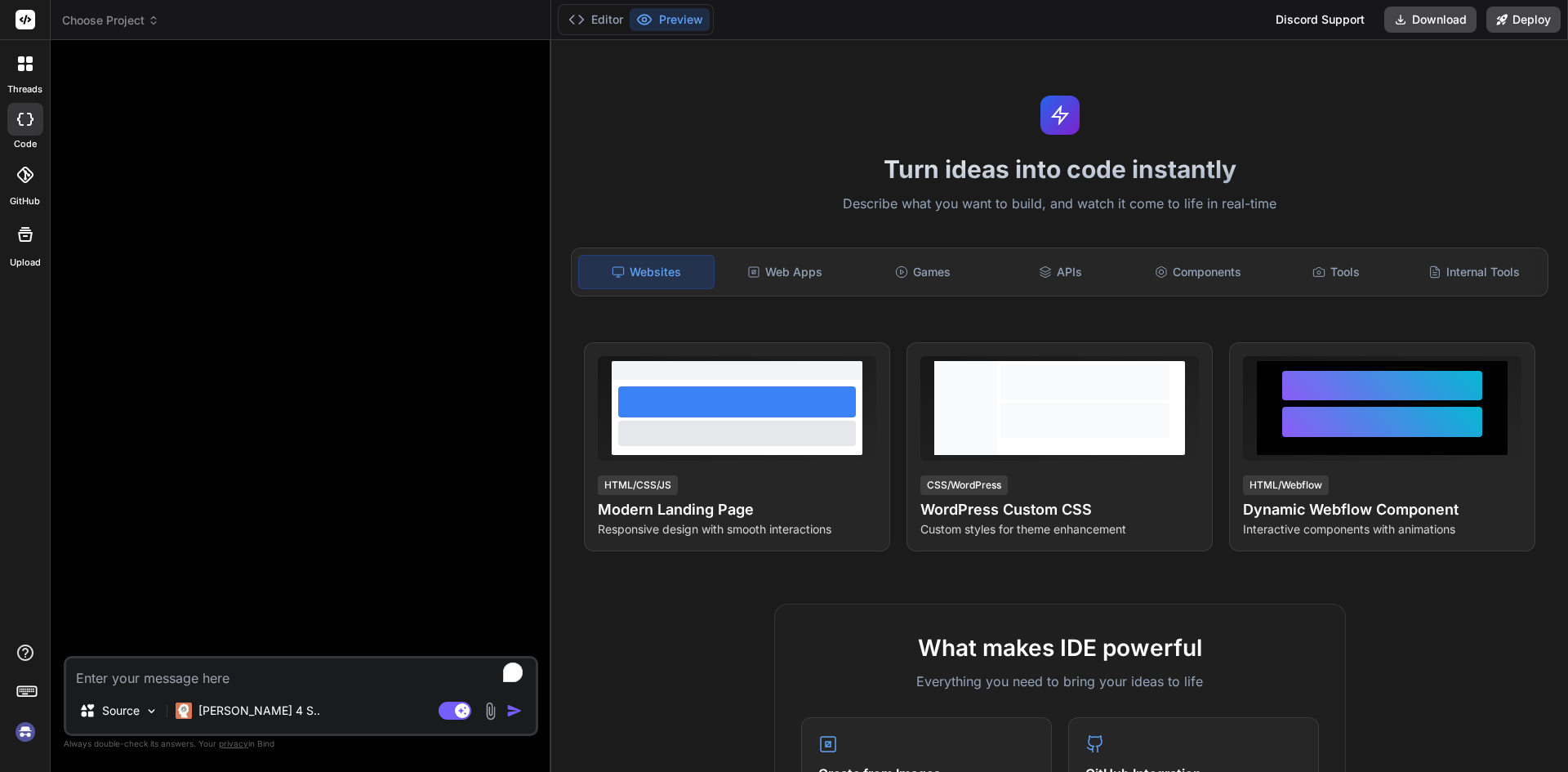
scroll to position [15, 0]
click at [22, 729] on img at bounding box center [25, 731] width 28 height 28
click at [107, 21] on span "Choose Project" at bounding box center [110, 21] width 97 height 16
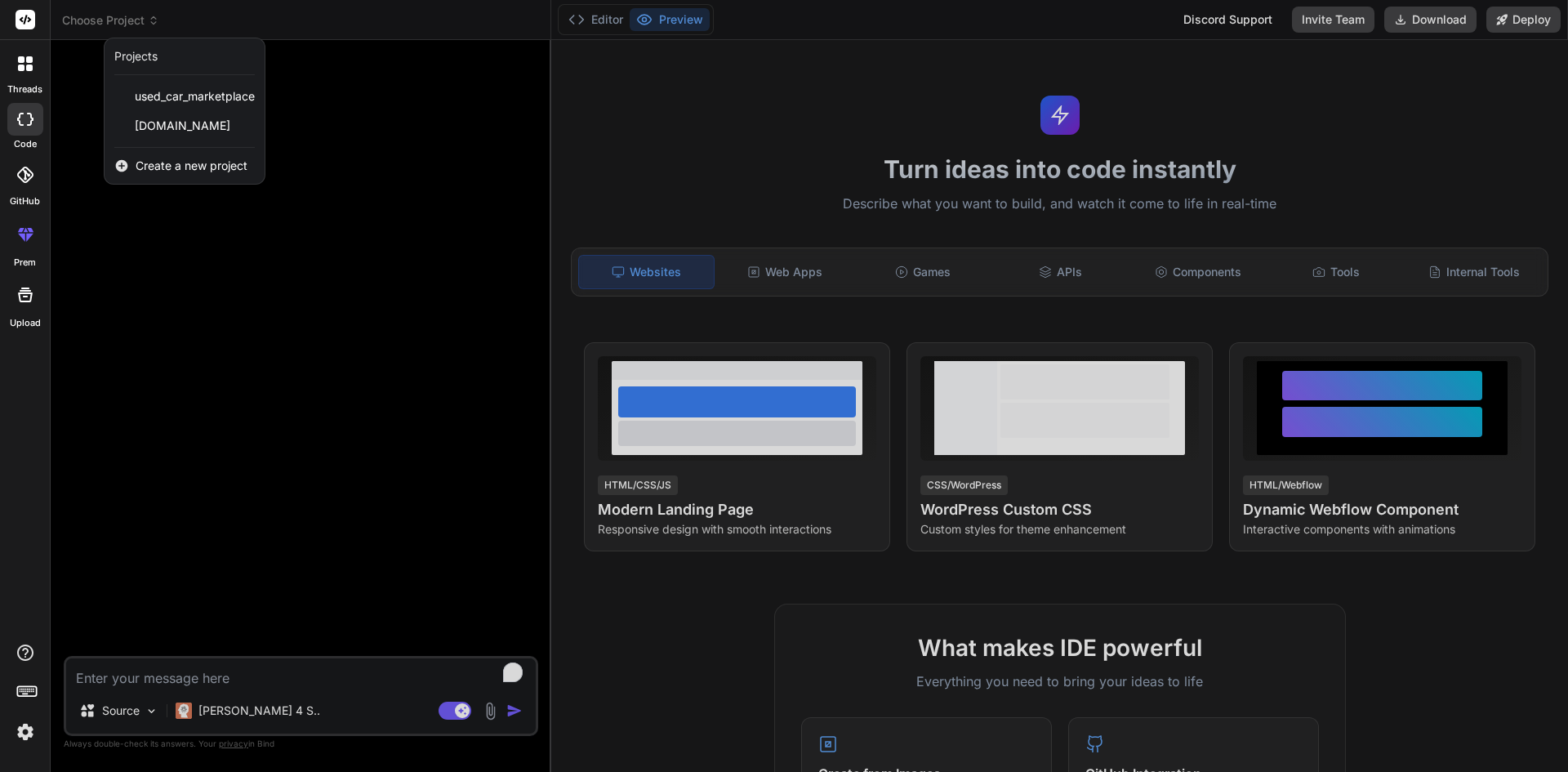
click at [107, 21] on div at bounding box center [784, 386] width 1568 height 772
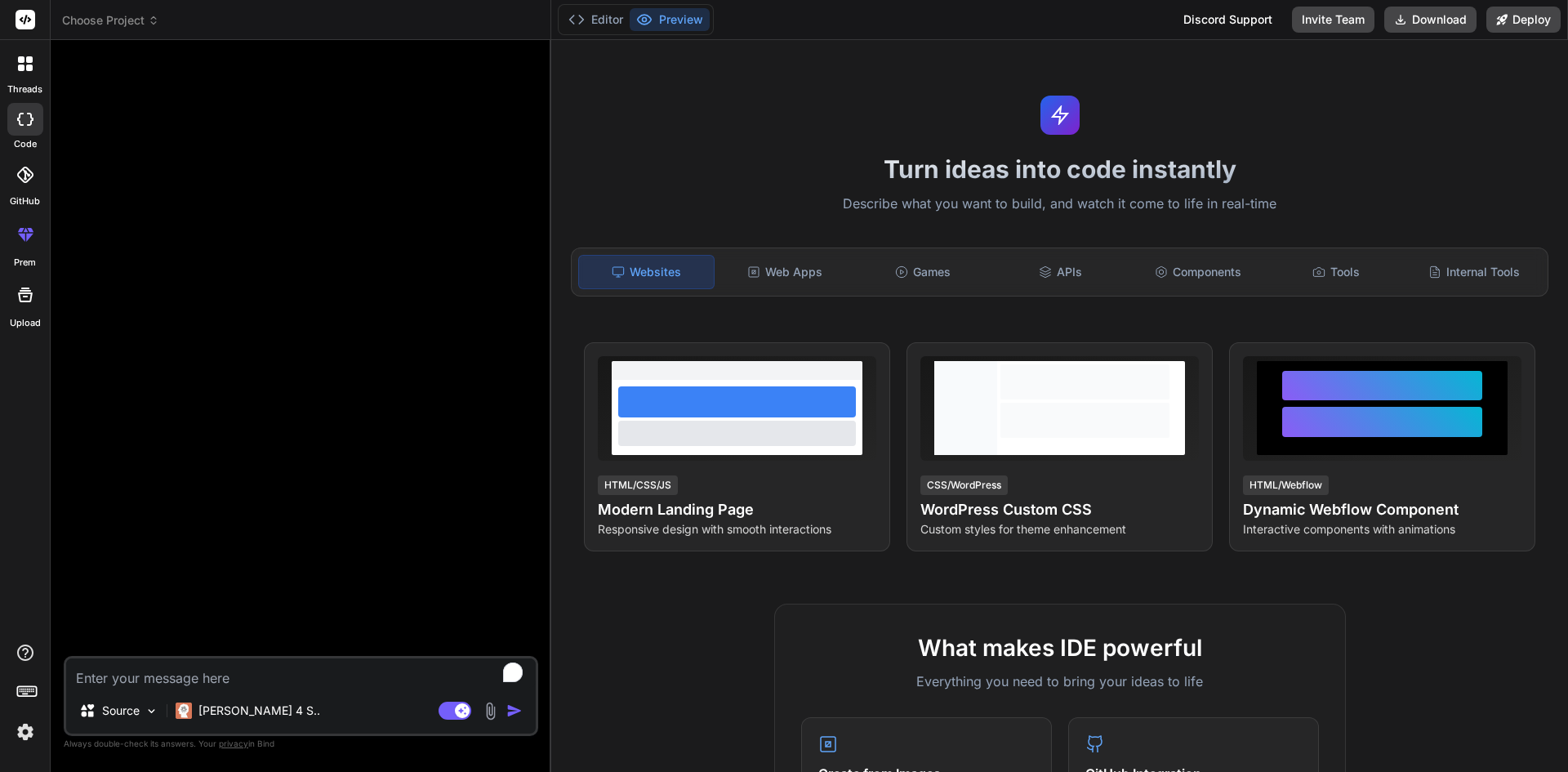
click at [24, 732] on img at bounding box center [25, 731] width 28 height 28
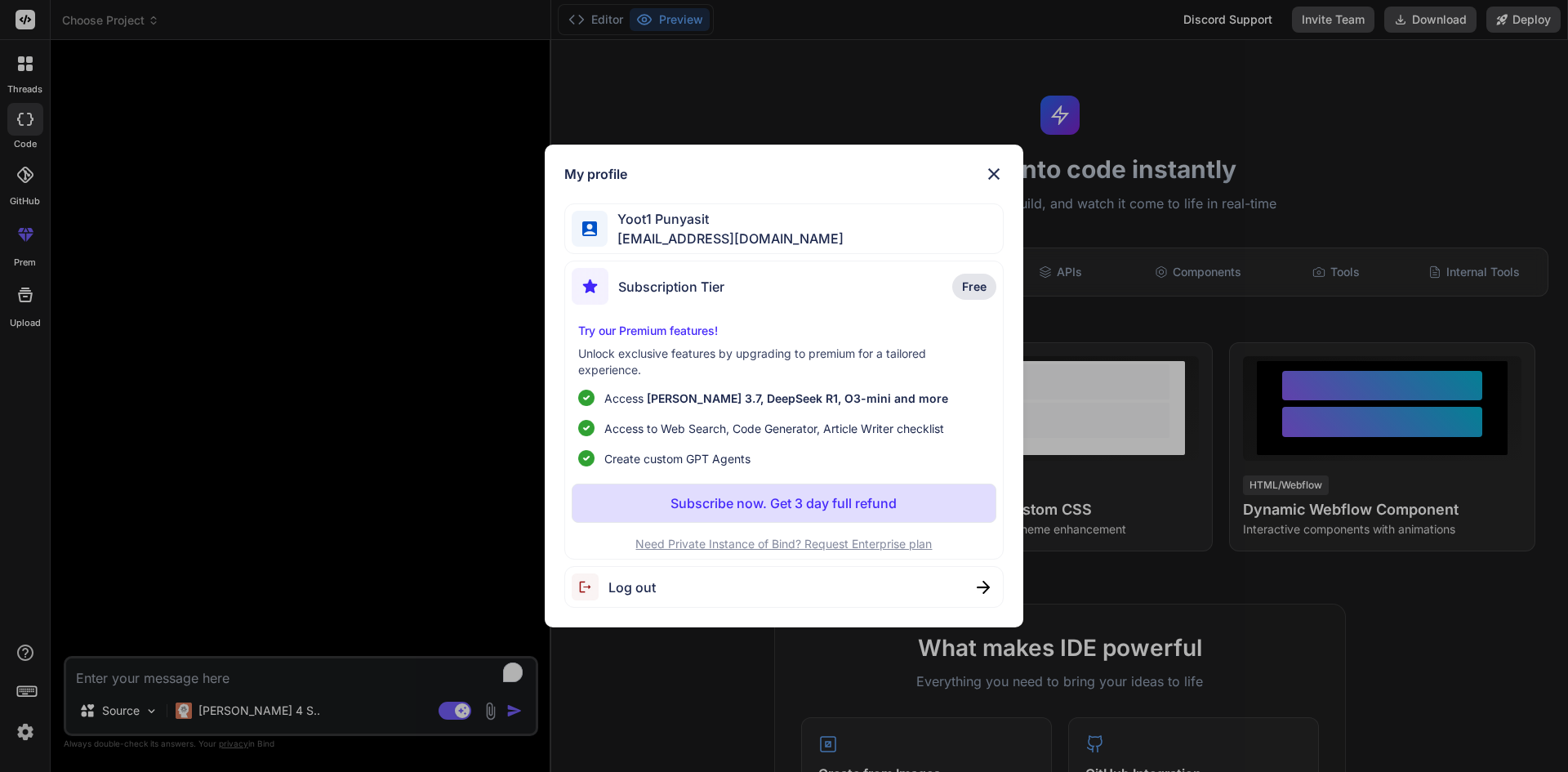
click at [611, 588] on span "Log out" at bounding box center [632, 588] width 47 height 20
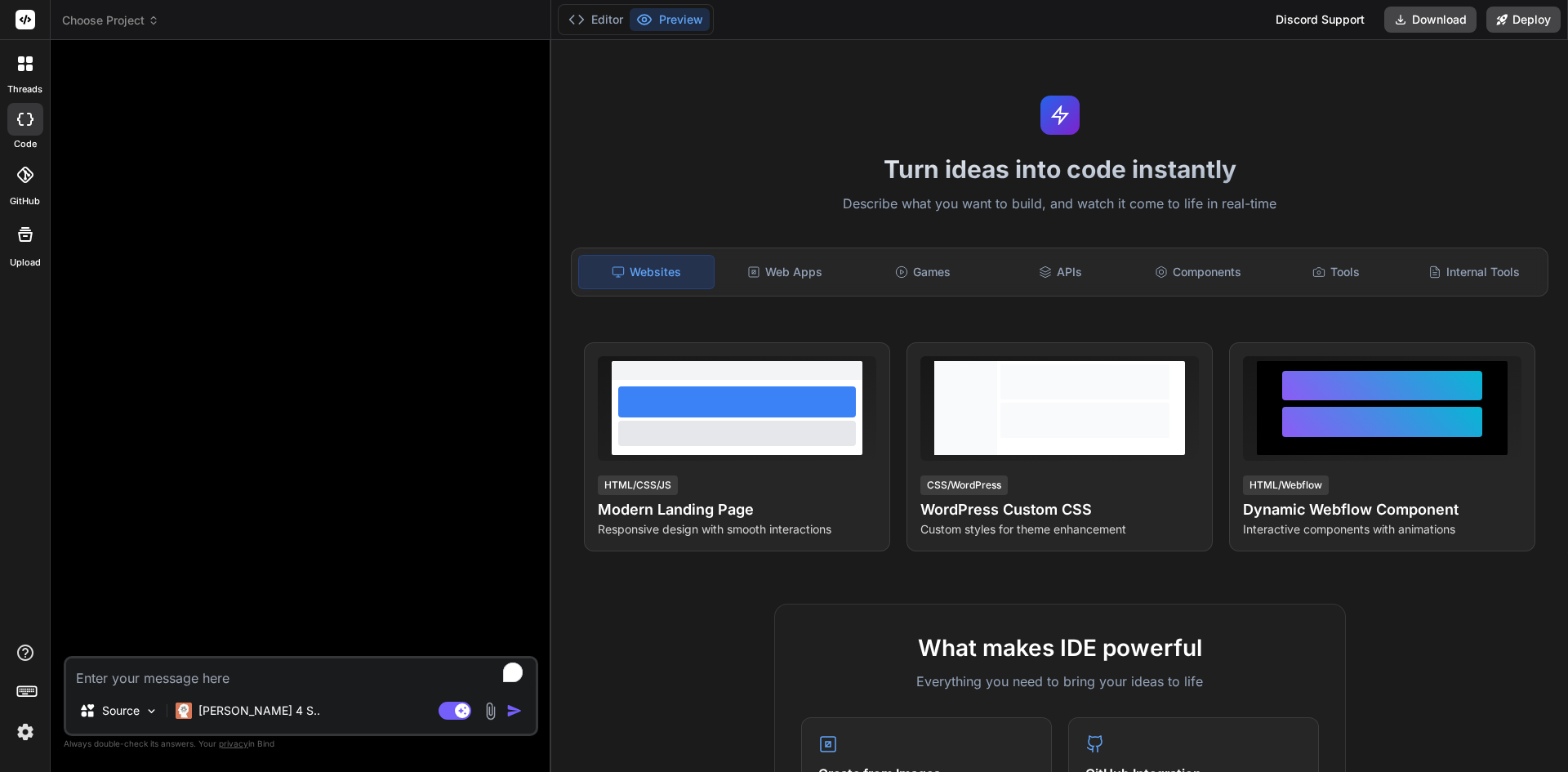
scroll to position [78, 0]
click at [29, 729] on img at bounding box center [25, 731] width 28 height 28
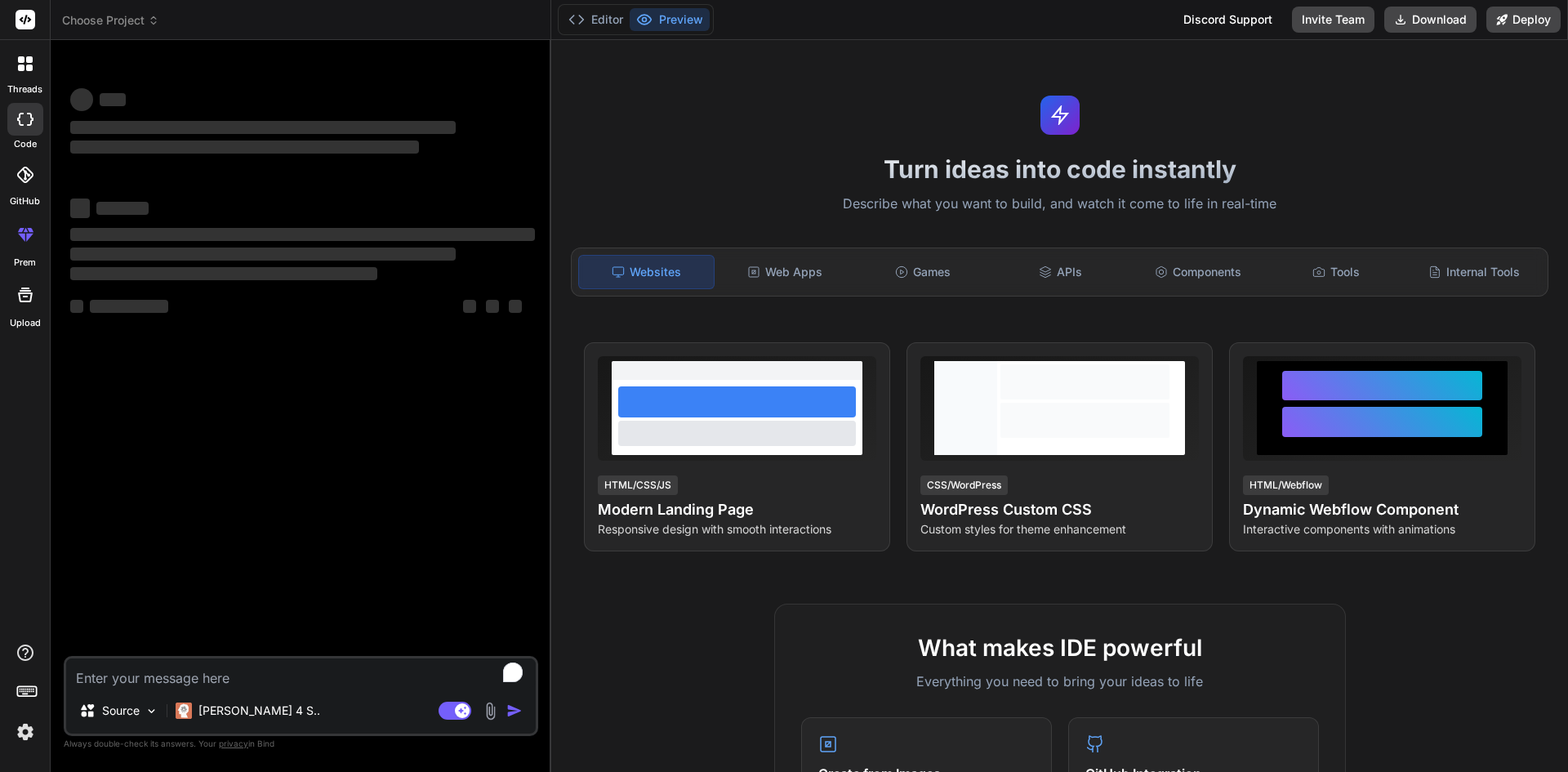
type textarea "x"
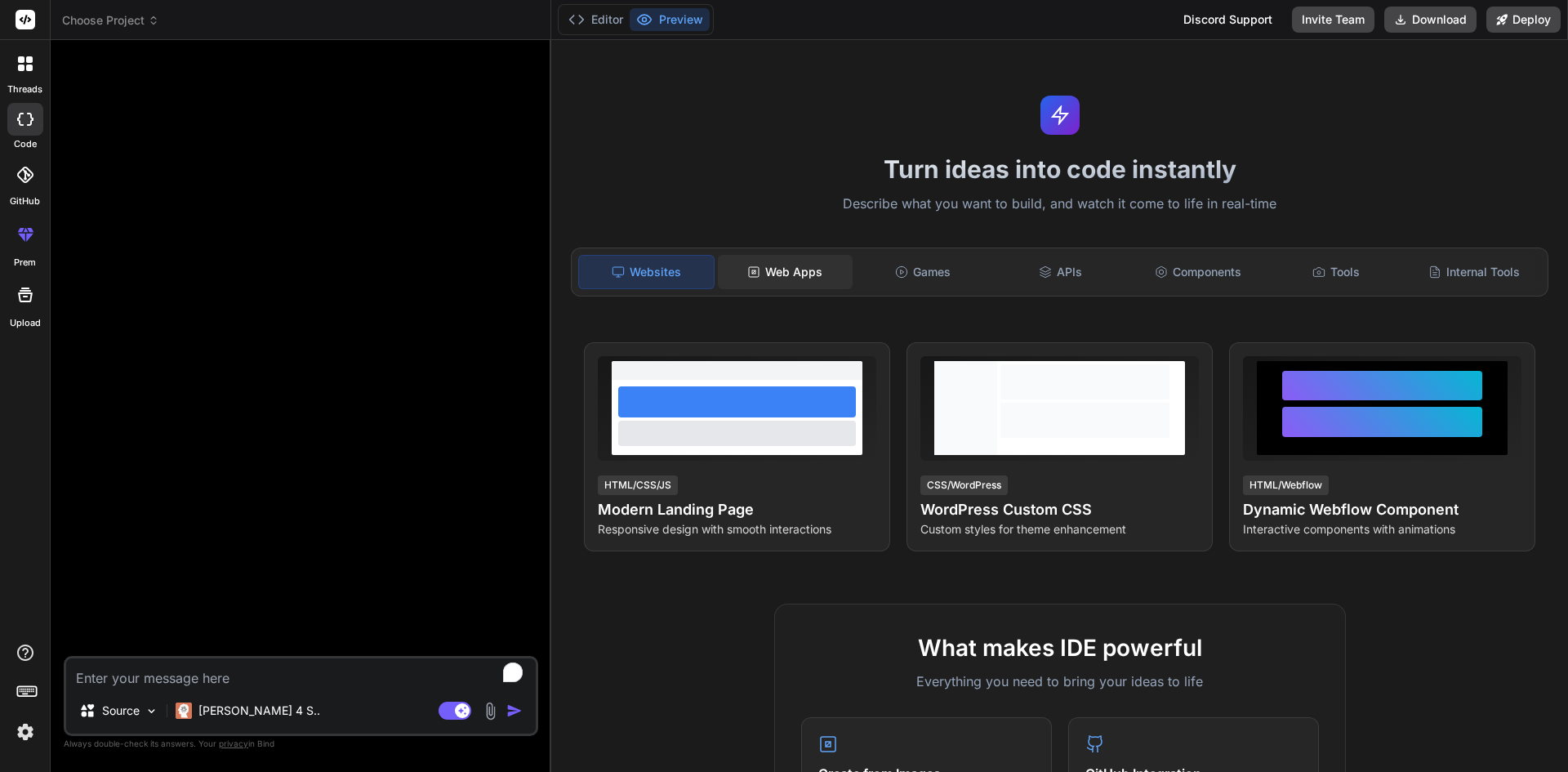
click at [780, 274] on div "Web Apps" at bounding box center [784, 272] width 135 height 34
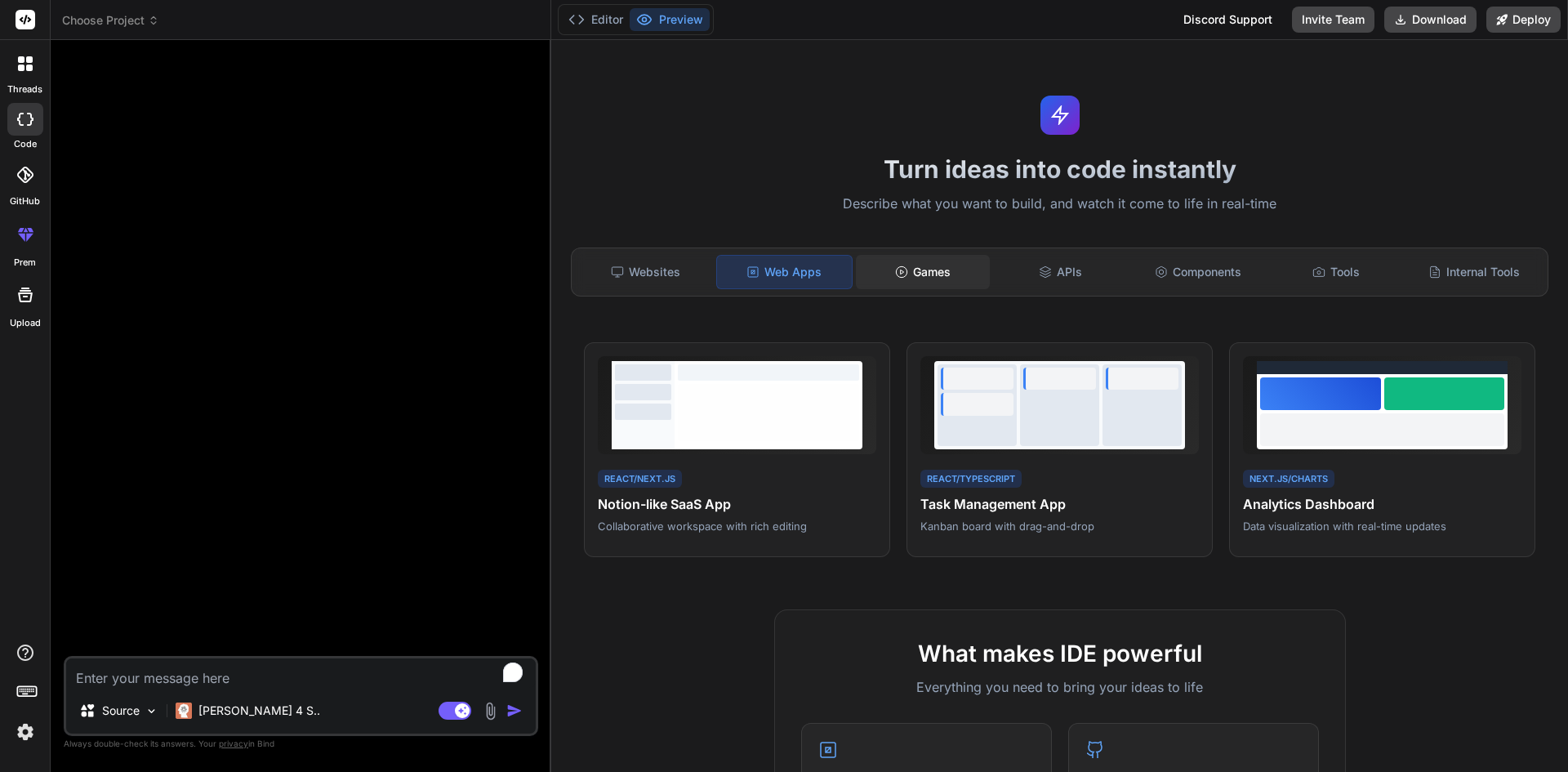
click at [936, 274] on div "Games" at bounding box center [923, 272] width 135 height 34
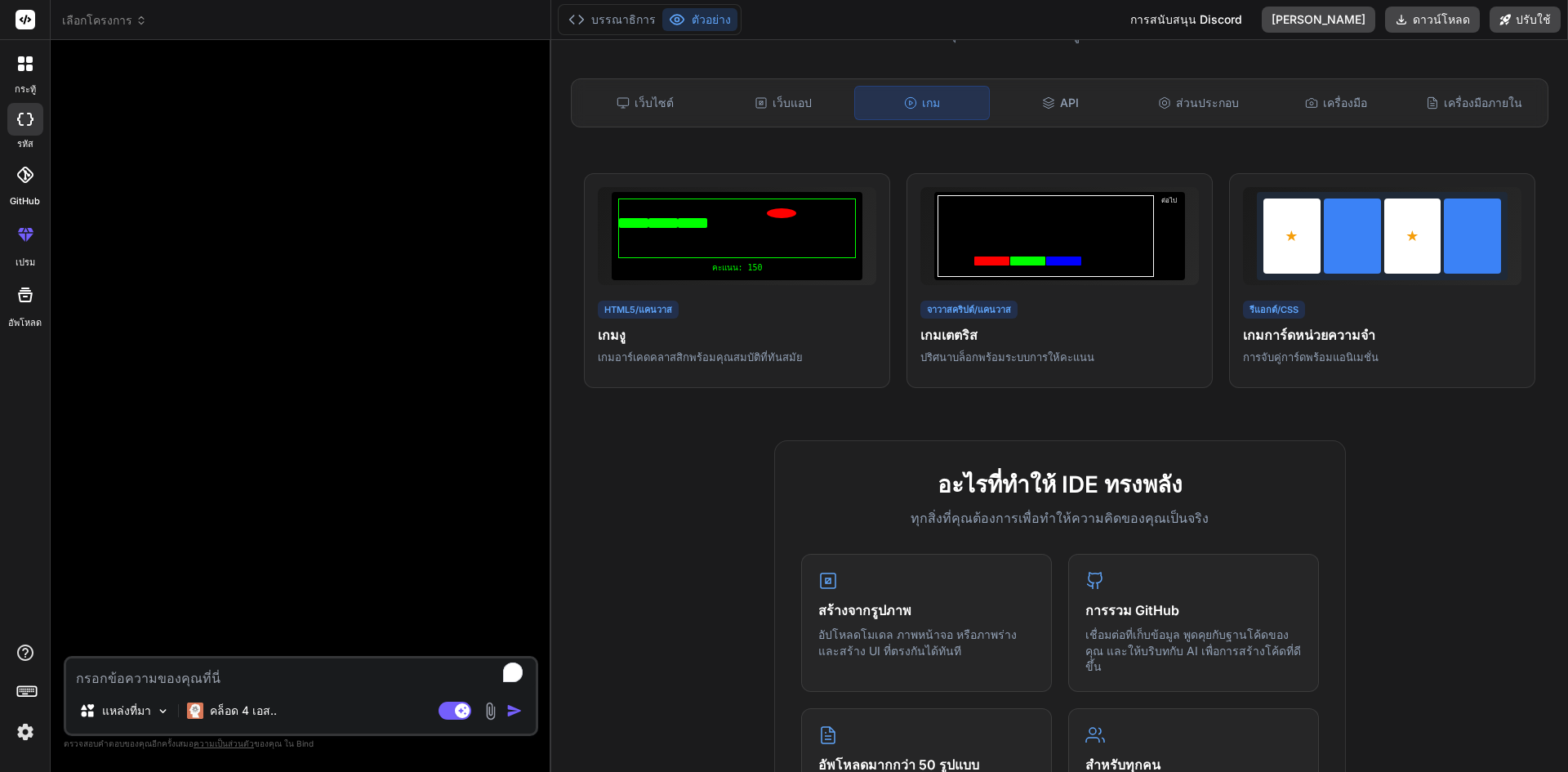
scroll to position [24, 0]
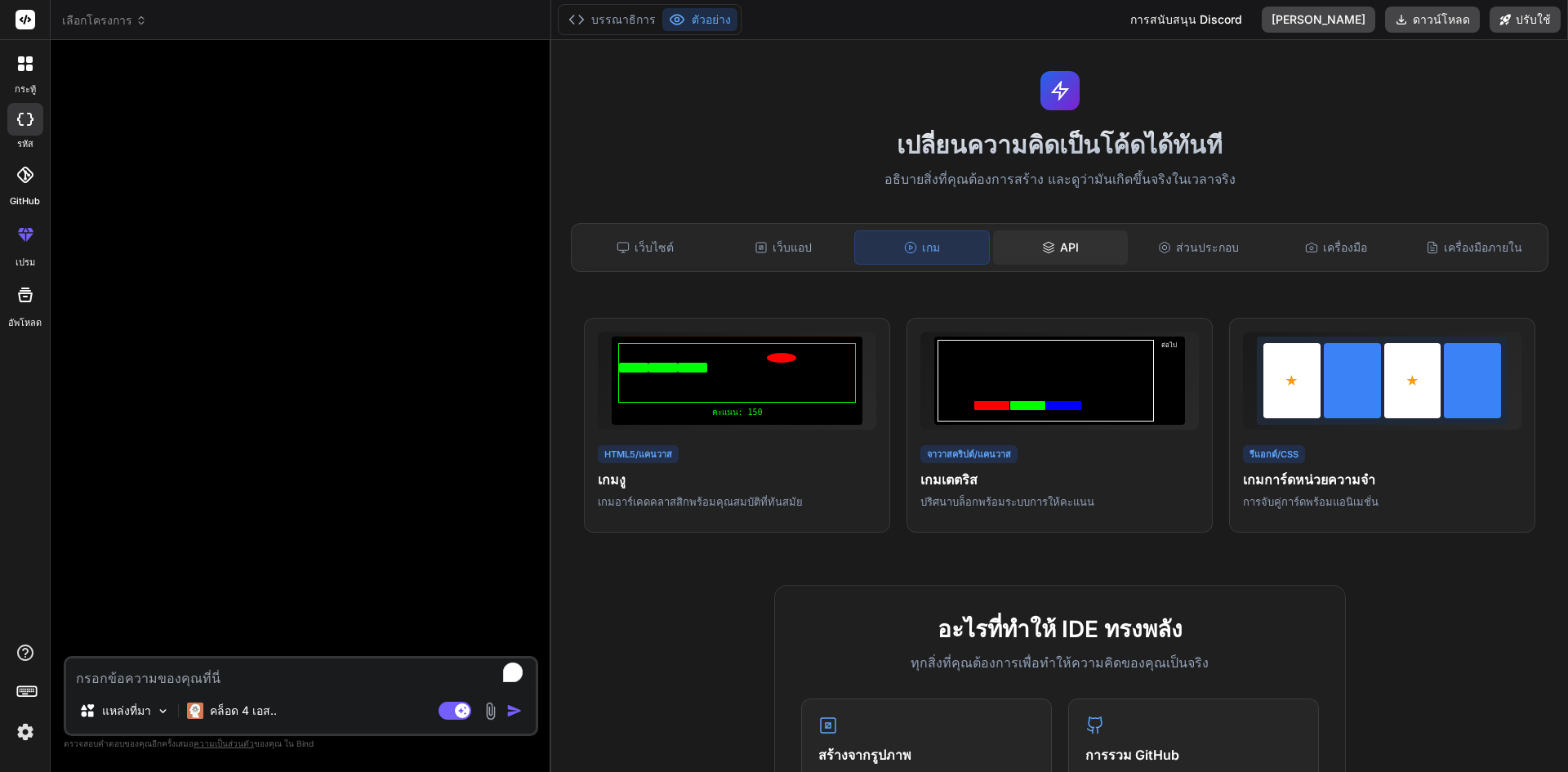
click at [1046, 250] on icon at bounding box center [1048, 248] width 13 height 13
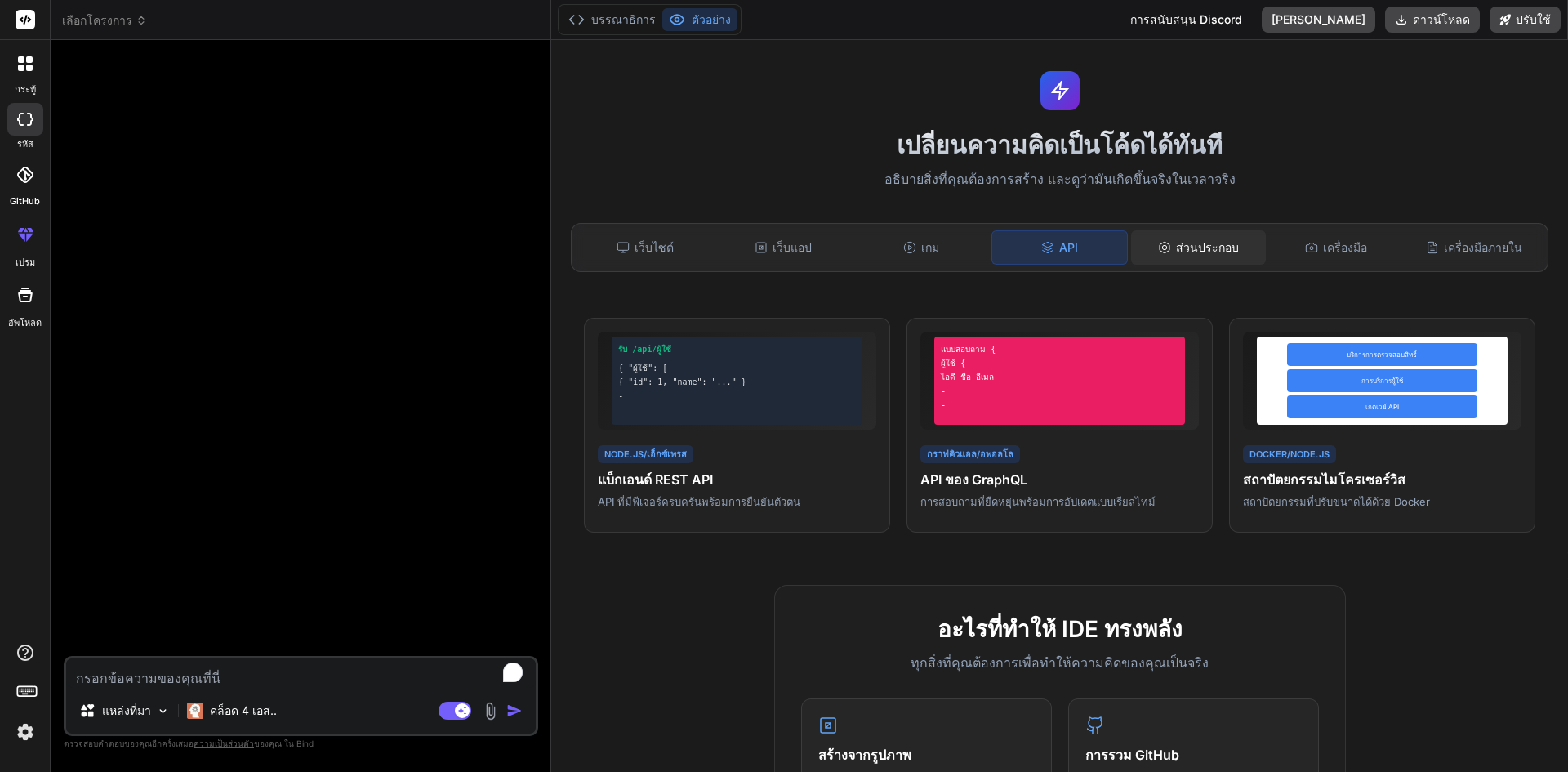
click at [1225, 249] on font "ส่วนประกอบ" at bounding box center [1207, 247] width 63 height 14
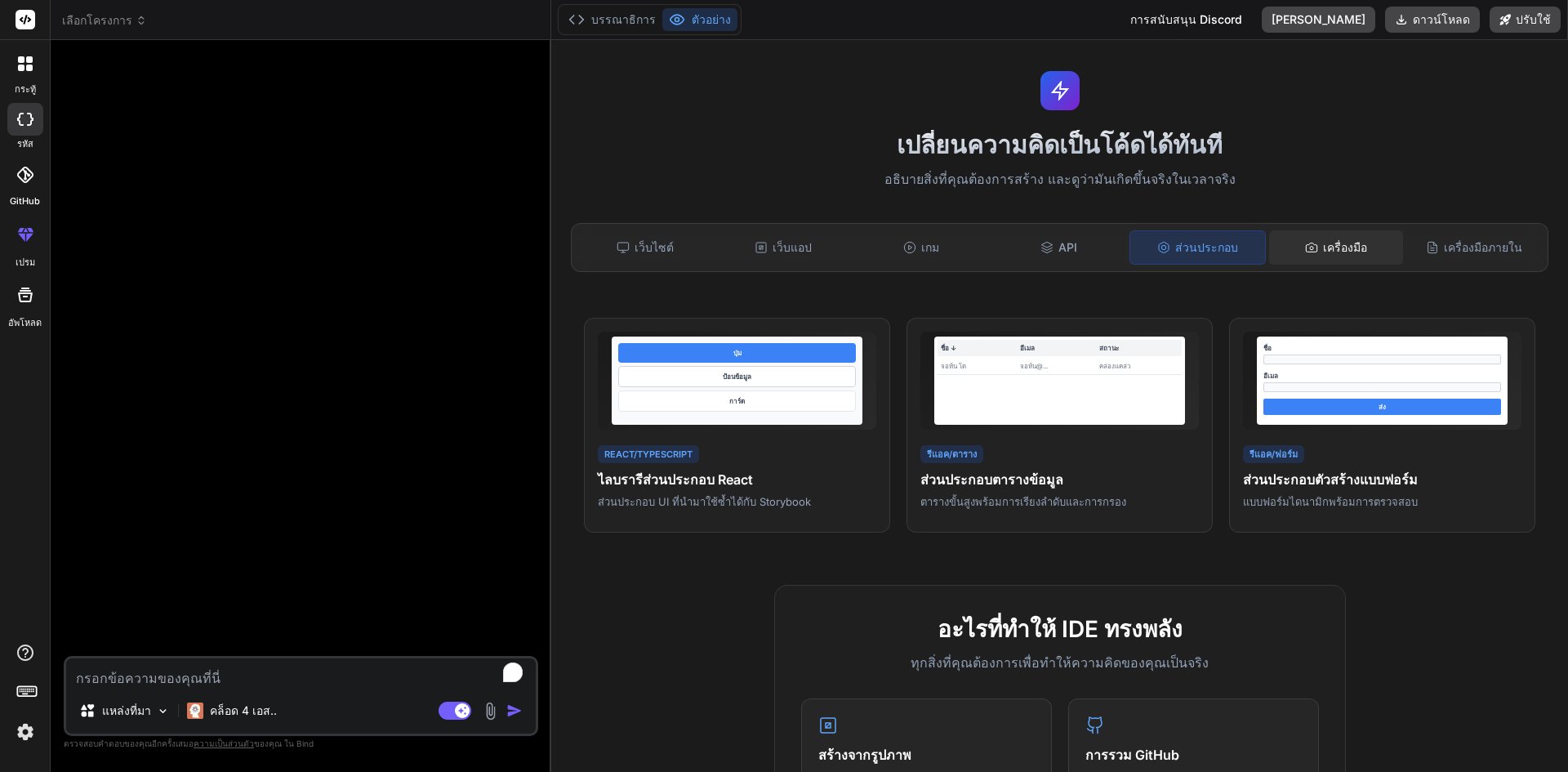
click at [1310, 250] on div "เครื่องมือ" at bounding box center [1336, 248] width 135 height 34
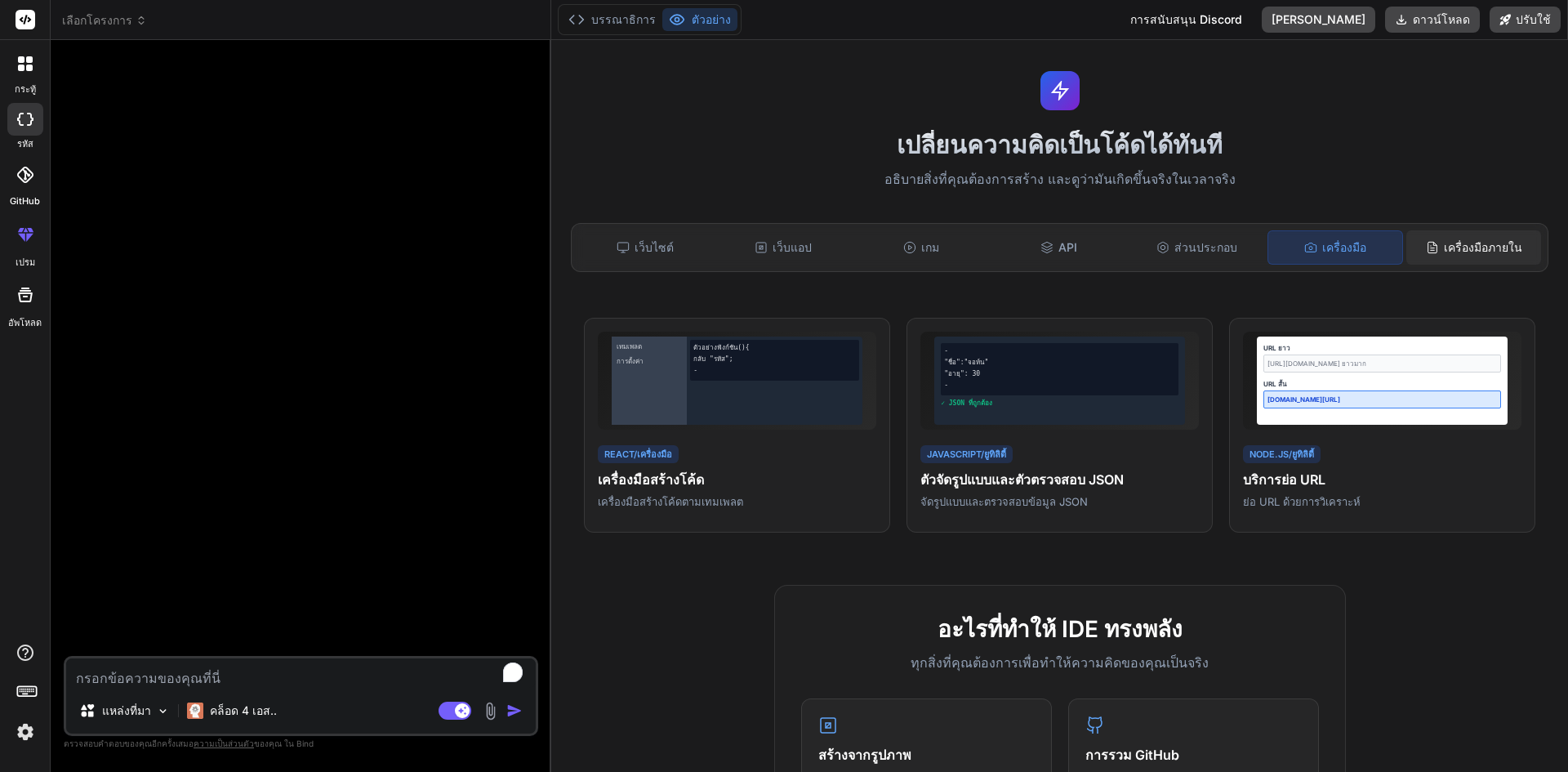
click at [1444, 244] on font "เครื่องมือภายใน" at bounding box center [1483, 247] width 78 height 14
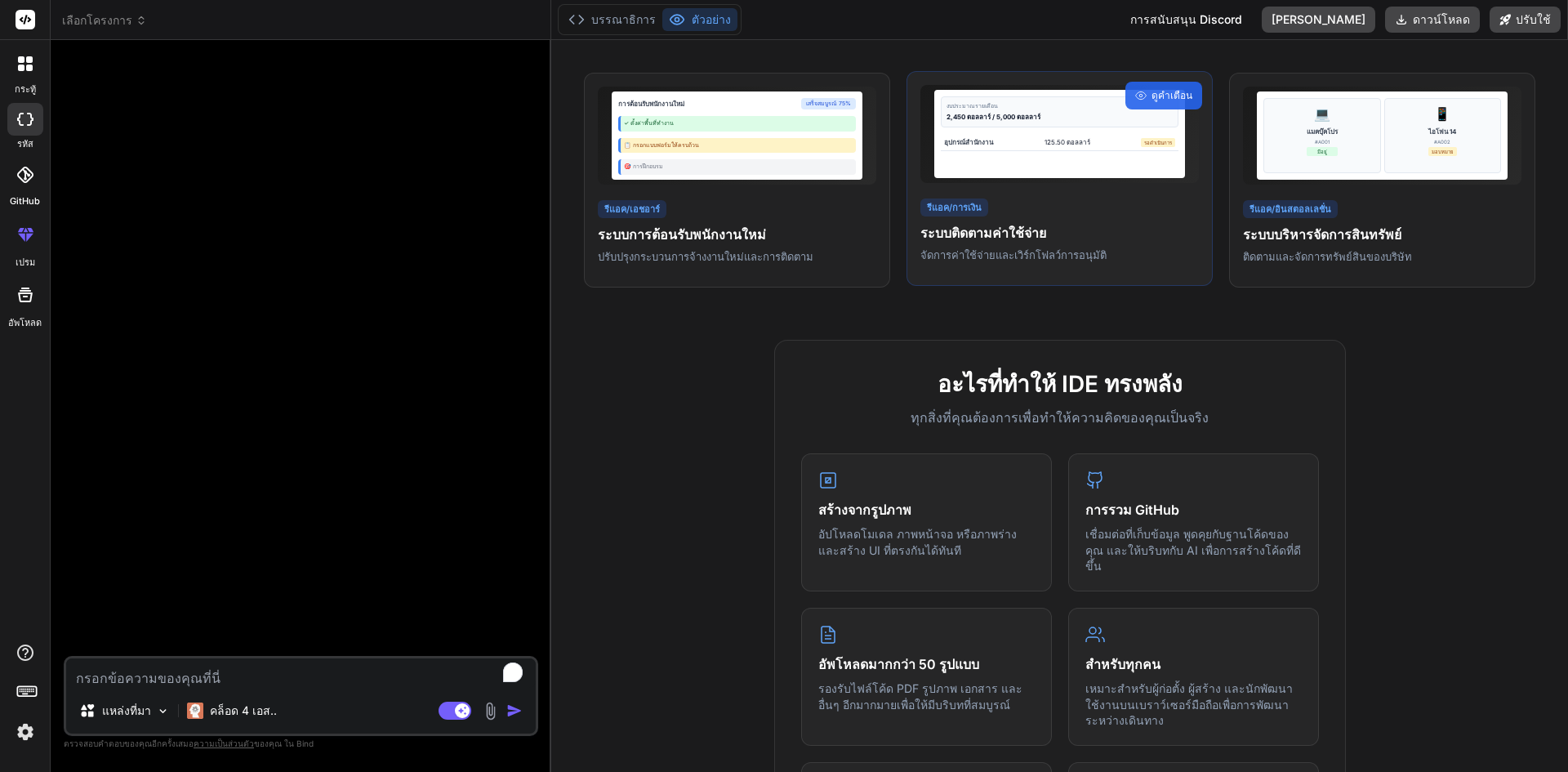
scroll to position [0, 0]
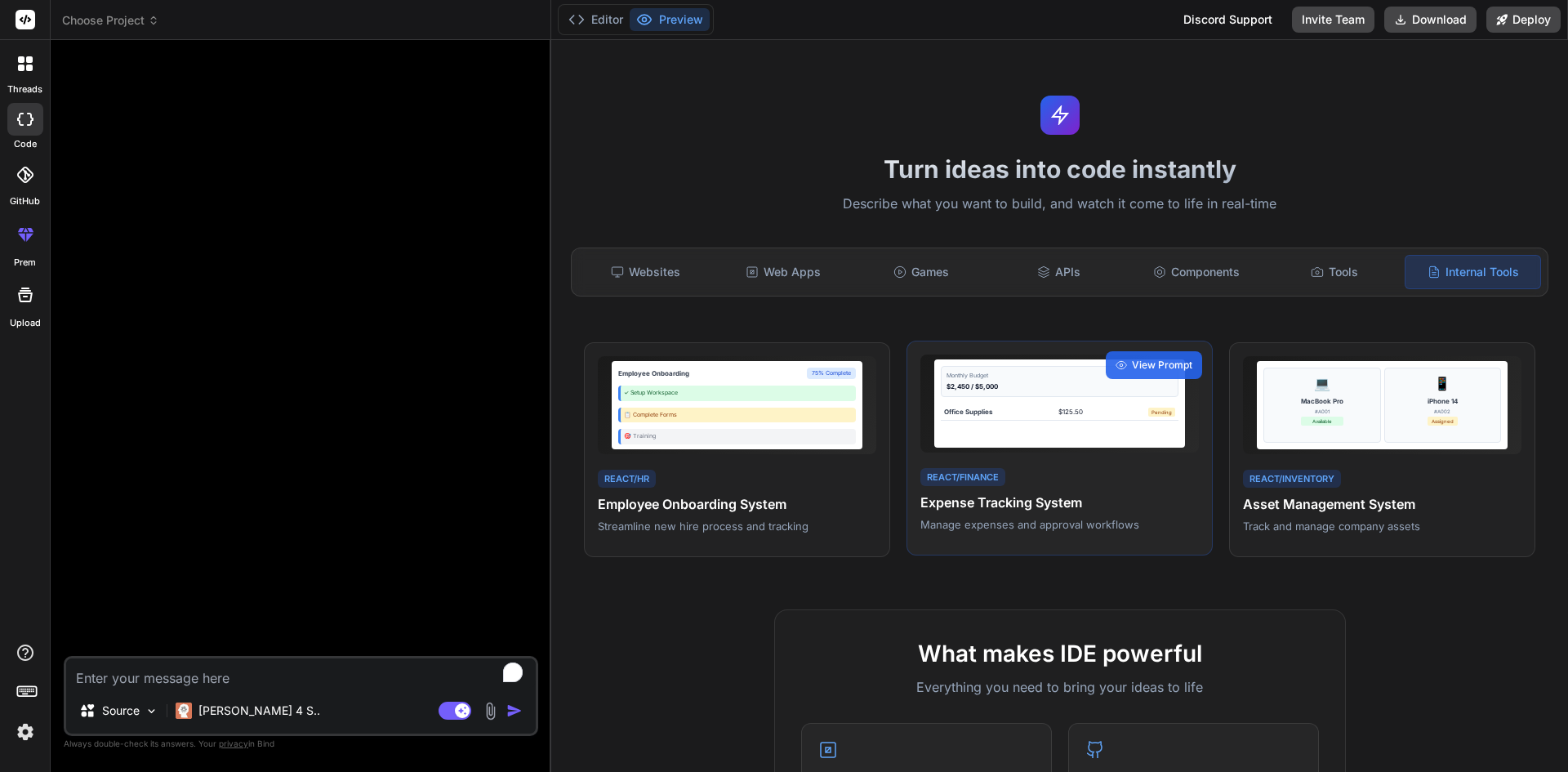
click at [102, 21] on span "Choose Project" at bounding box center [110, 21] width 97 height 16
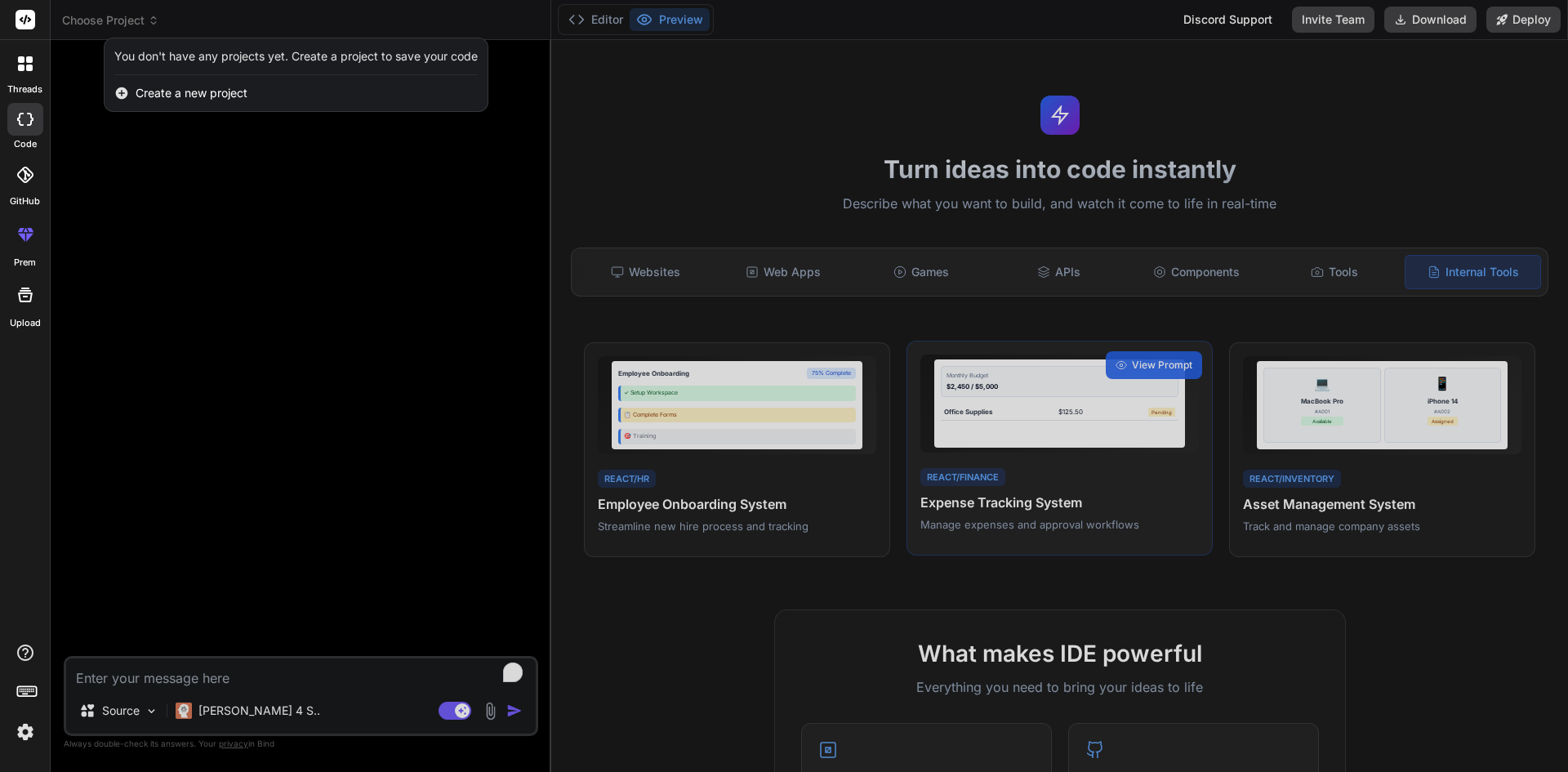
click at [151, 85] on span "Create a new project" at bounding box center [190, 93] width 112 height 16
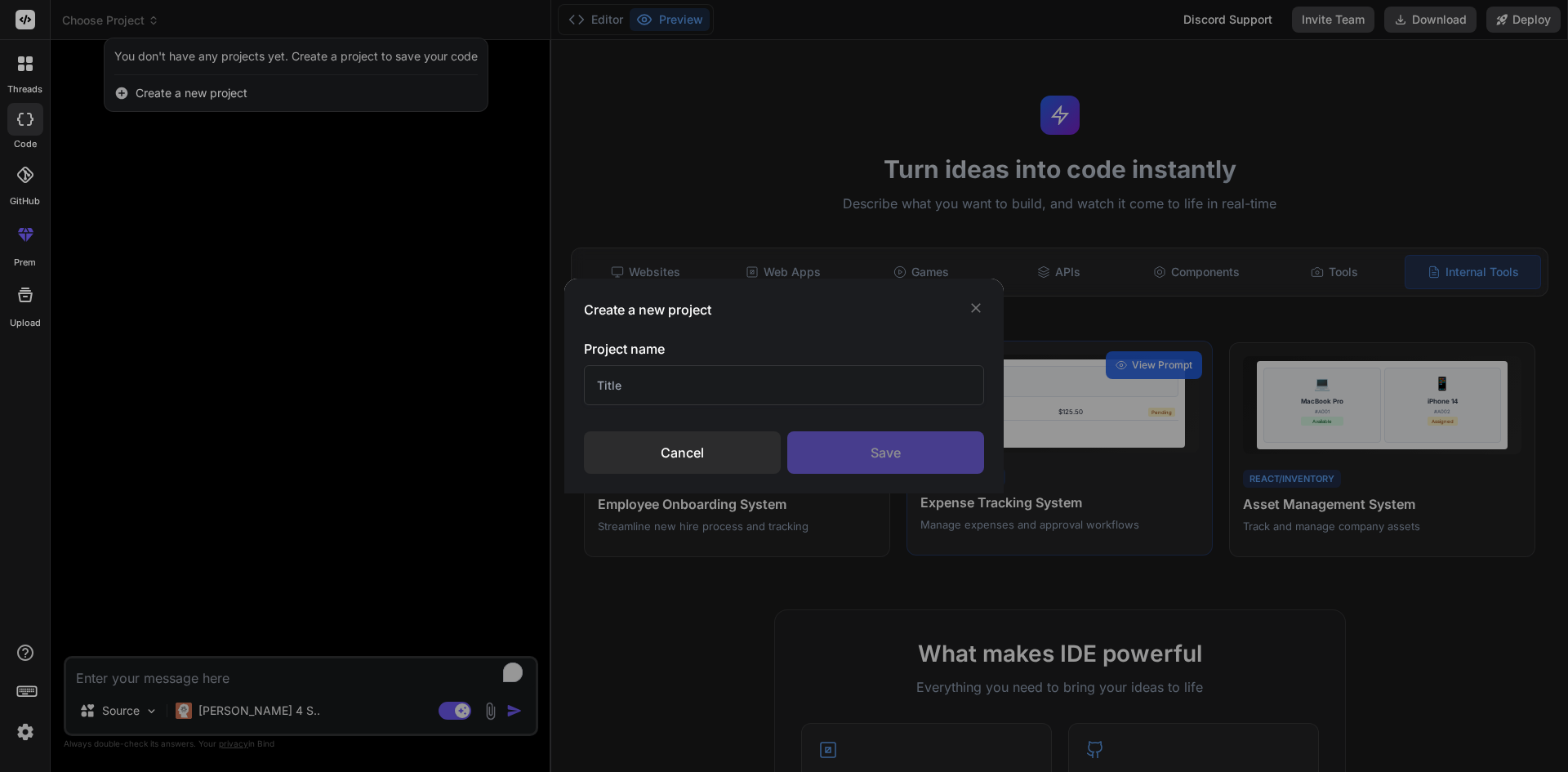
click at [679, 393] on input "text" at bounding box center [784, 385] width 400 height 40
type input "Lengames"
click at [896, 462] on div "Save" at bounding box center [885, 452] width 197 height 43
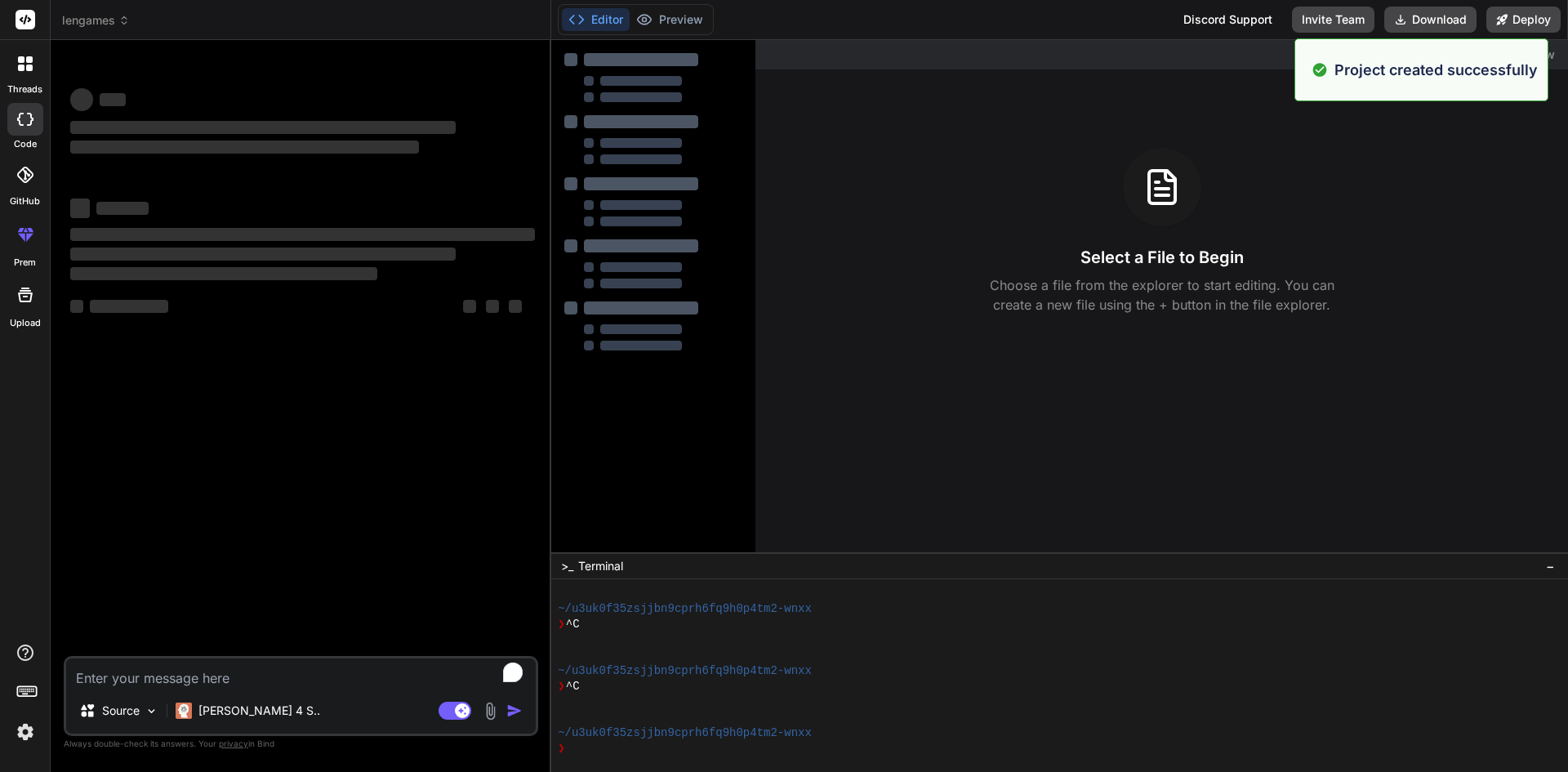
scroll to position [140, 0]
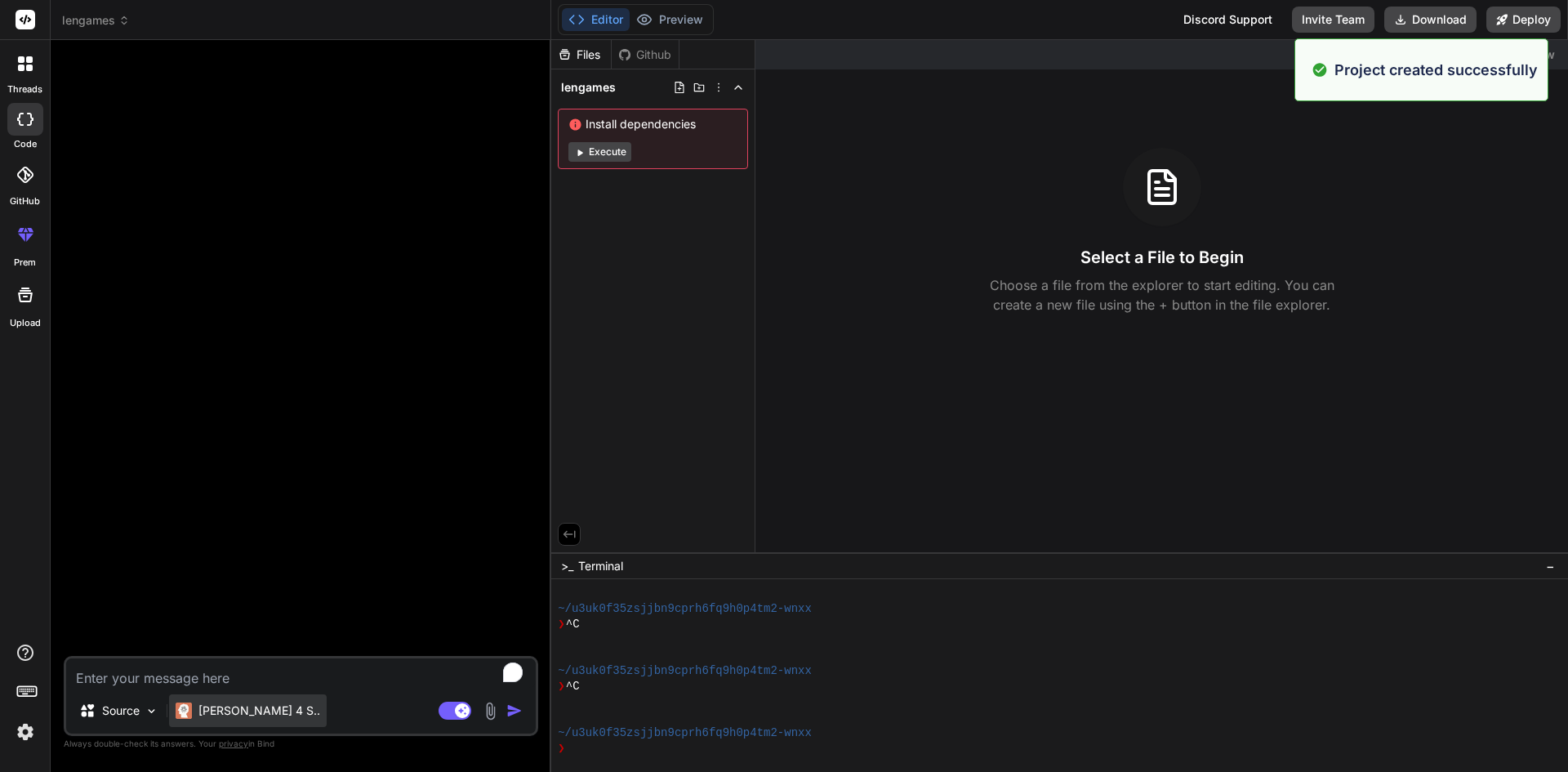
click at [251, 710] on p "Claude 4 S.." at bounding box center [259, 710] width 122 height 16
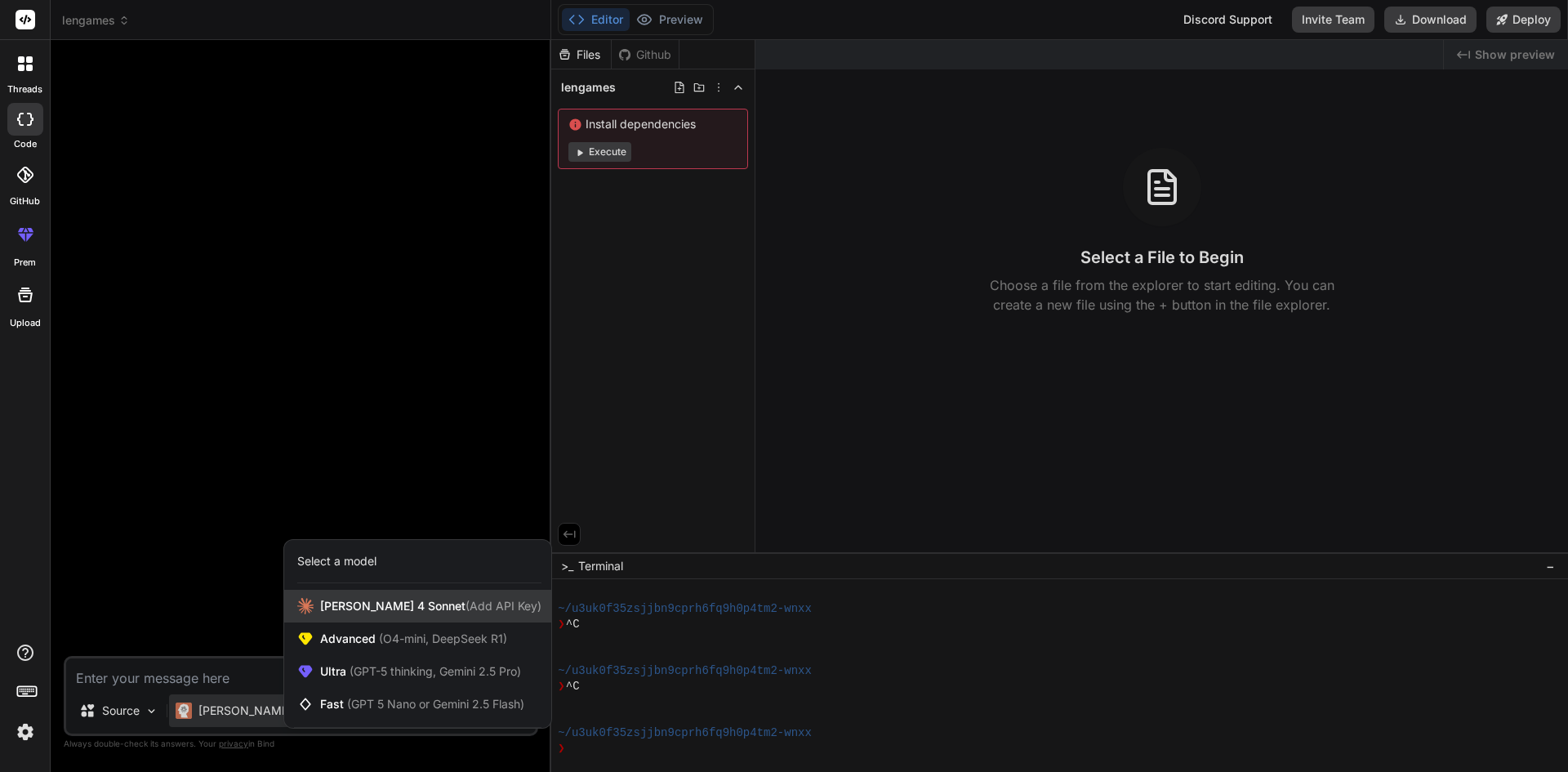
click at [332, 607] on span "Claude 4 Sonnet (Add API Key)" at bounding box center [431, 606] width 221 height 16
type textarea "x"
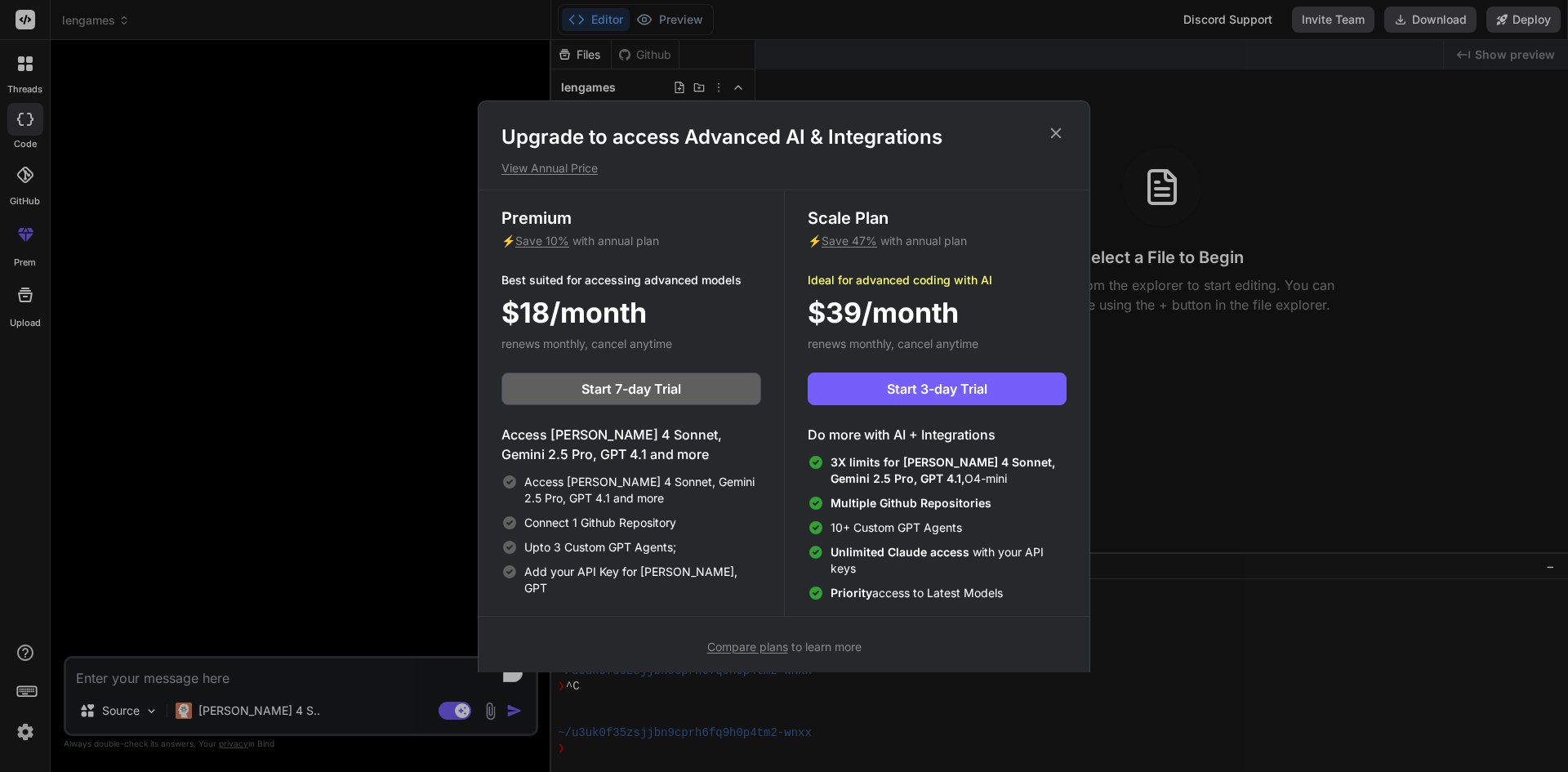
click at [181, 670] on div "Upgrade to access Advanced AI & Integrations View Annual Price Premium ⚡ Save 1…" at bounding box center [784, 386] width 1568 height 772
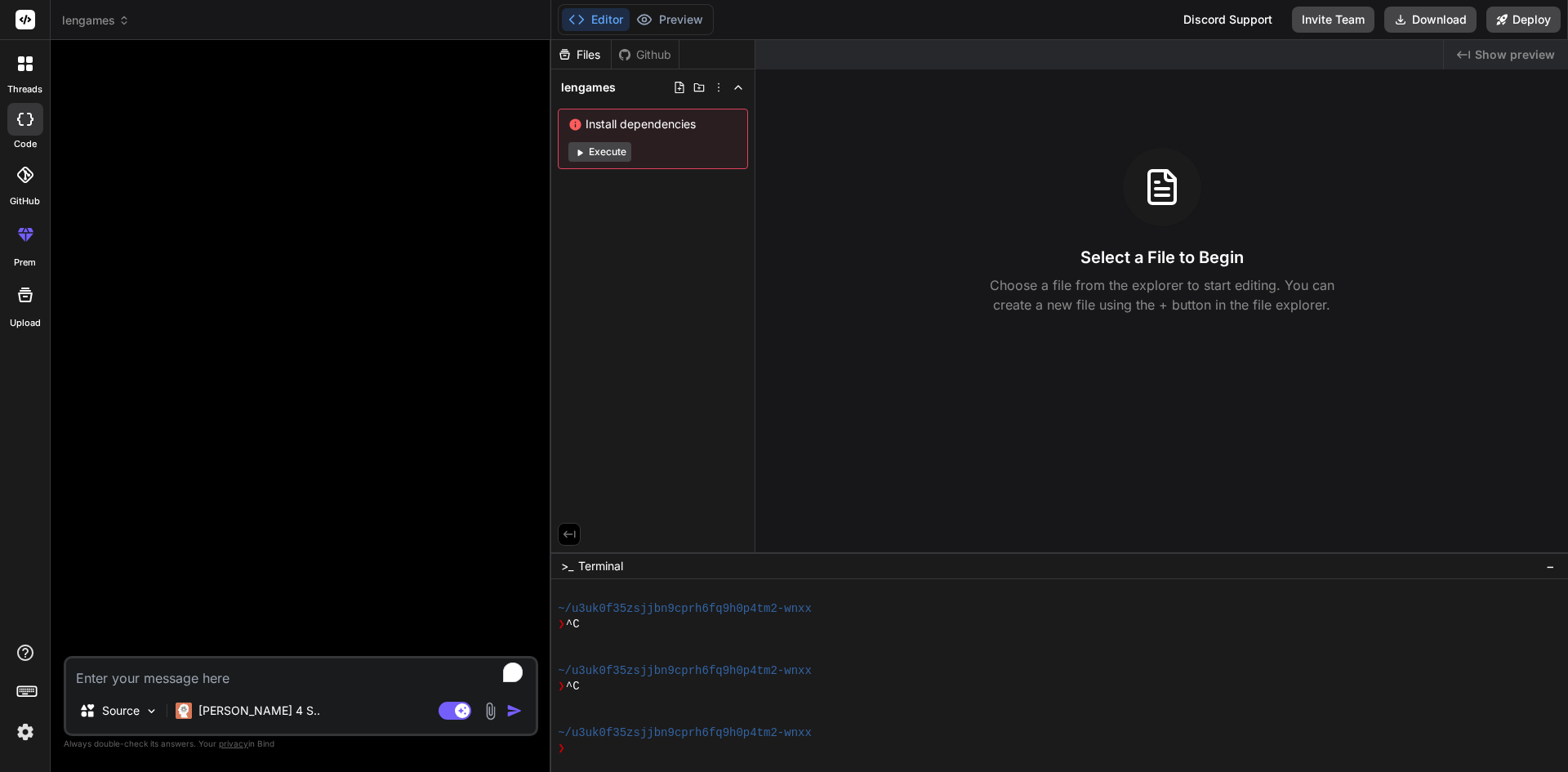
click at [176, 677] on textarea "To enrich screen reader interactions, please activate Accessibility in Grammarl…" at bounding box center [301, 673] width 470 height 29
paste textarea "Design a detailed structure and content plan for a gamification platform websit…"
type textarea "Design a detailed structure and content plan for a gamification platform websit…"
type textarea "x"
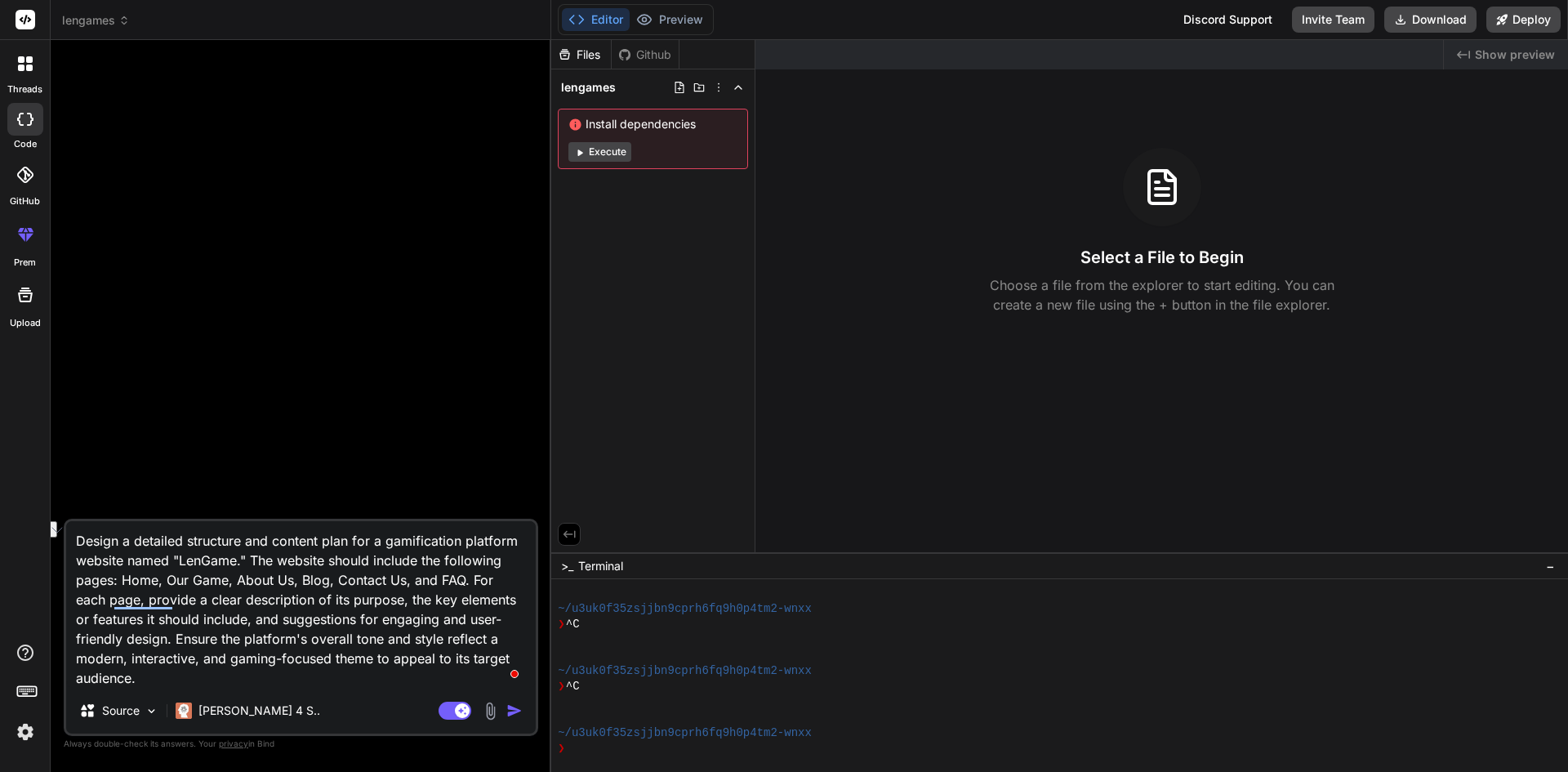
drag, startPoint x: 73, startPoint y: 539, endPoint x: 380, endPoint y: 545, distance: 307.1
click at [380, 545] on textarea "Design a detailed structure and content plan for a gamification platform websit…" at bounding box center [301, 604] width 470 height 167
type textarea "C gamification platform website named "LenGame." The website should include the…"
type textarea "x"
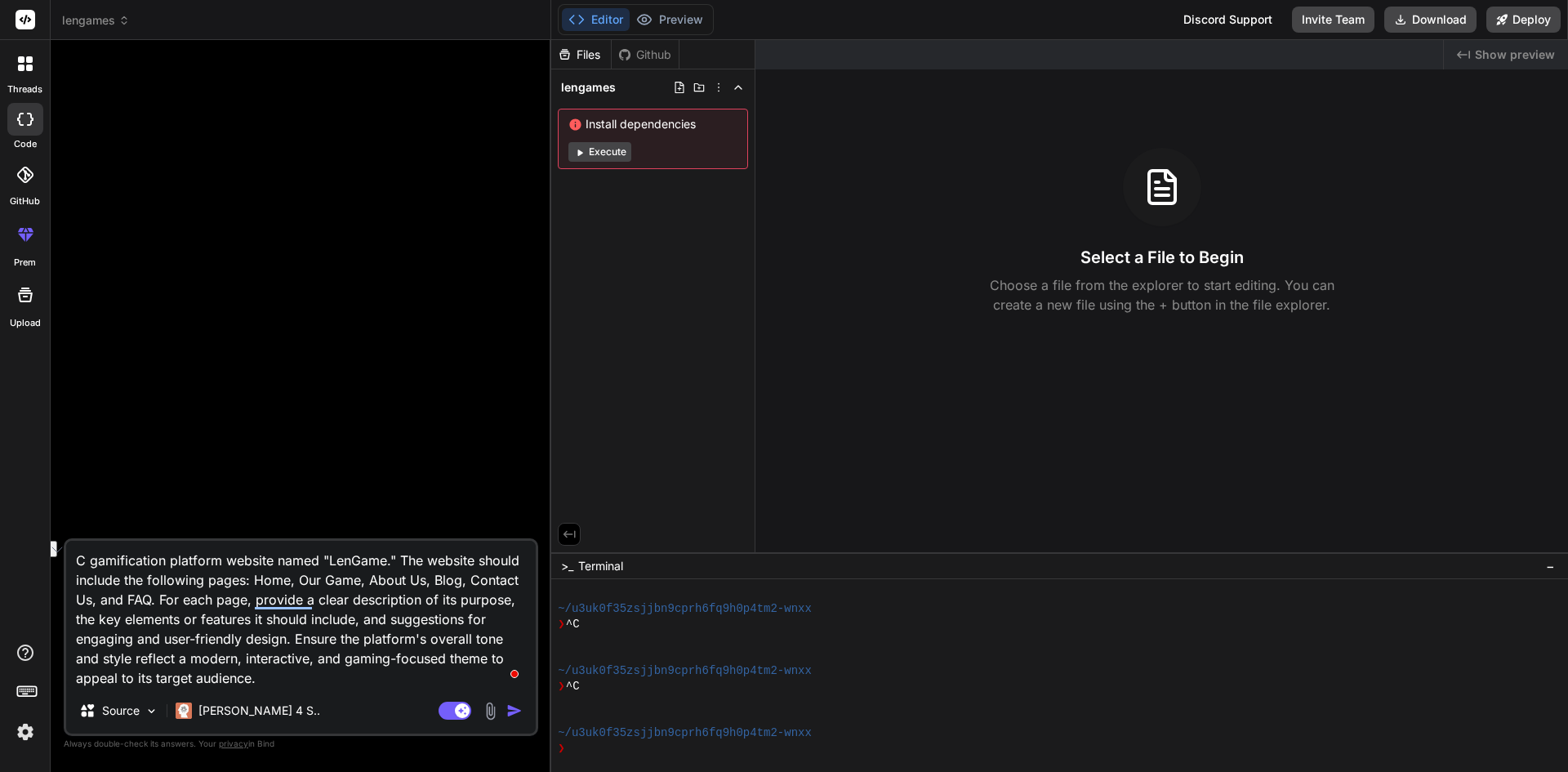
type textarea "Cr gamification platform website named "LenGame." The website should include th…"
type textarea "x"
type textarea "Cre gamification platform website named "LenGame." The website should include t…"
type textarea "x"
type textarea "Crea gamification platform website named "LenGame." The website should include …"
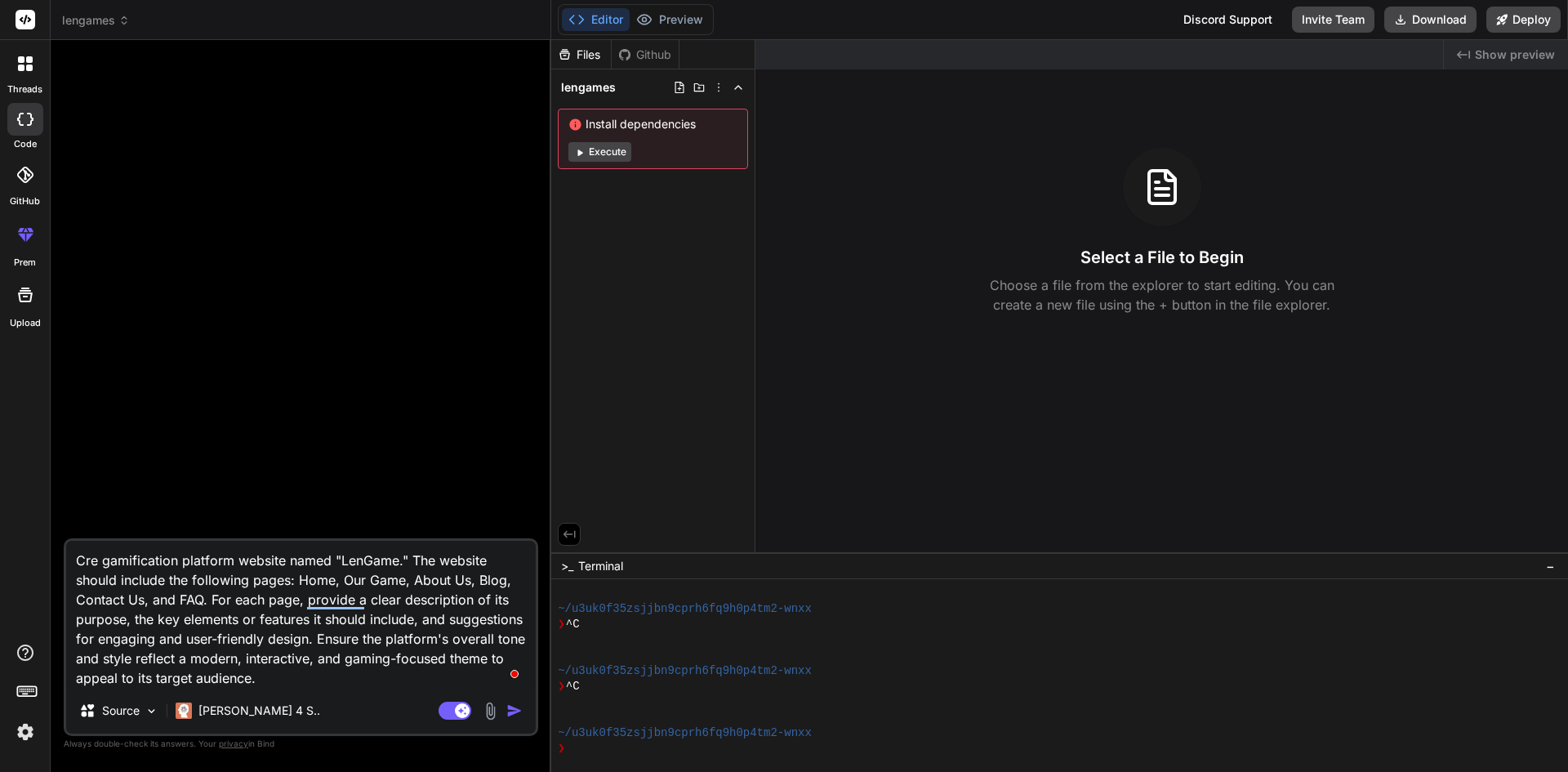
type textarea "x"
type textarea "Creat gamification platform website named "LenGame." The website should include…"
type textarea "x"
type textarea "Create gamification platform website named "LenGame." The website should includ…"
type textarea "x"
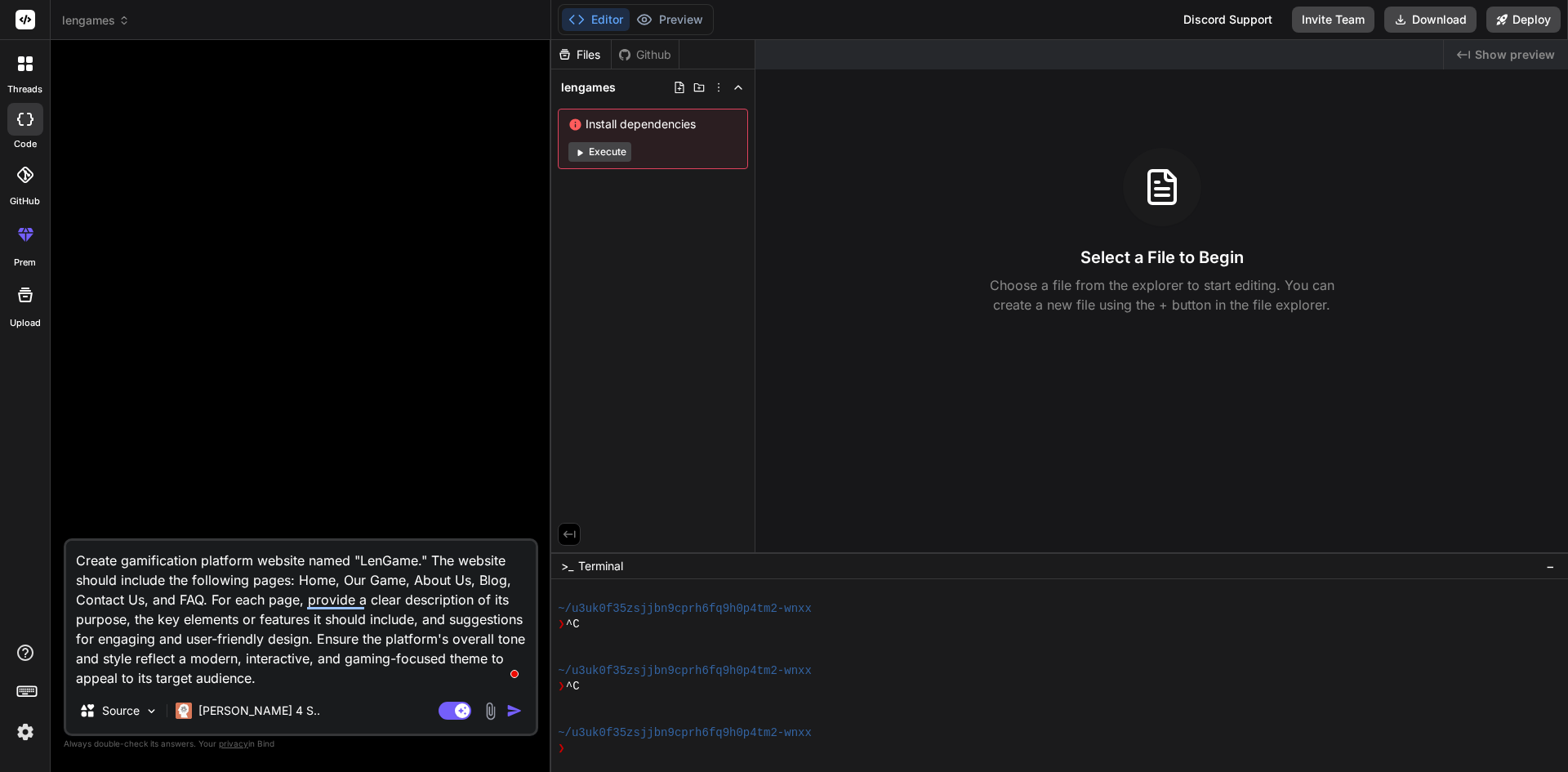
type textarea "Create gamification platform website named "LenGame." The website should includ…"
type textarea "x"
type textarea "Create a gamification platform website named "LenGame." The website should incl…"
type textarea "x"
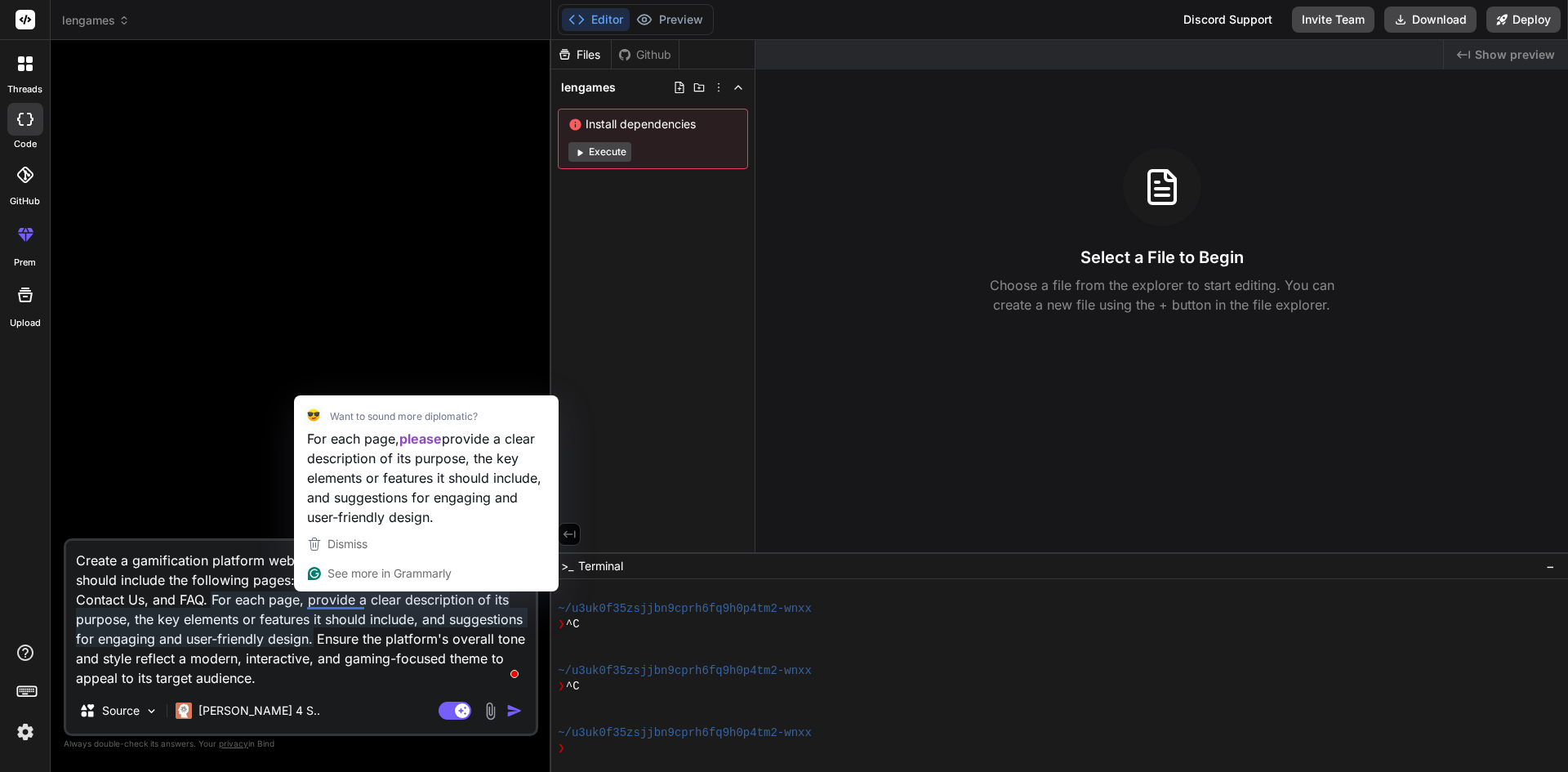
type textarea "Create a gamification platform website named "LenGame." The website should incl…"
click at [513, 718] on img "button" at bounding box center [514, 710] width 16 height 16
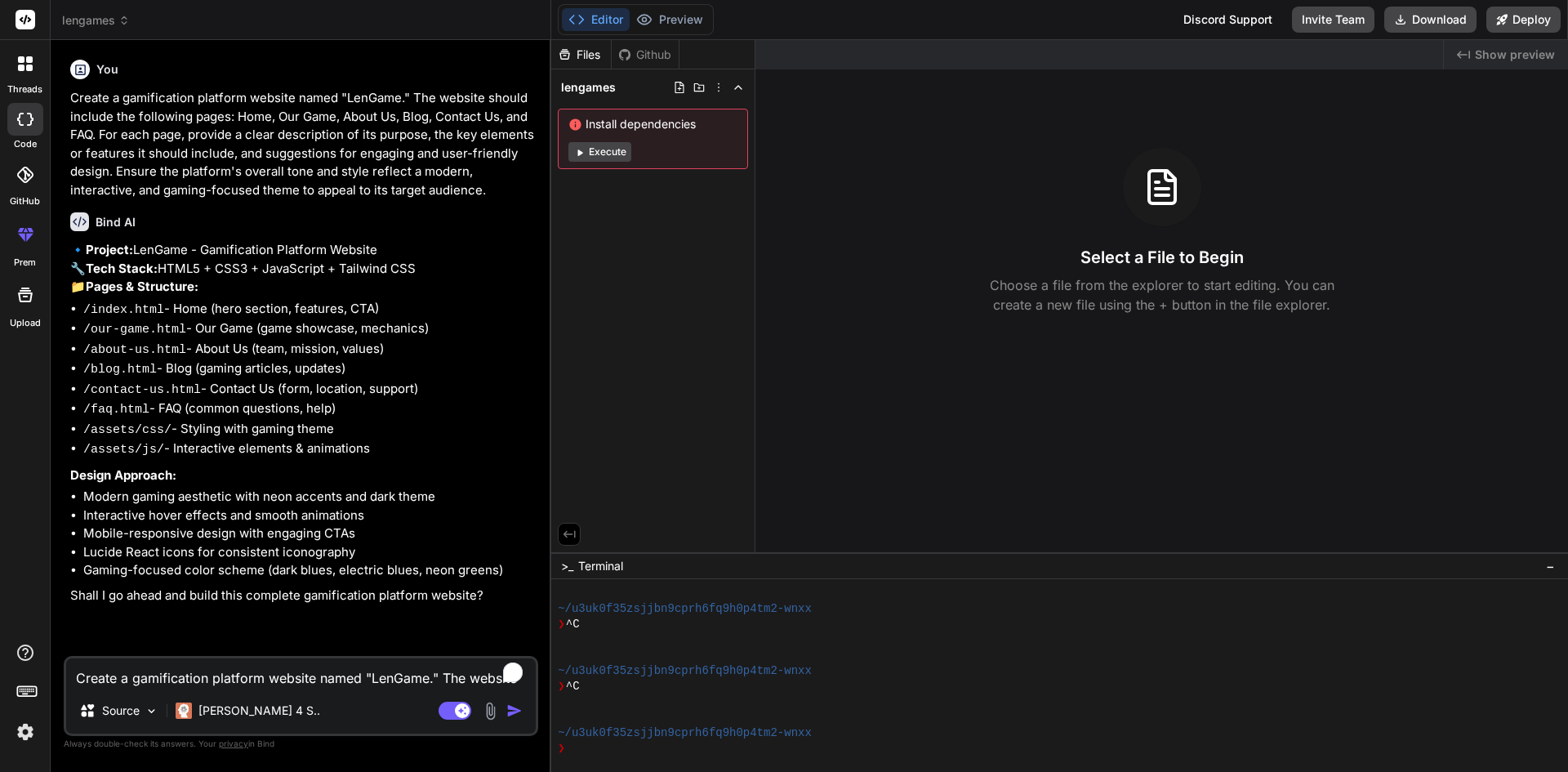
type textarea "x"
click at [273, 681] on textarea "Create a gamification platform website named "LenGame." The website should incl…" at bounding box center [301, 673] width 470 height 29
type textarea "y"
type textarea "x"
type textarea "ye"
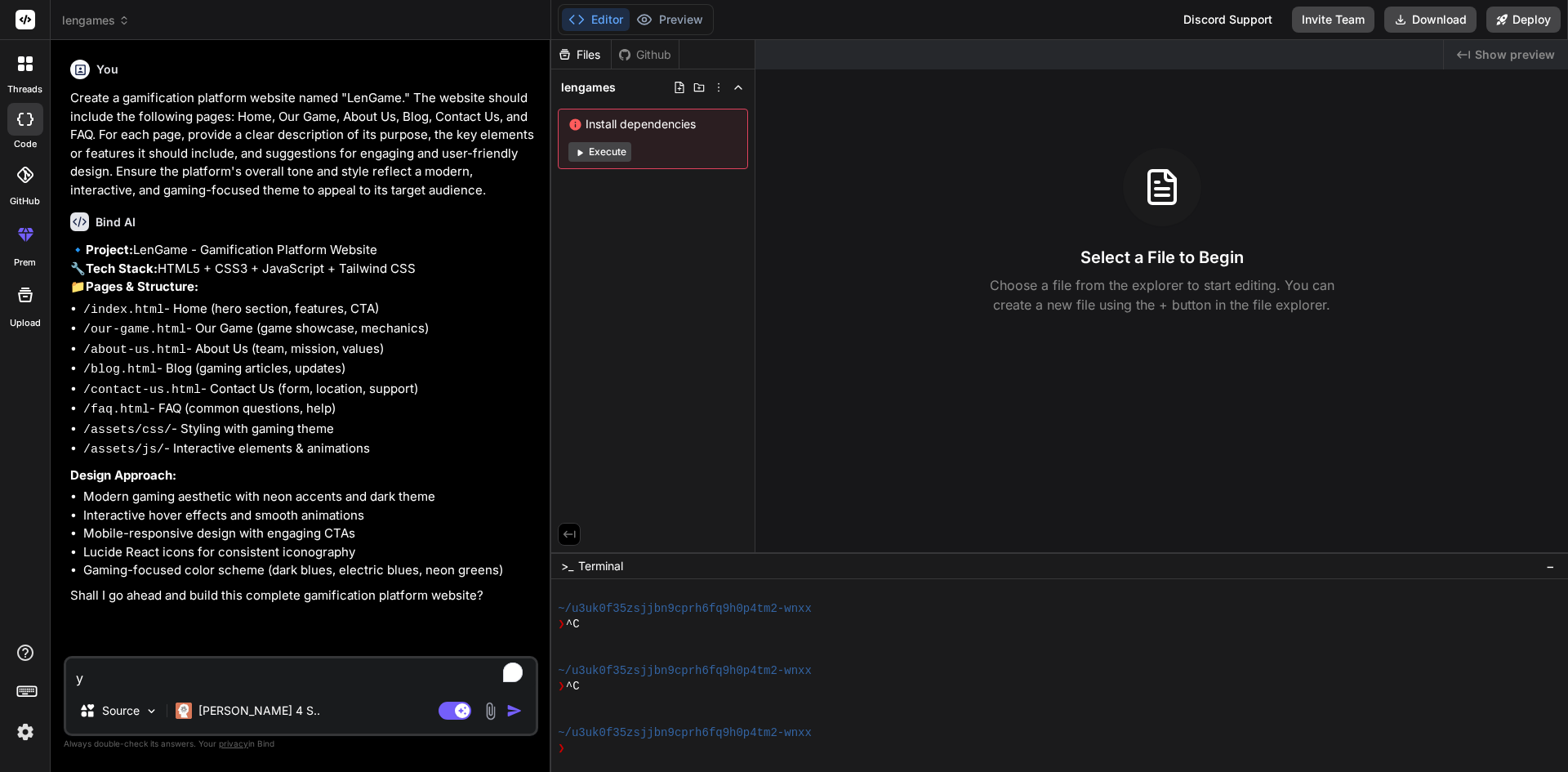
type textarea "x"
type textarea "yes"
type textarea "x"
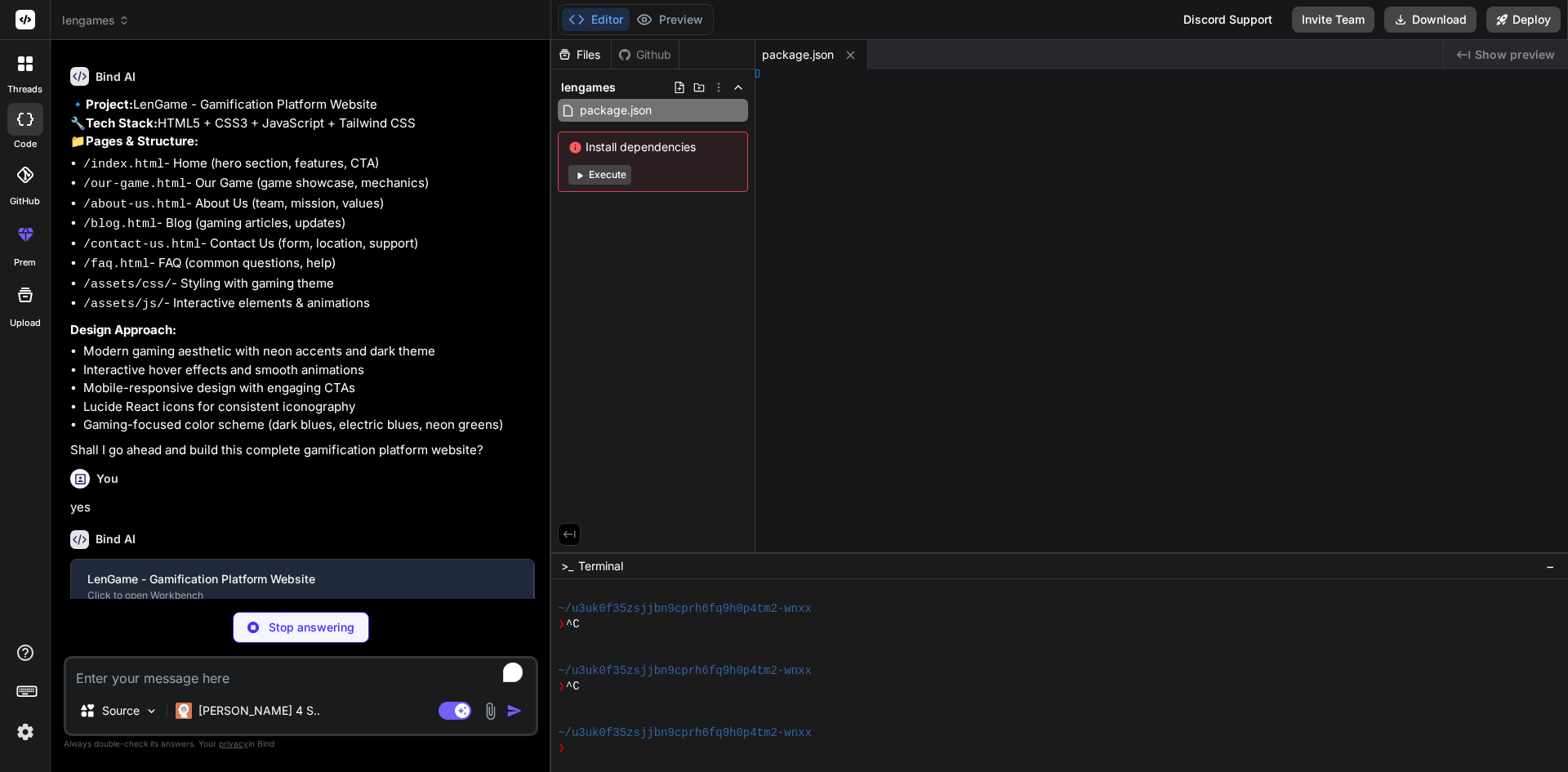
type textarea "x"
type textarea "</html>"
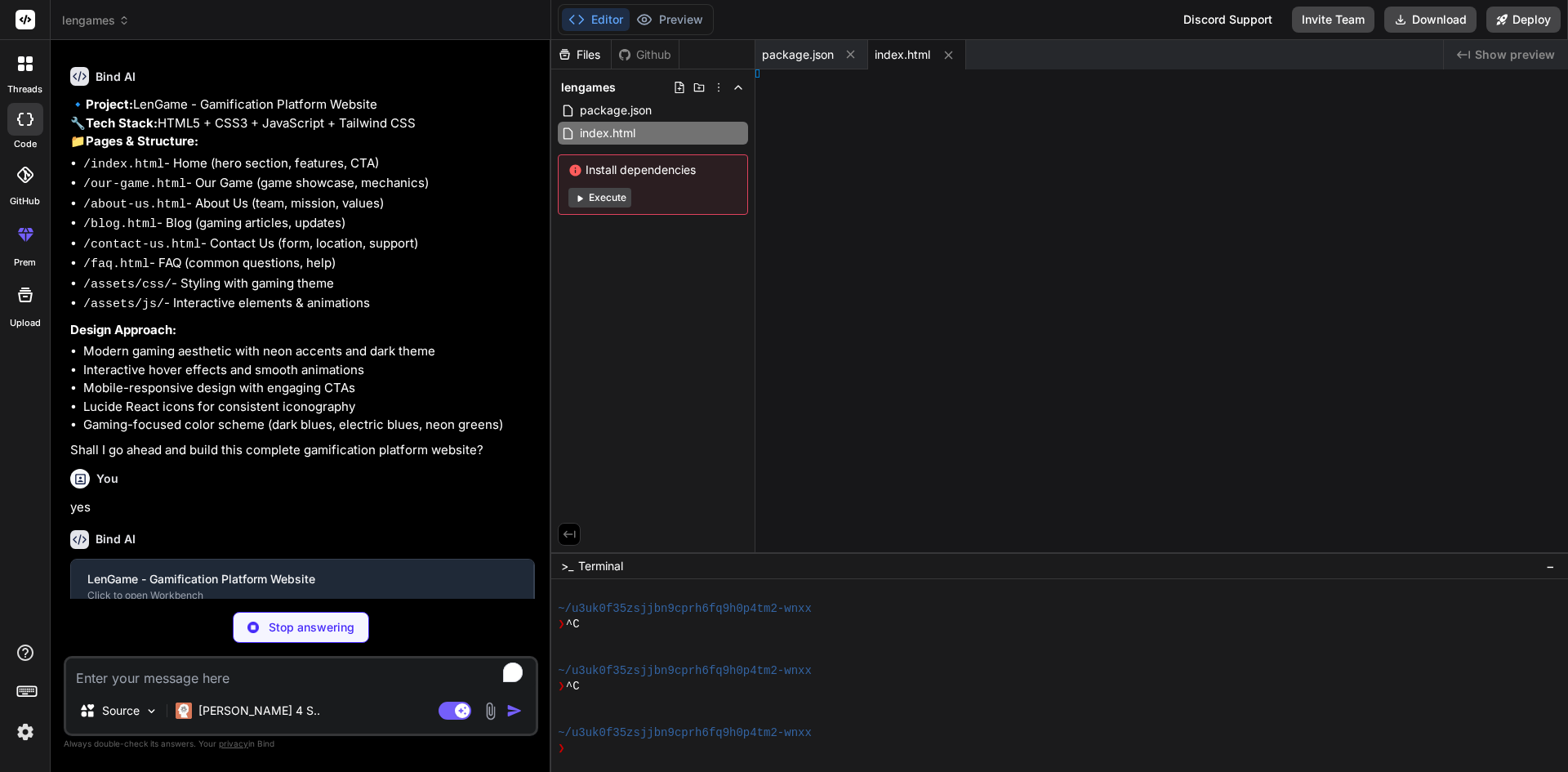
type textarea "x"
type textarea "y> </html>"
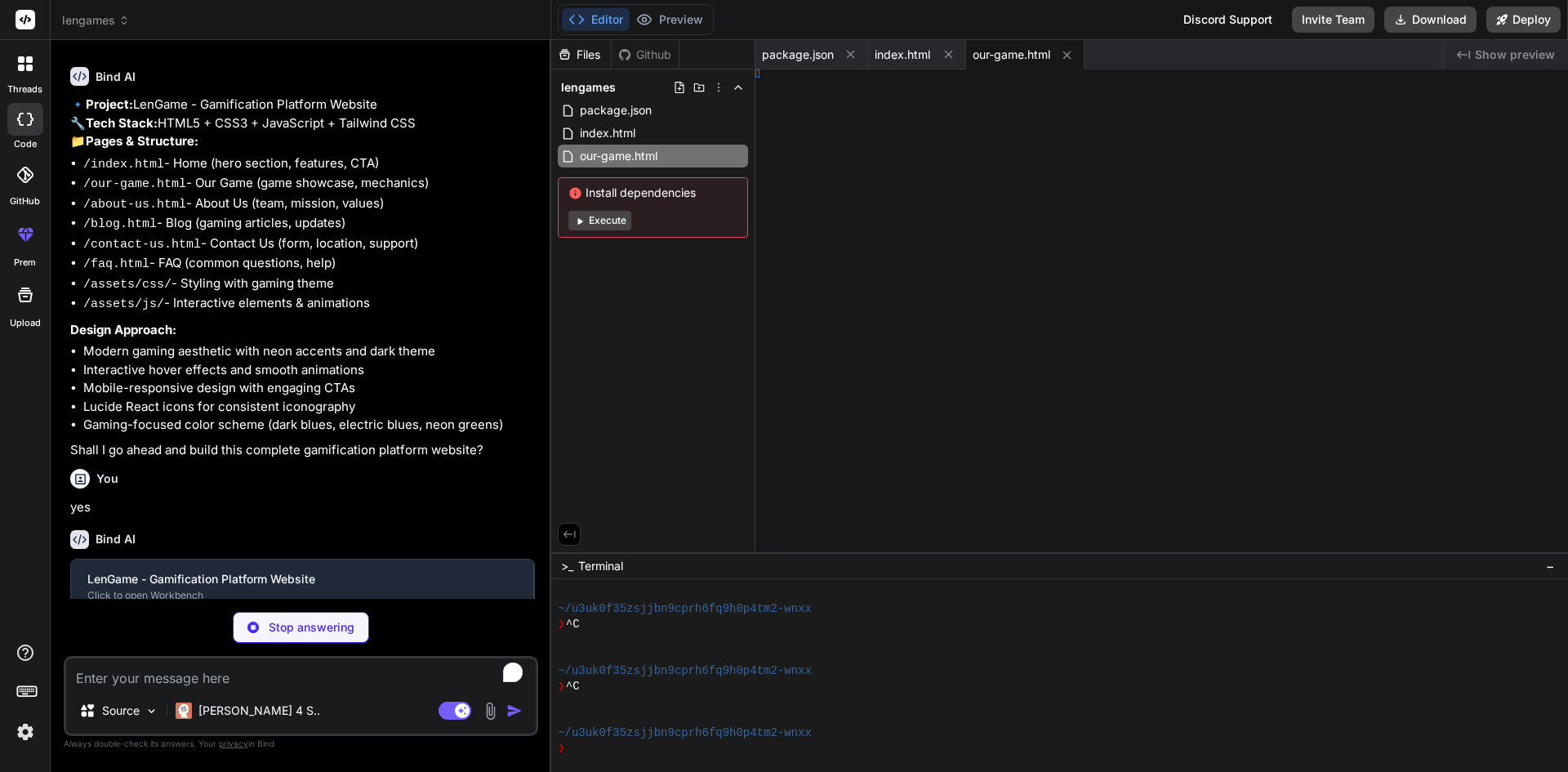
type textarea "x"
type textarea ">"
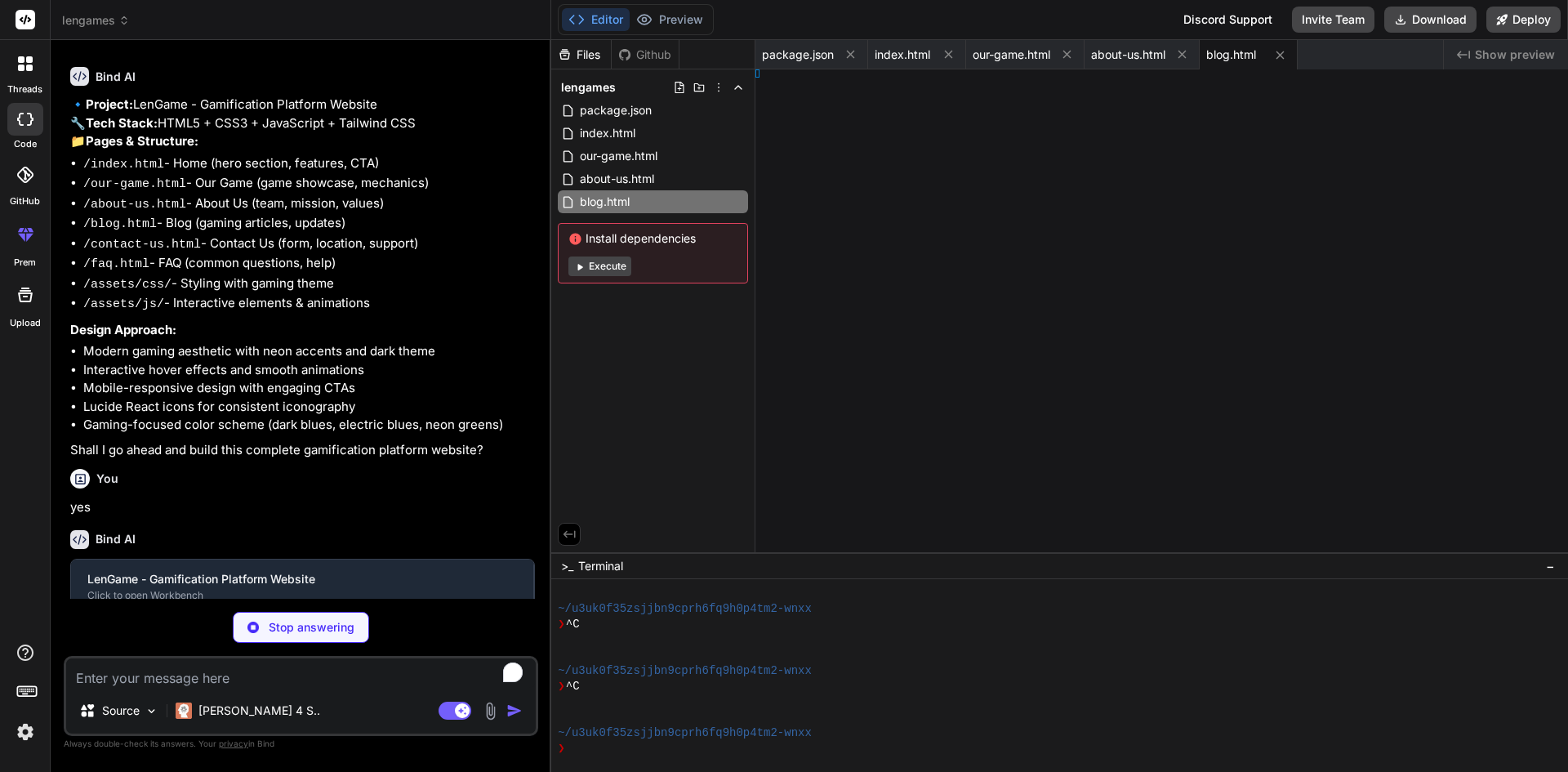
type textarea "x"
type textarea "/html>"
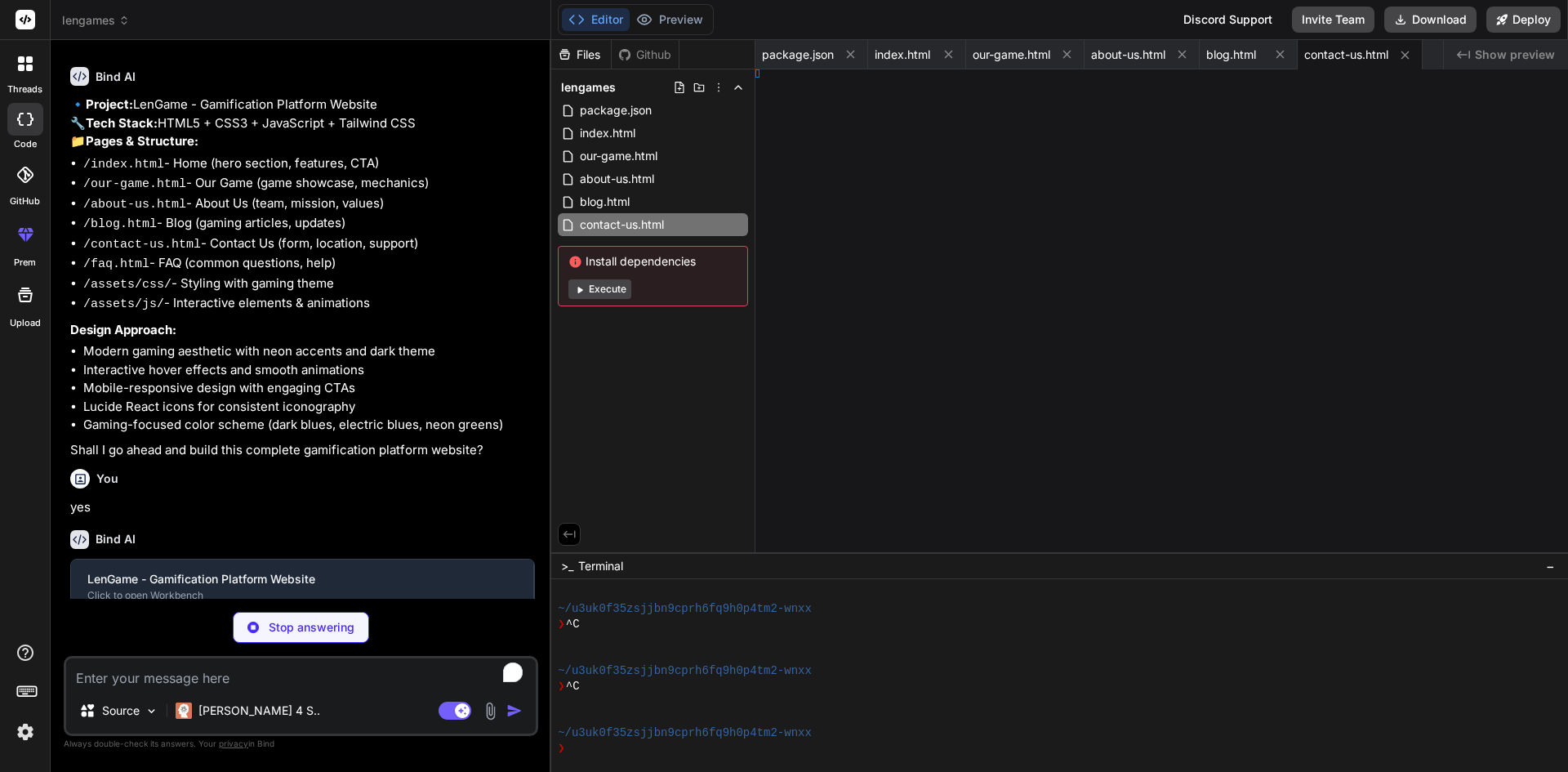
type textarea "x"
type textarea "tml>"
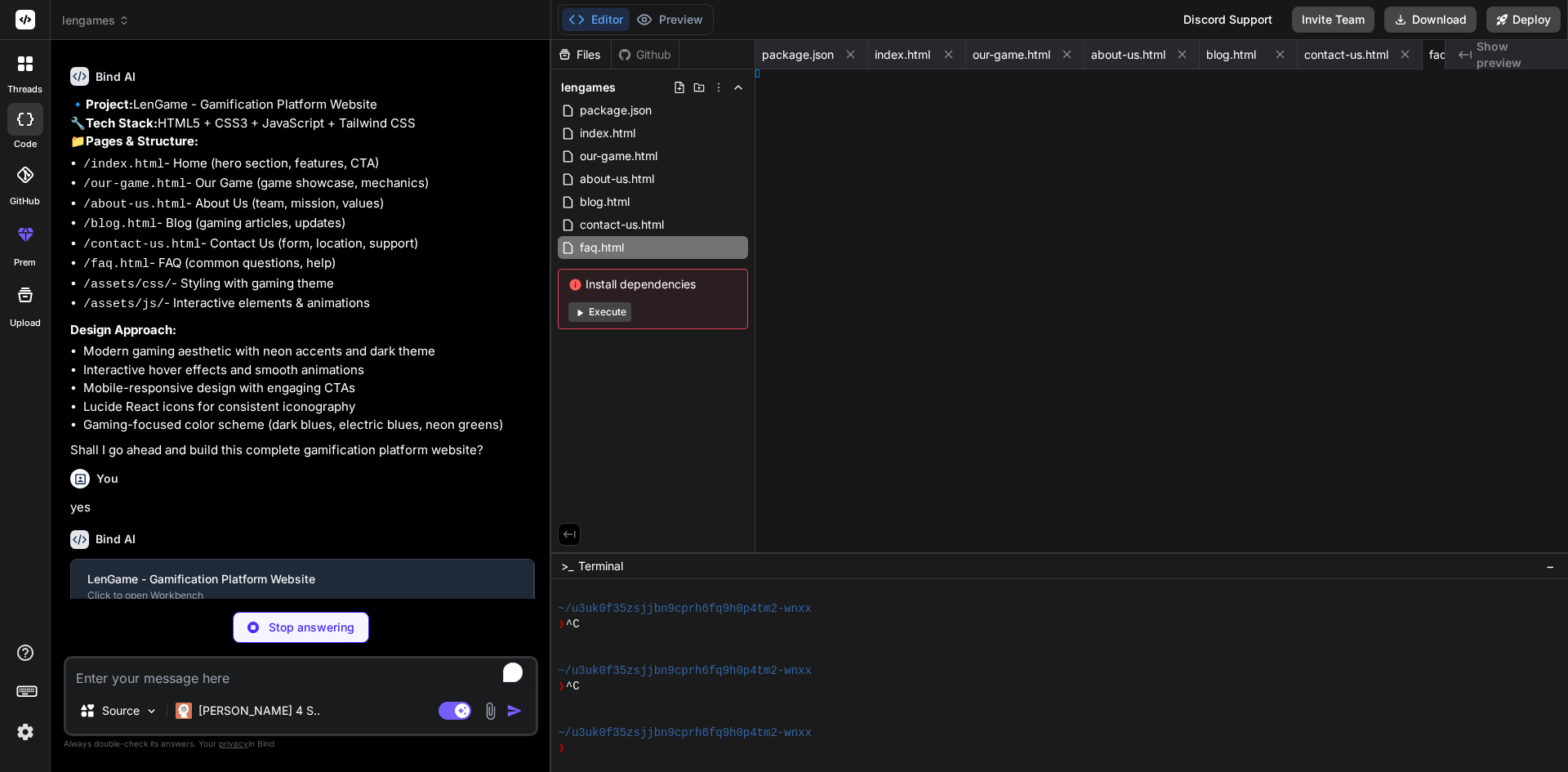
type textarea "x"
type textarea "nt; } }"
type textarea "x"
type textarea "ant; } }"
type textarea "x"
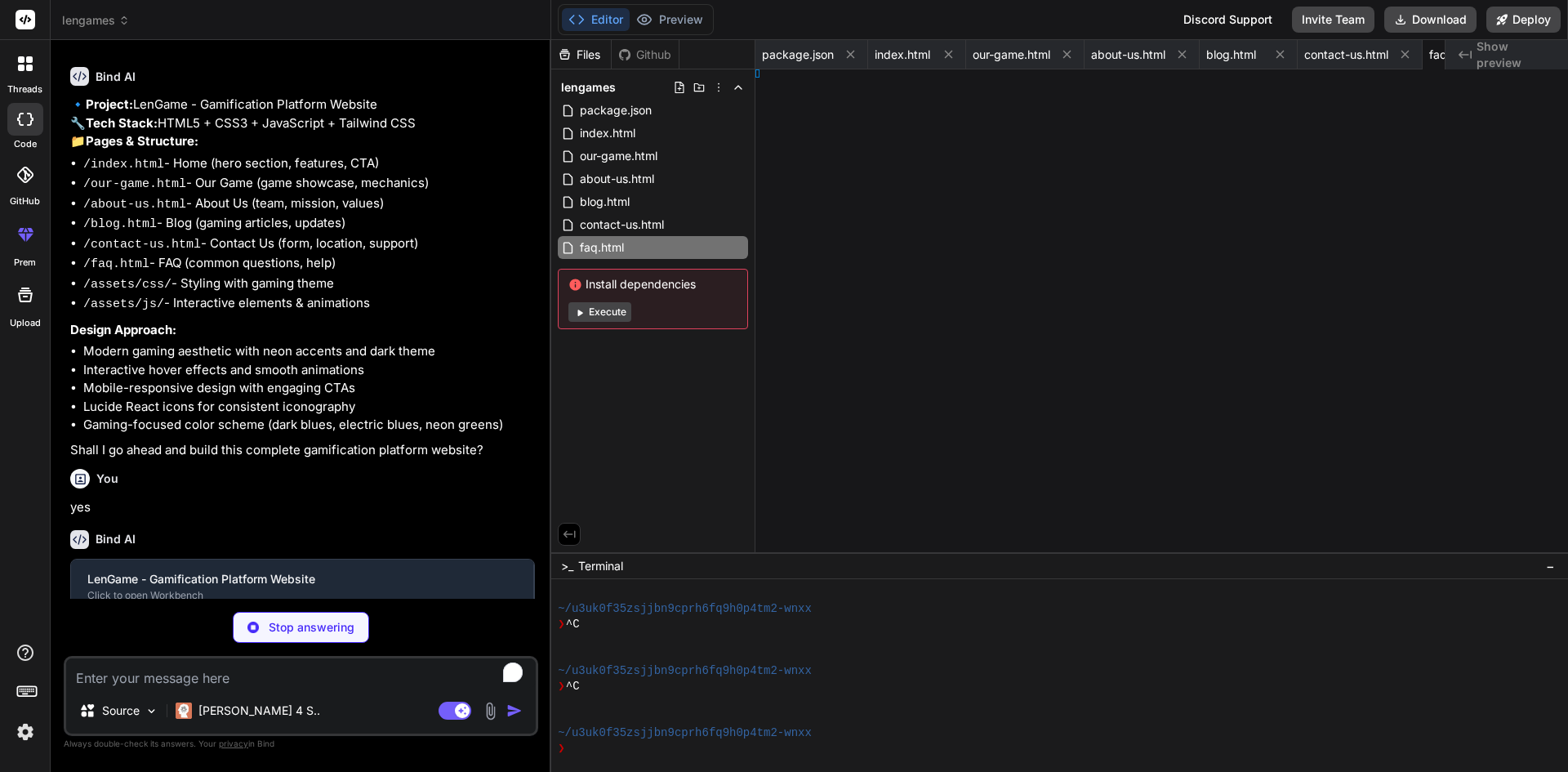
type textarea "ns);"
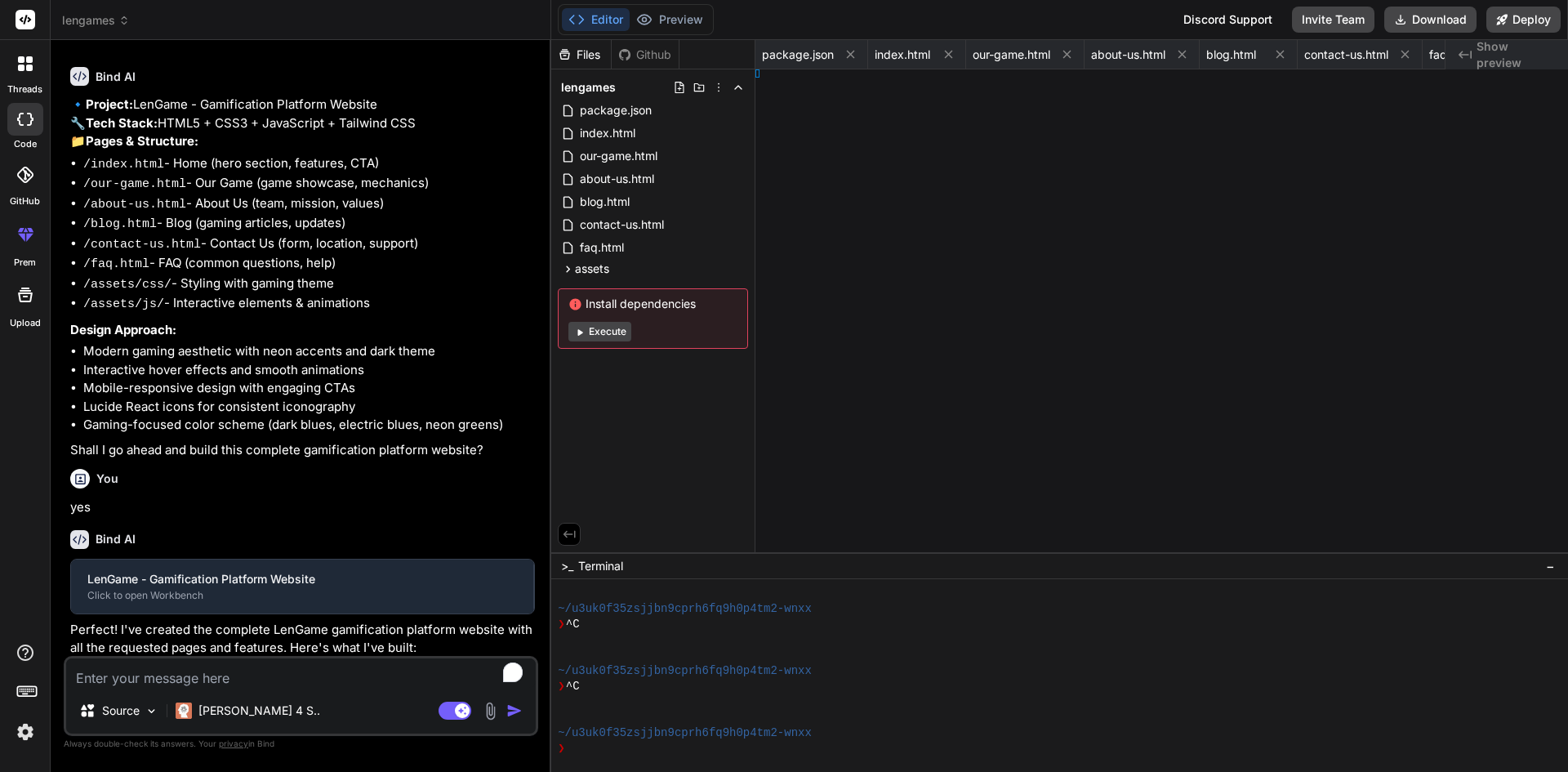
type textarea "x"
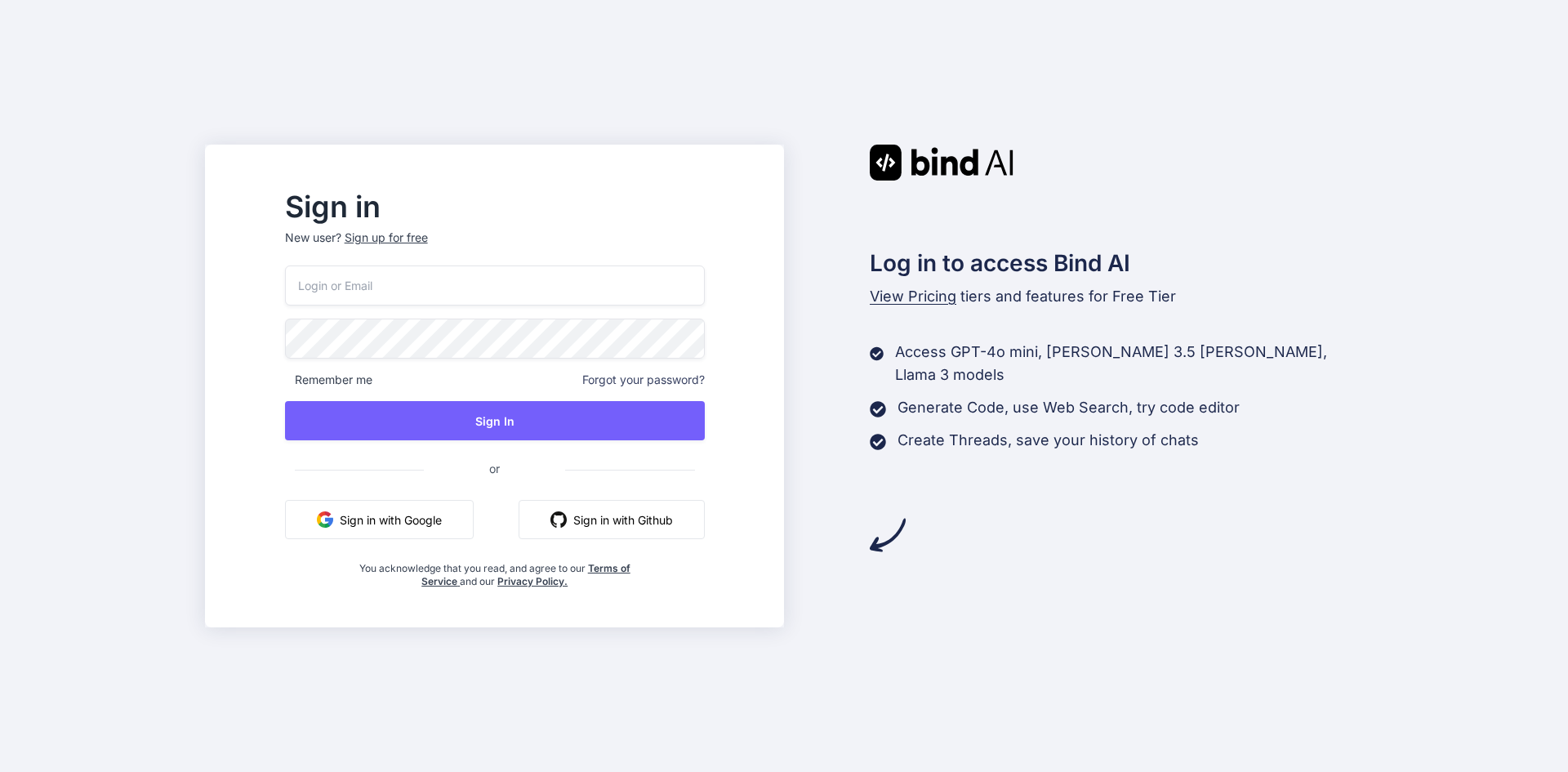
click at [473, 525] on button "Sign in with Google" at bounding box center [379, 519] width 189 height 39
click at [405, 514] on button "Sign in with Google" at bounding box center [379, 519] width 189 height 39
